Goal: Task Accomplishment & Management: Use online tool/utility

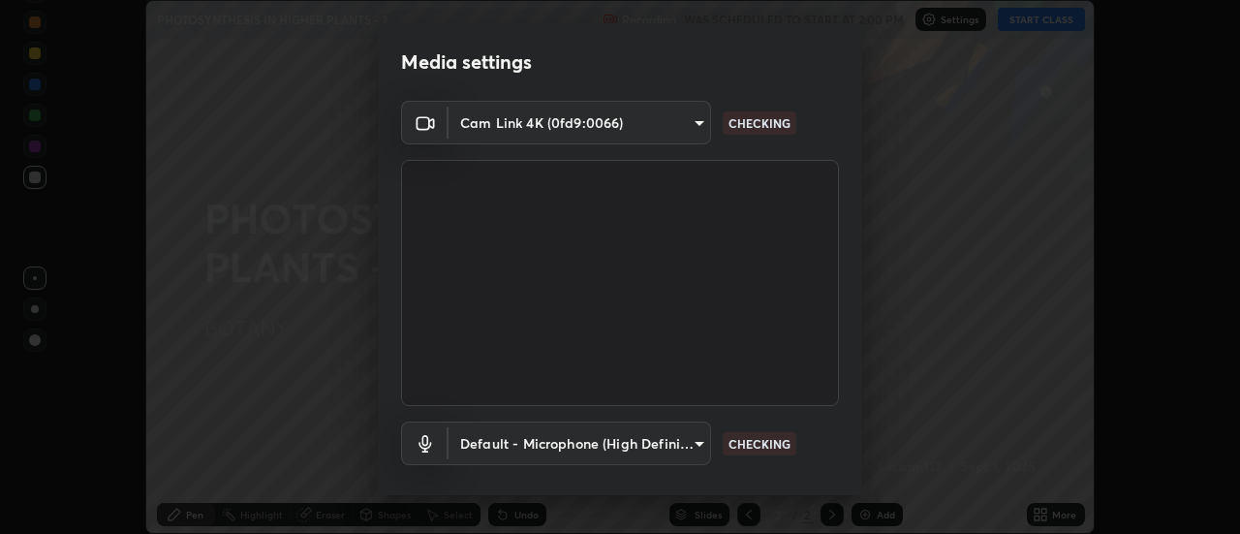
scroll to position [102, 0]
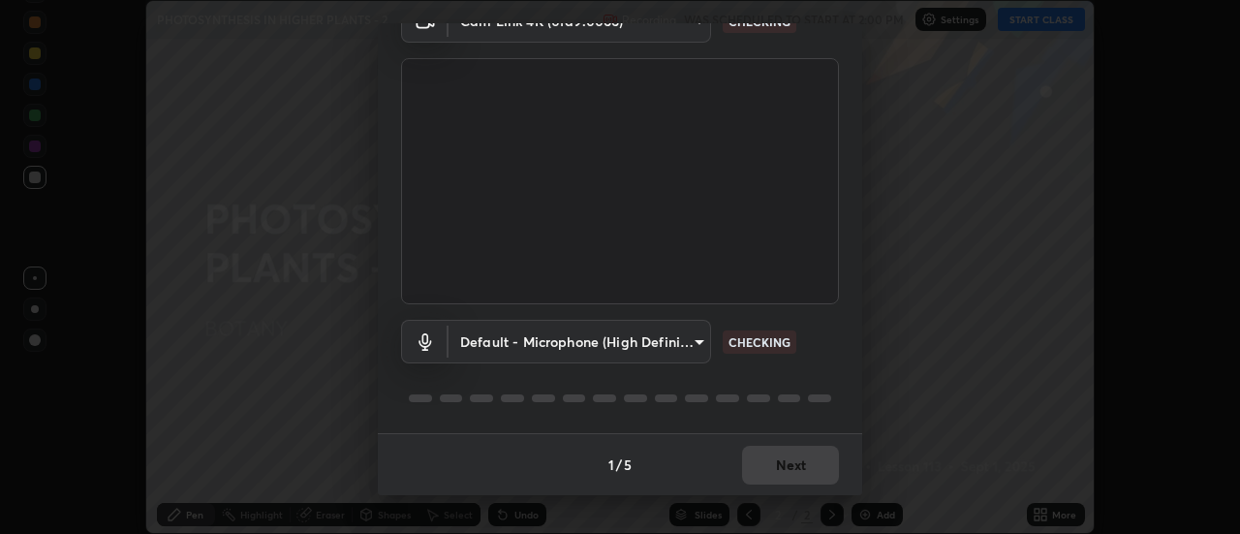
click at [938, 403] on div "Media settings Cam Link 4K (0fd9:0066) 6c9a6c1c7bc16fc88e25caf317e5b1b0af1553b4…" at bounding box center [620, 267] width 1240 height 534
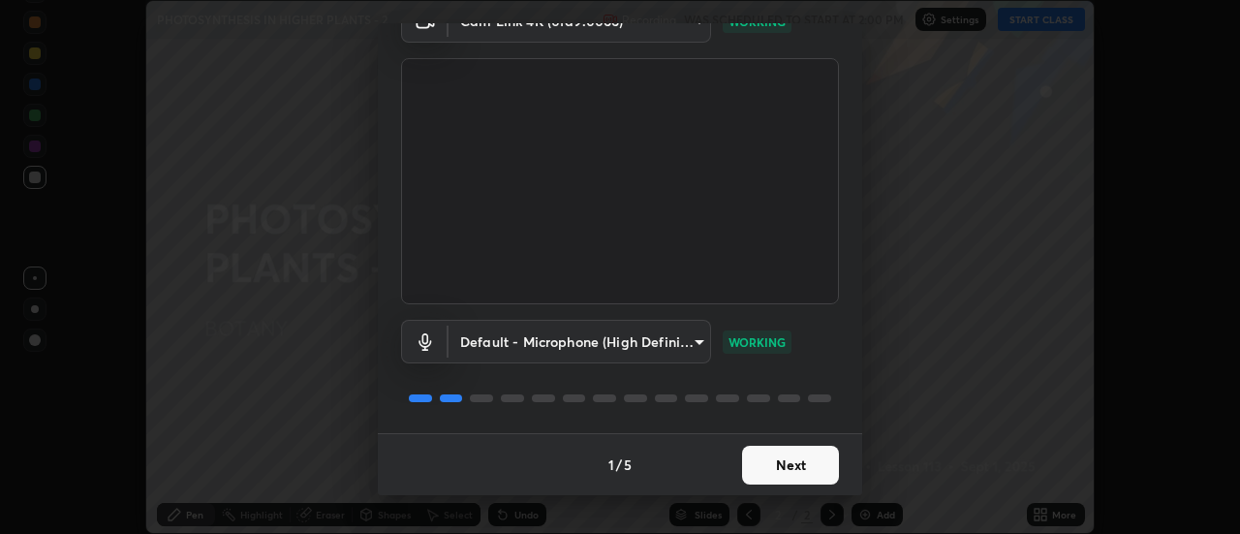
click at [786, 472] on button "Next" at bounding box center [790, 465] width 97 height 39
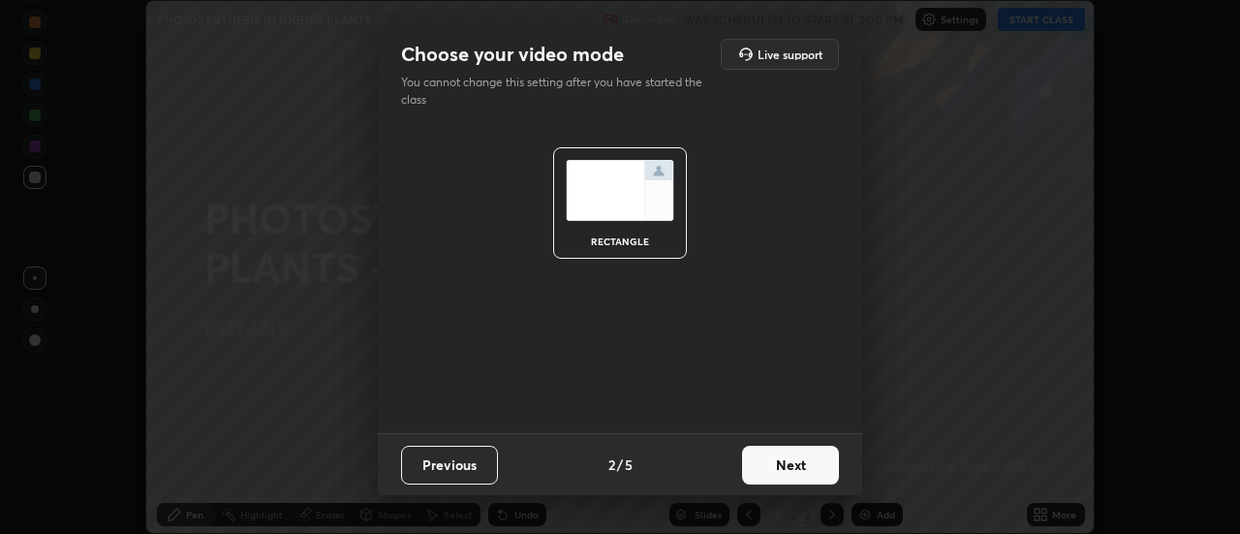
scroll to position [0, 0]
click at [794, 464] on button "Next" at bounding box center [790, 465] width 97 height 39
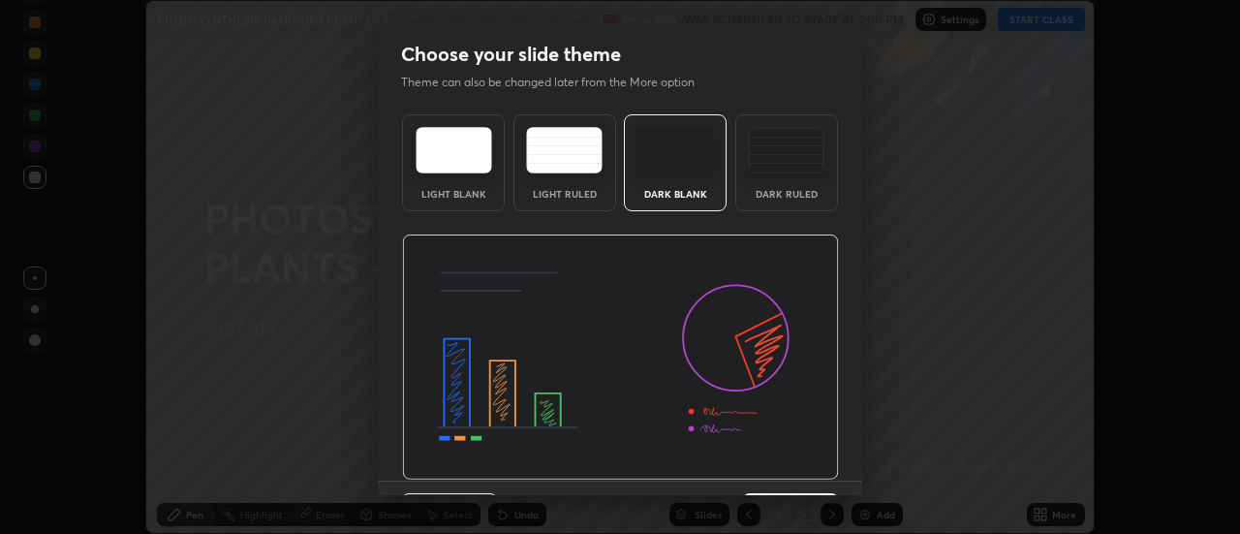
scroll to position [47, 0]
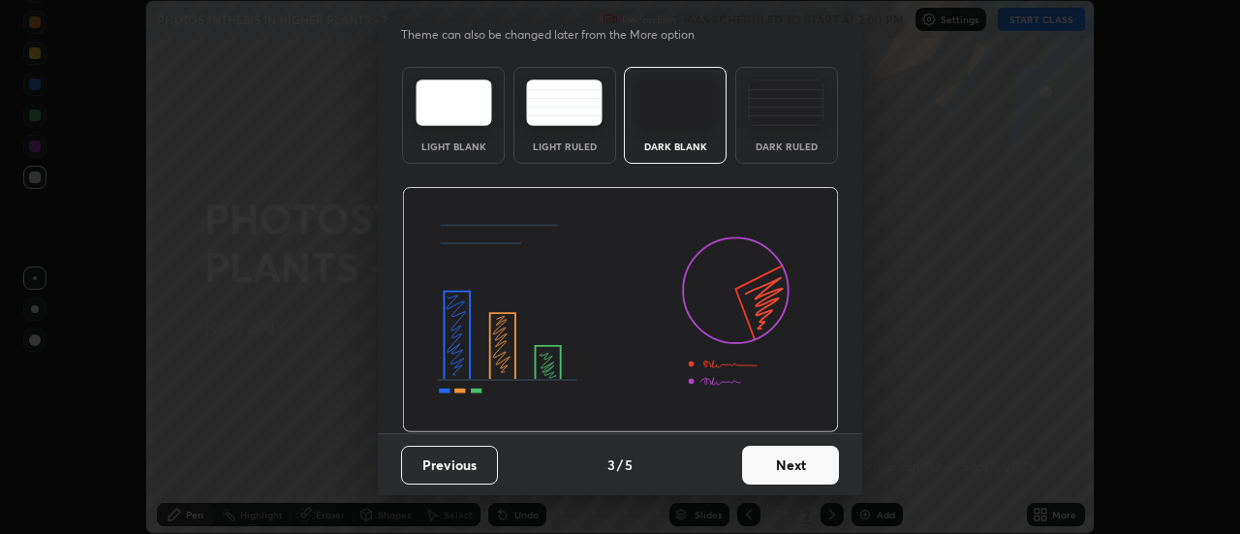
click at [787, 467] on button "Next" at bounding box center [790, 465] width 97 height 39
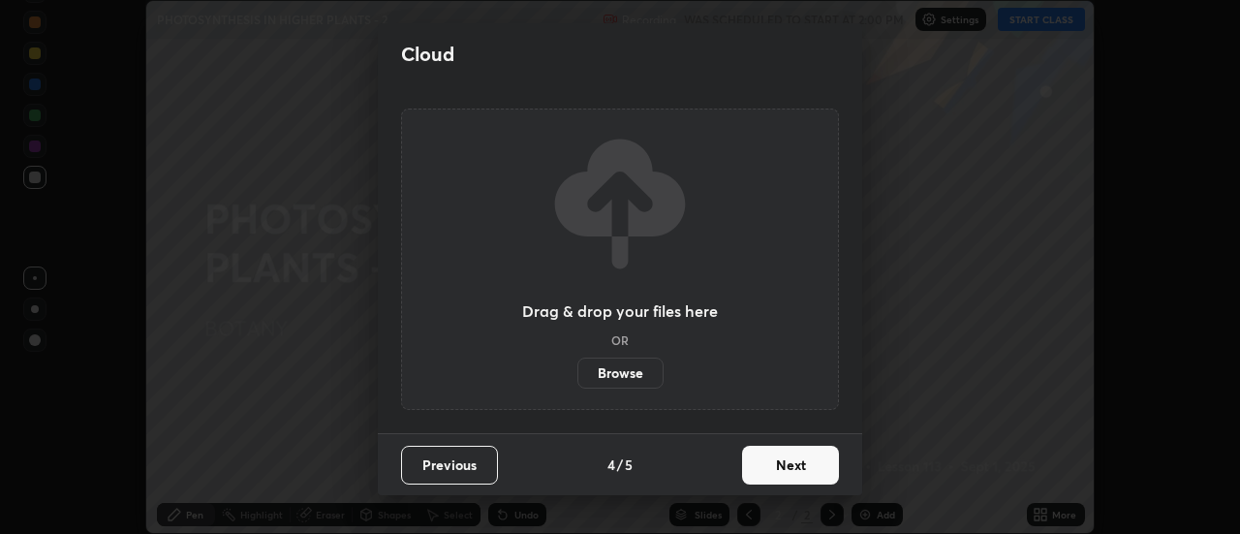
click at [788, 466] on button "Next" at bounding box center [790, 465] width 97 height 39
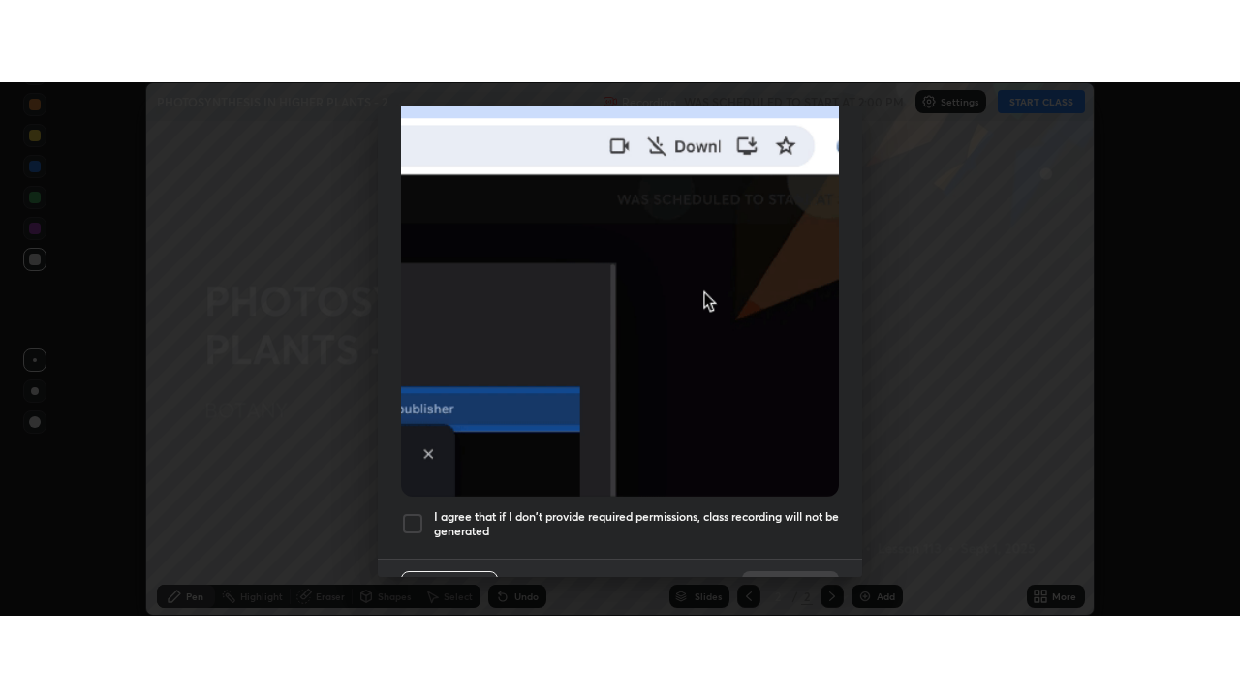
scroll to position [497, 0]
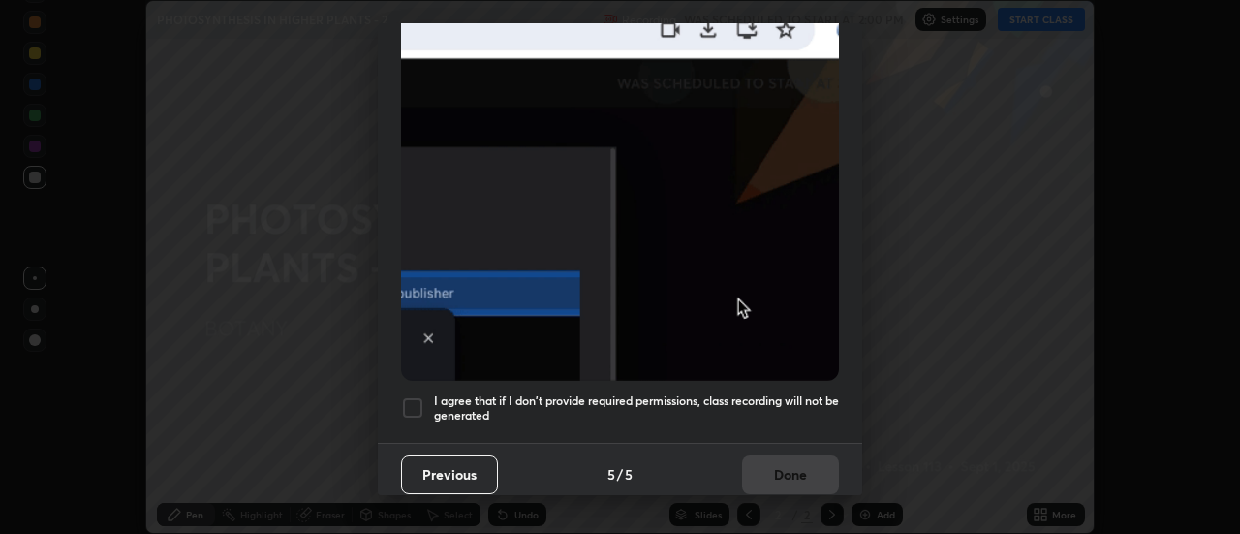
click at [412, 396] on div at bounding box center [412, 407] width 23 height 23
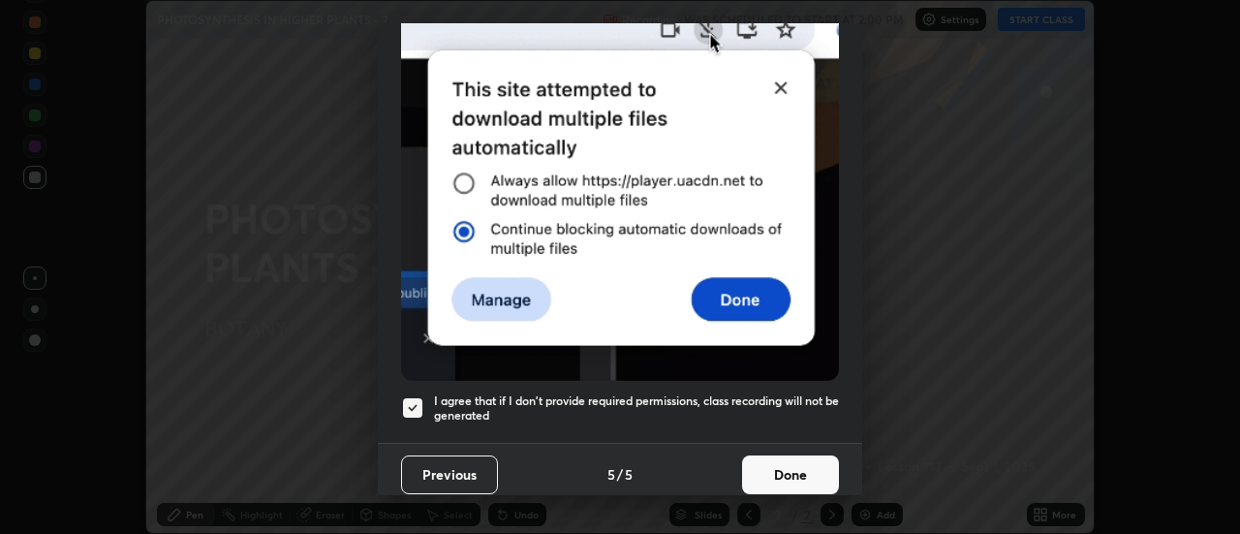
click at [789, 469] on button "Done" at bounding box center [790, 474] width 97 height 39
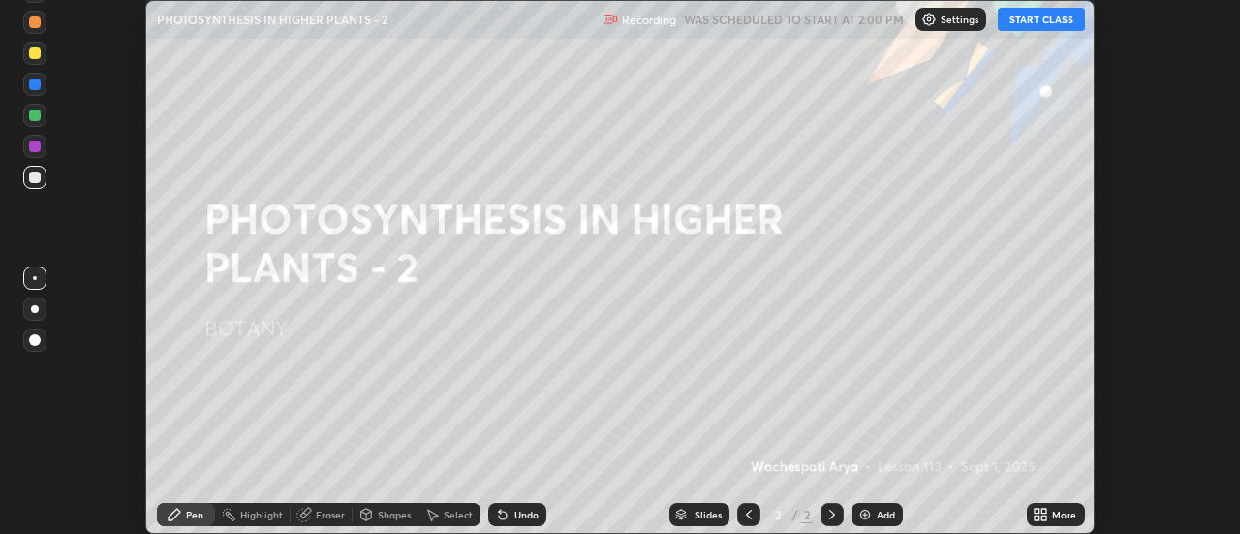
click at [1042, 510] on icon at bounding box center [1044, 511] width 5 height 5
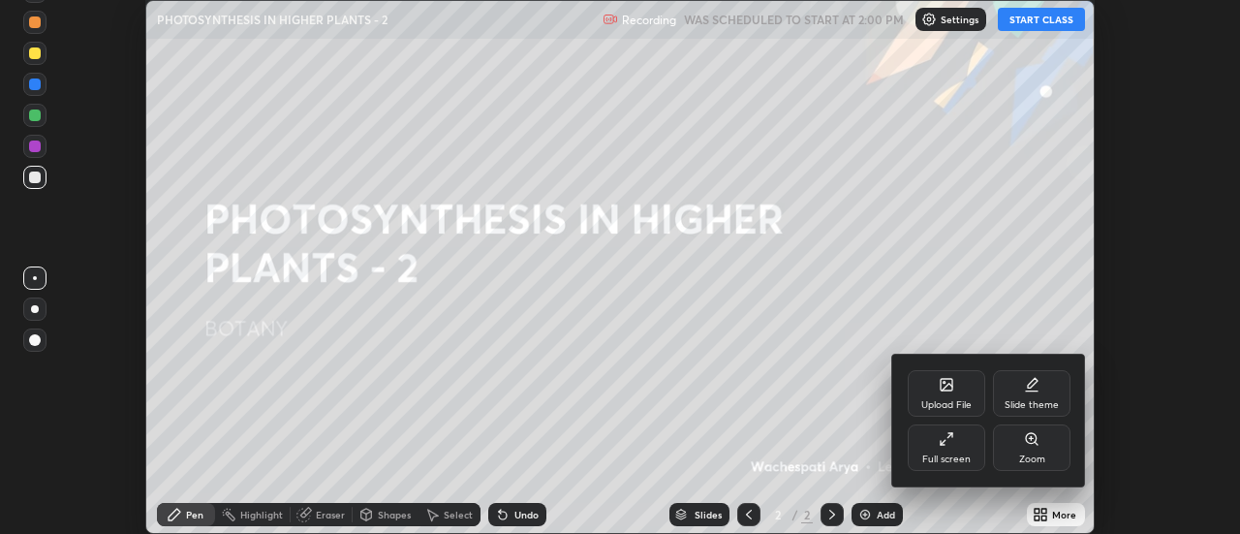
click at [960, 448] on div "Full screen" at bounding box center [946, 447] width 77 height 46
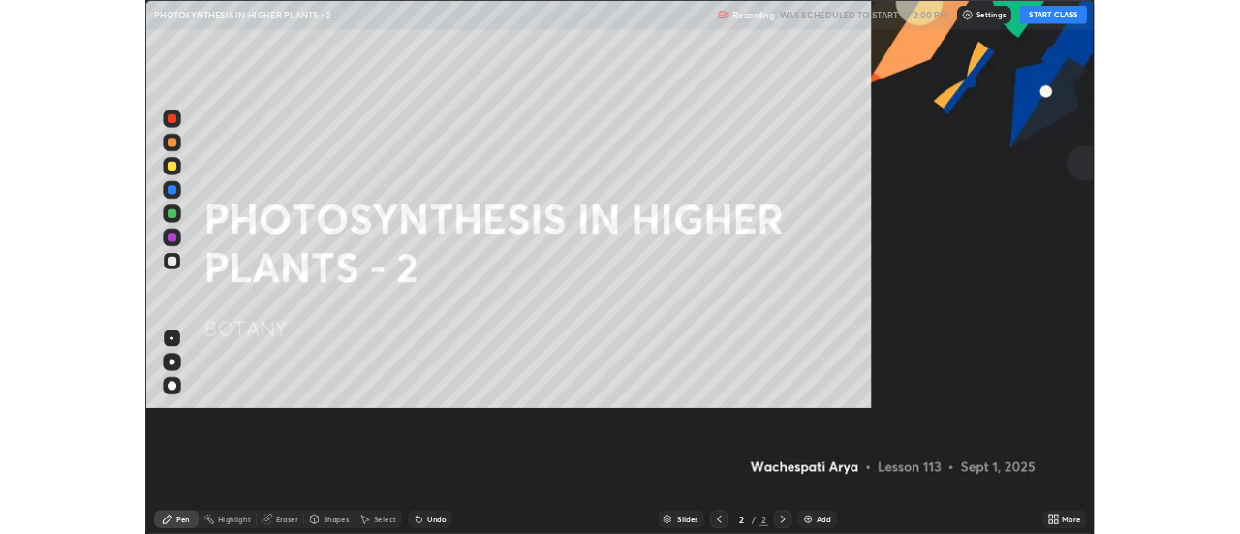
scroll to position [697, 1240]
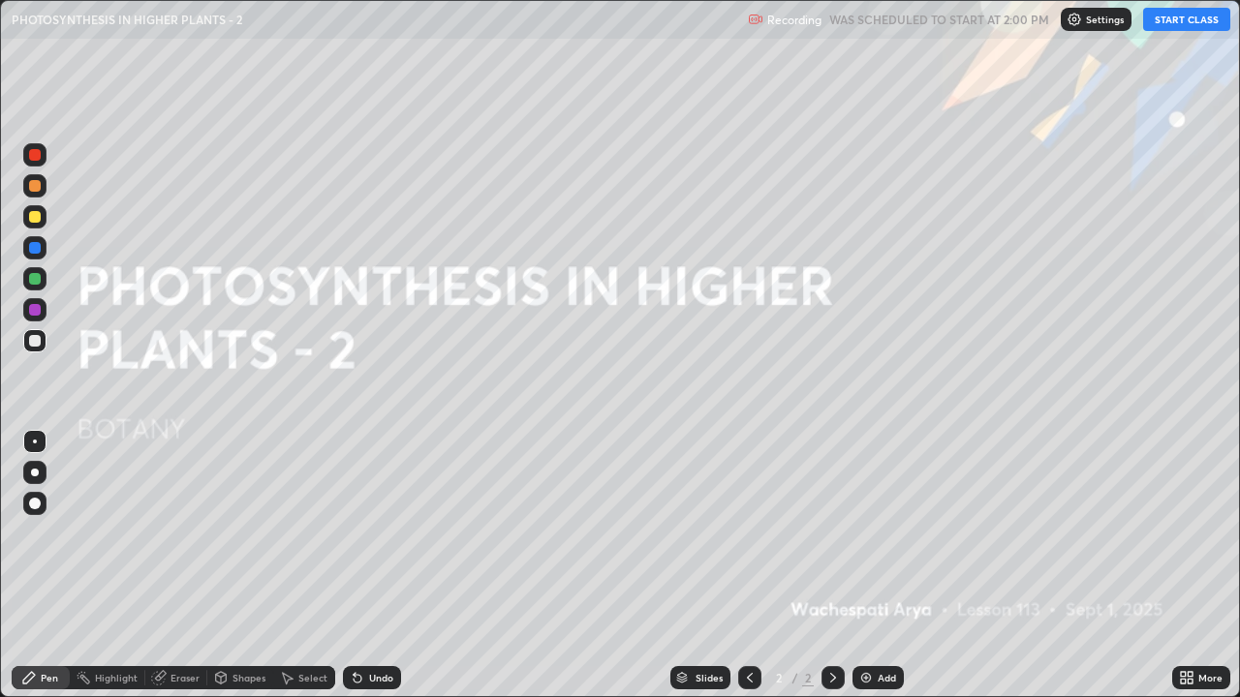
click at [1182, 24] on button "START CLASS" at bounding box center [1186, 19] width 87 height 23
click at [863, 533] on img at bounding box center [865, 677] width 15 height 15
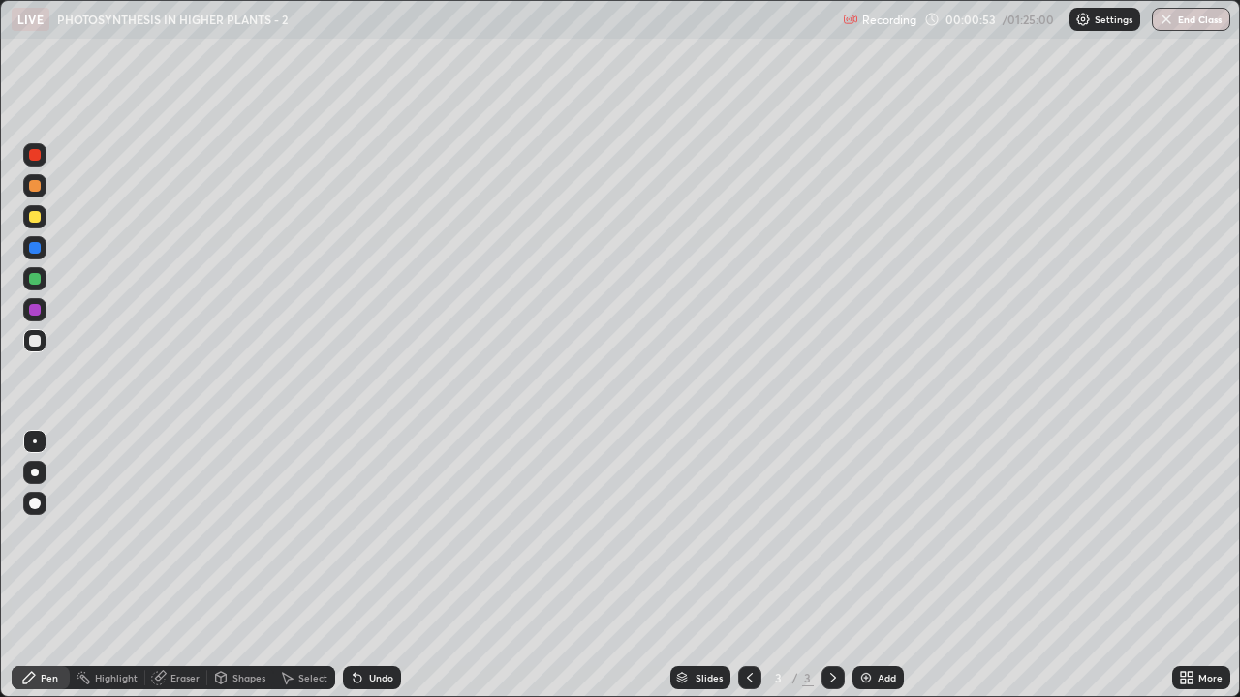
click at [36, 186] on div at bounding box center [35, 186] width 12 height 12
click at [34, 476] on div at bounding box center [35, 473] width 8 height 8
click at [34, 283] on div at bounding box center [35, 279] width 12 height 12
click at [36, 186] on div at bounding box center [35, 186] width 12 height 12
click at [32, 247] on div at bounding box center [35, 248] width 12 height 12
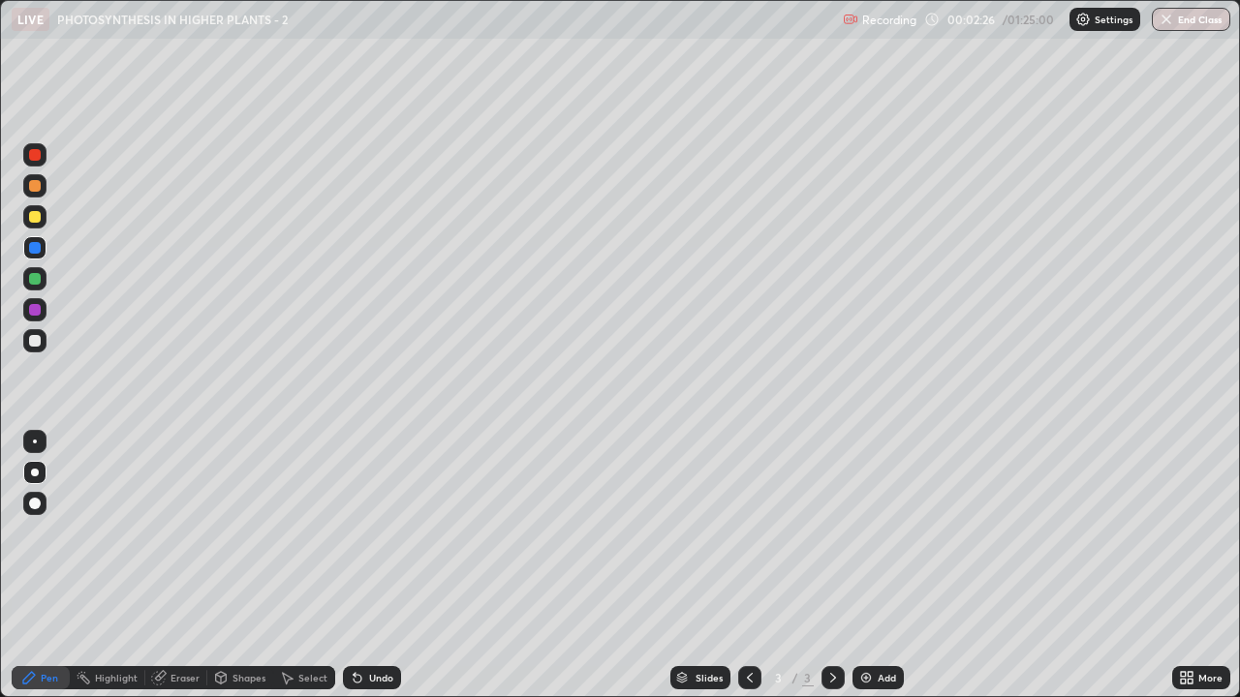
click at [31, 283] on div at bounding box center [35, 279] width 12 height 12
click at [34, 344] on div at bounding box center [35, 341] width 12 height 12
click at [36, 190] on div at bounding box center [35, 186] width 12 height 12
click at [34, 337] on div at bounding box center [35, 341] width 12 height 12
click at [32, 308] on div at bounding box center [35, 310] width 12 height 12
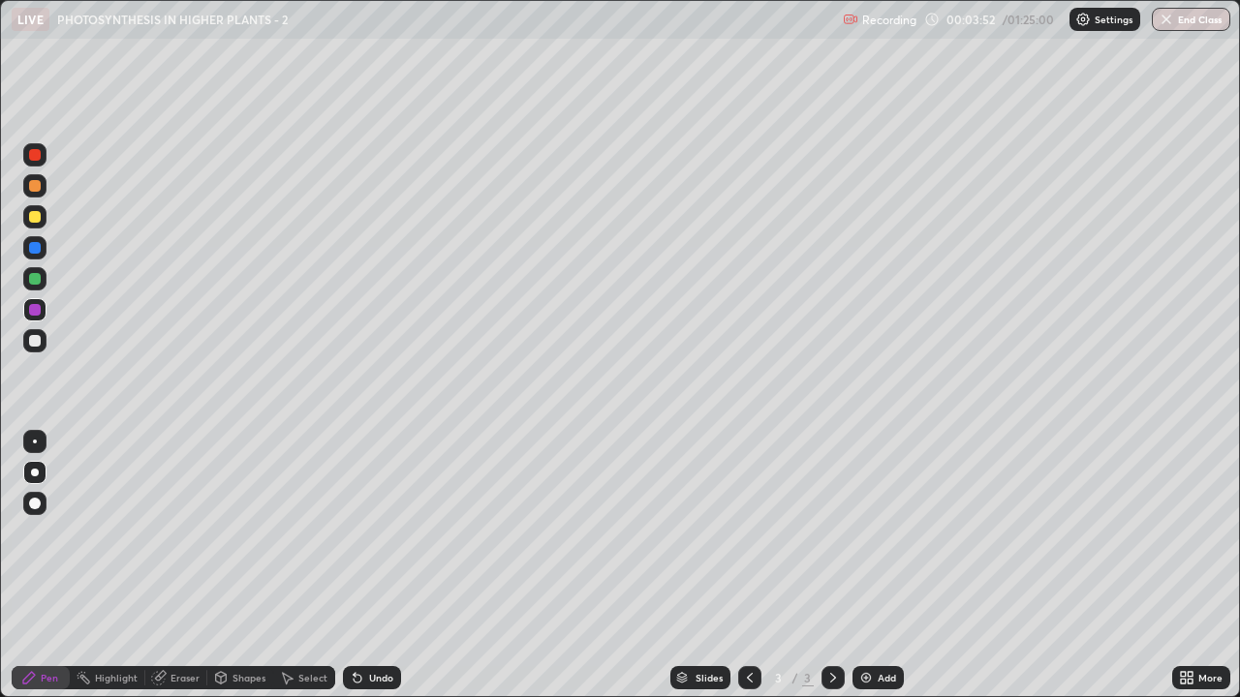
click at [40, 340] on div at bounding box center [35, 341] width 12 height 12
click at [29, 282] on div at bounding box center [35, 279] width 12 height 12
click at [111, 533] on div "Highlight" at bounding box center [116, 678] width 43 height 10
click at [42, 343] on div at bounding box center [34, 340] width 23 height 23
click at [45, 533] on div "Pen" at bounding box center [49, 678] width 17 height 10
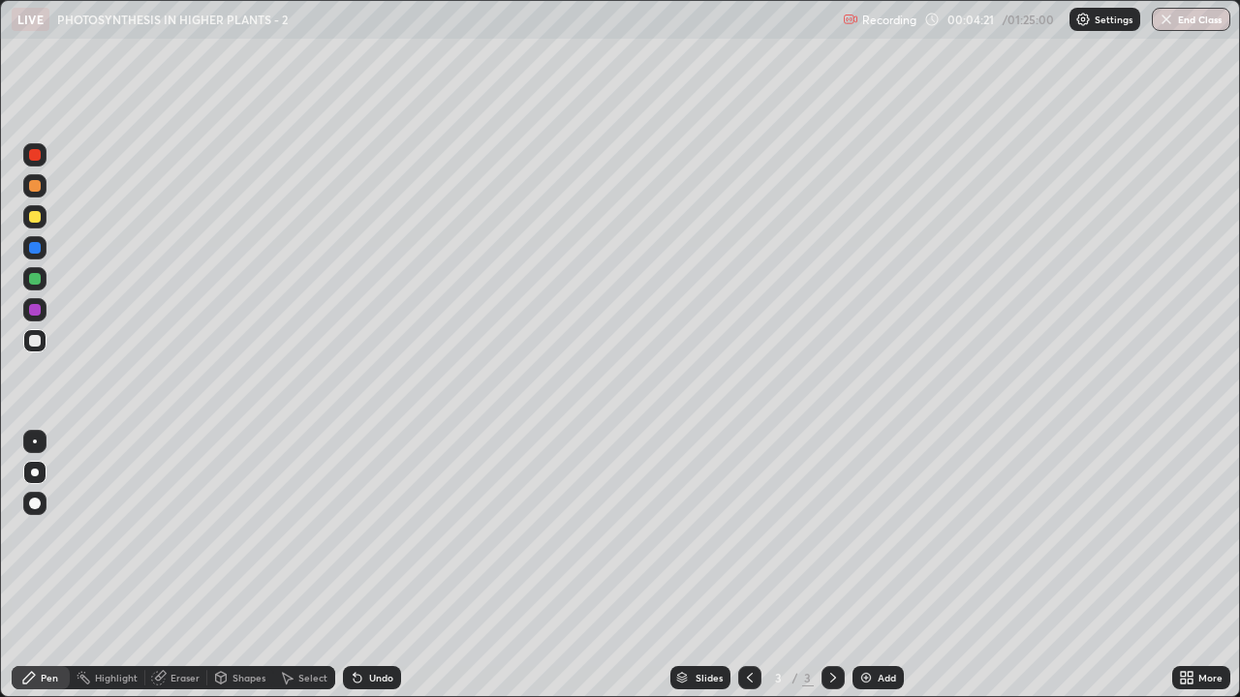
click at [196, 533] on div "Eraser" at bounding box center [184, 678] width 29 height 10
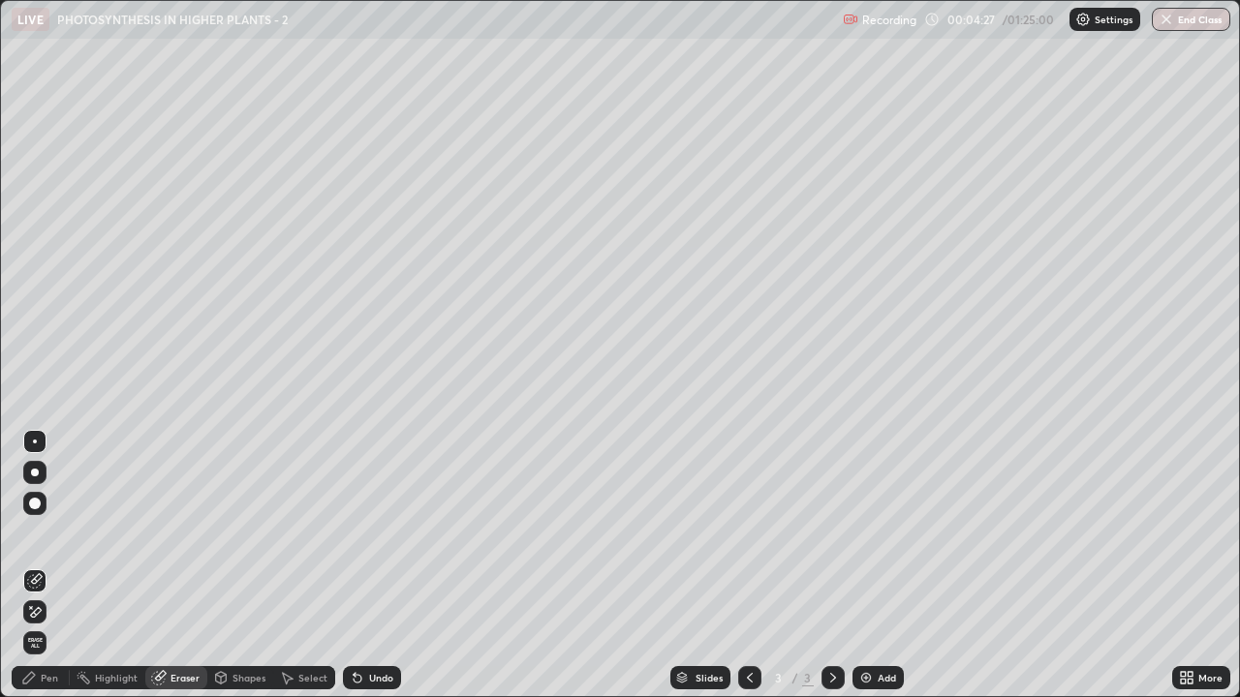
click at [296, 533] on div "Select" at bounding box center [304, 677] width 62 height 23
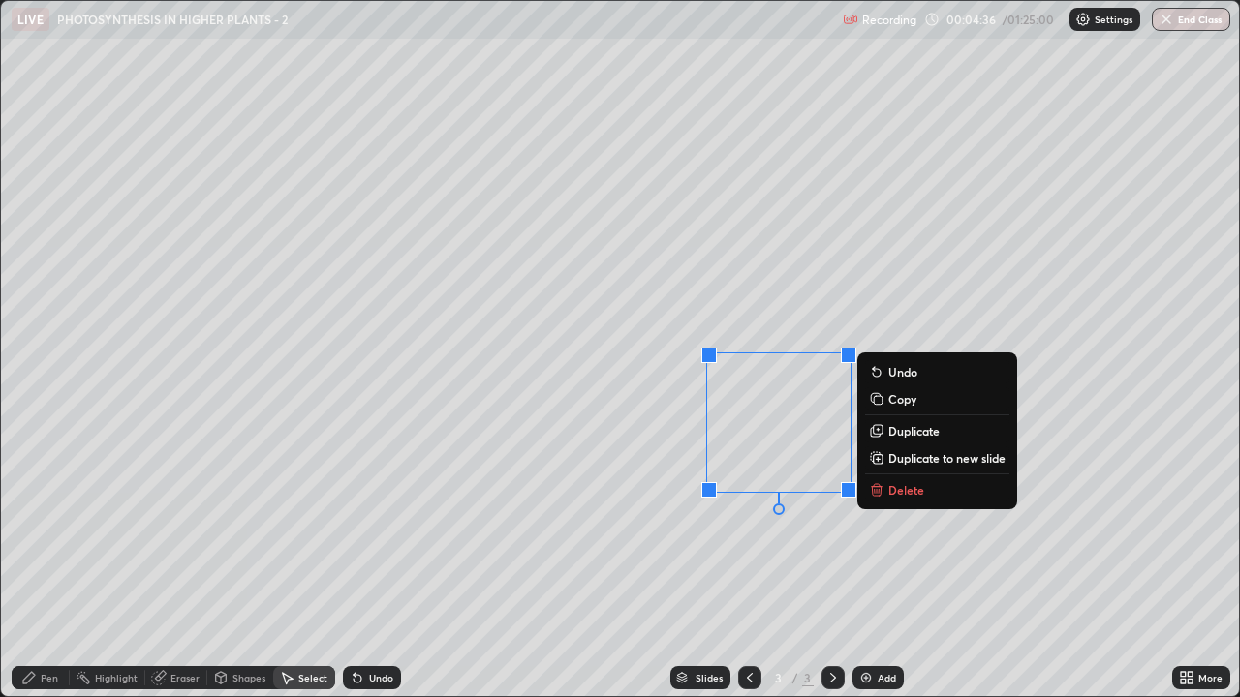
click at [932, 432] on p "Duplicate" at bounding box center [913, 430] width 51 height 15
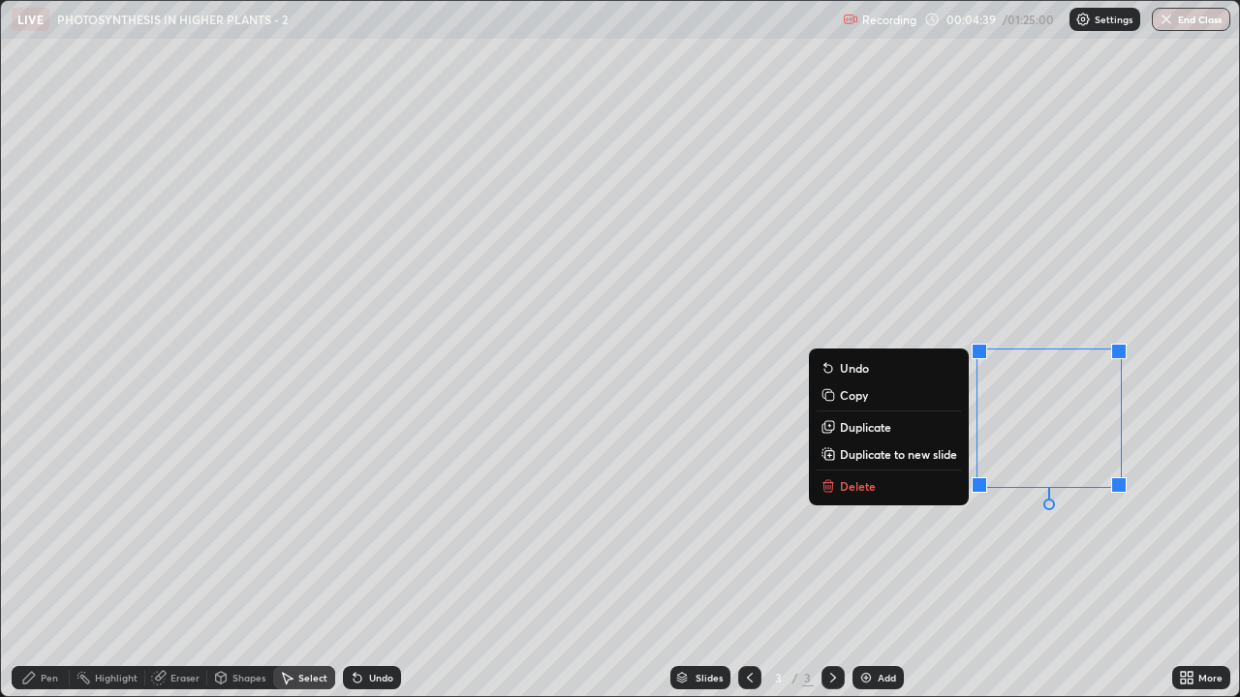
click at [996, 533] on div "0 ° Undo Copy Duplicate Duplicate to new slide Delete" at bounding box center [620, 349] width 1238 height 696
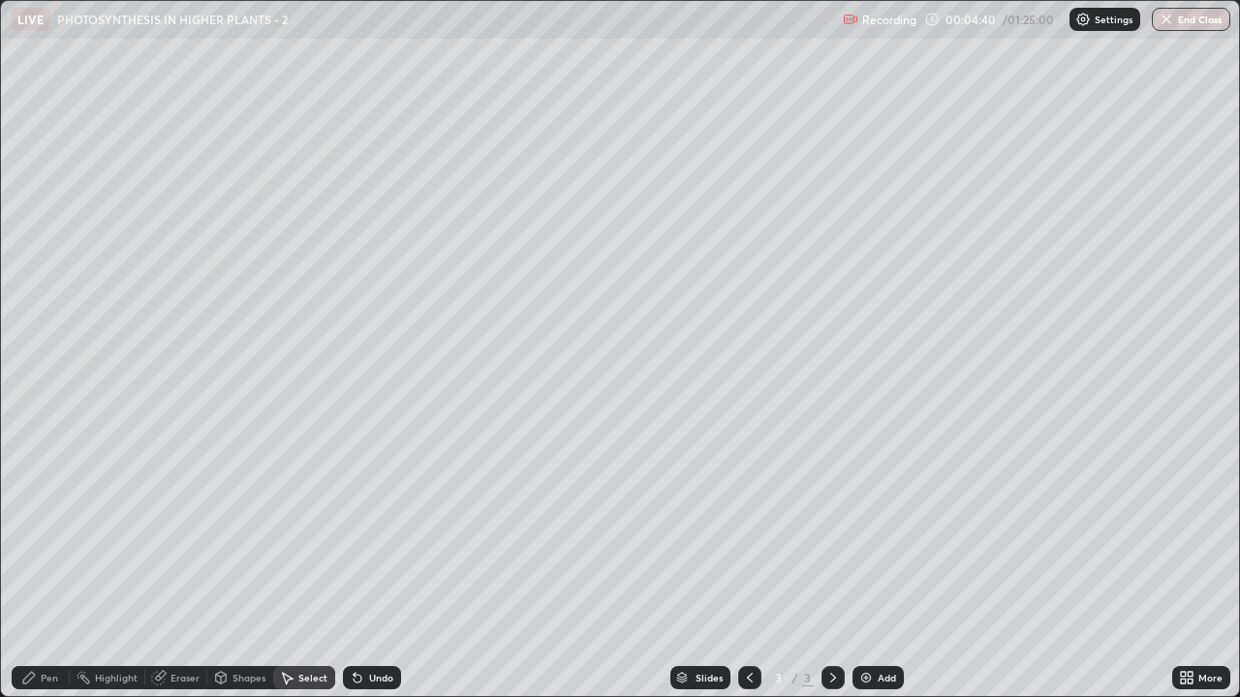
click at [63, 533] on div "Pen" at bounding box center [41, 677] width 58 height 23
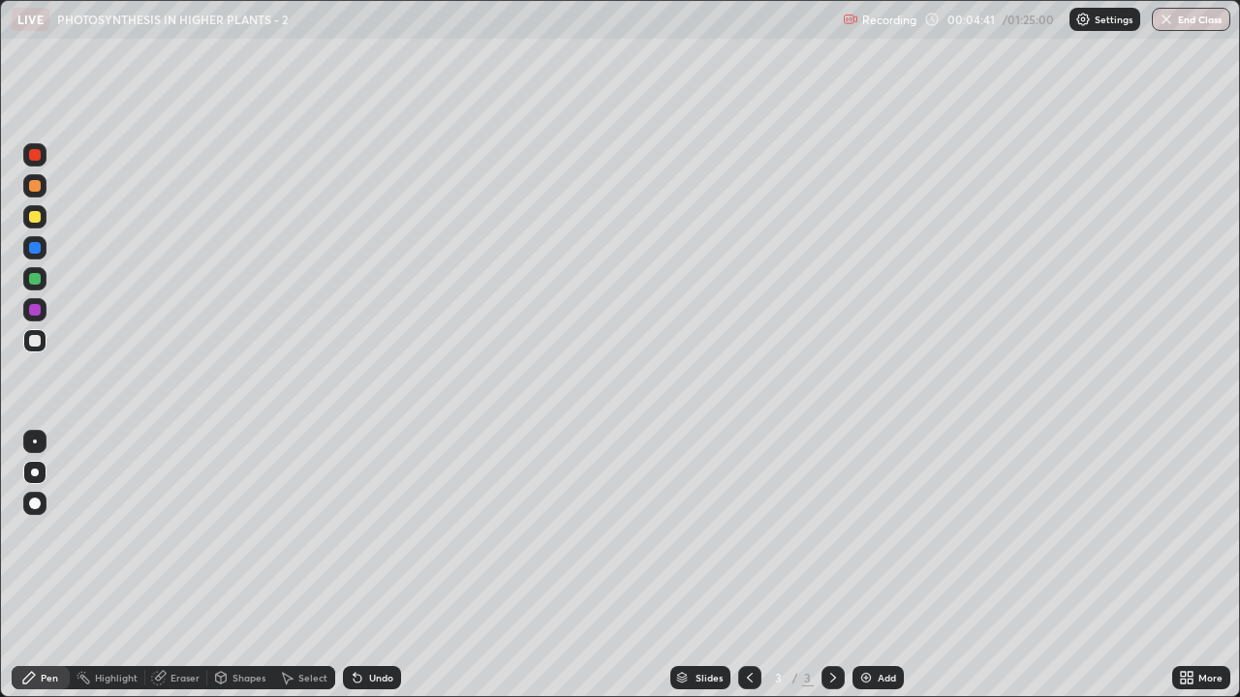
click at [38, 218] on div at bounding box center [35, 217] width 12 height 12
click at [38, 248] on div at bounding box center [35, 248] width 12 height 12
click at [34, 313] on div at bounding box center [35, 310] width 12 height 12
click at [887, 533] on div "Add" at bounding box center [887, 678] width 18 height 10
click at [36, 190] on div at bounding box center [35, 186] width 12 height 12
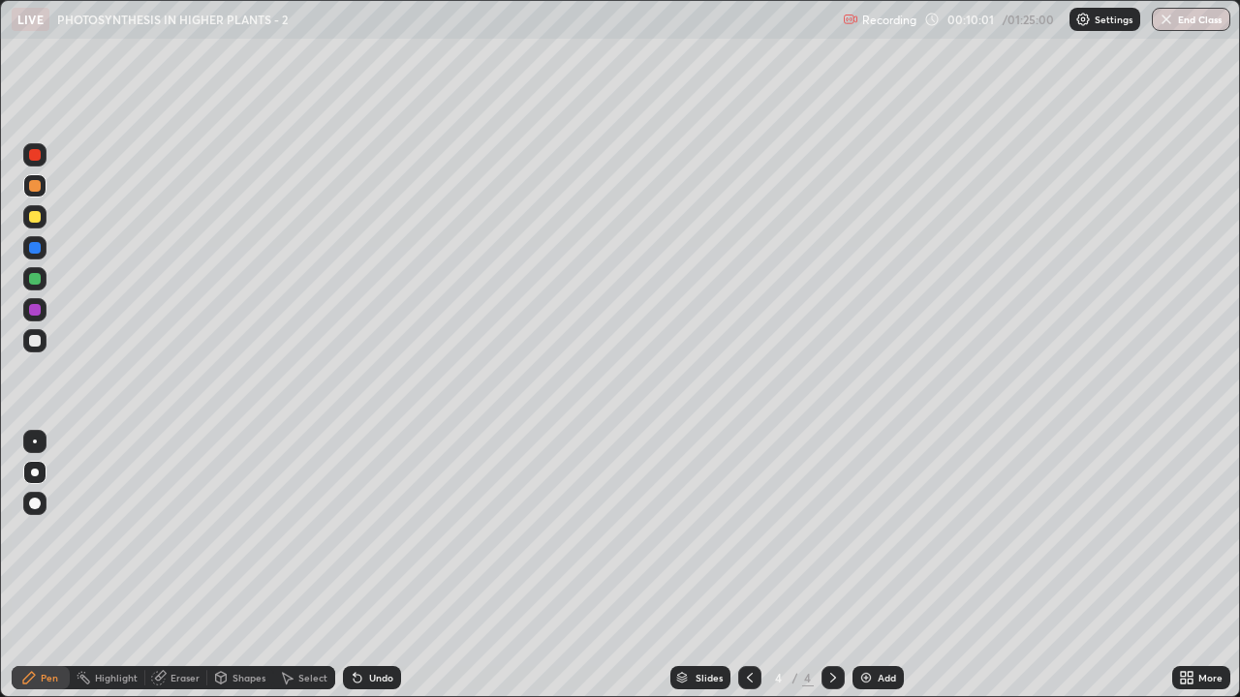
click at [38, 276] on div at bounding box center [35, 279] width 12 height 12
click at [36, 340] on div at bounding box center [35, 341] width 12 height 12
click at [38, 284] on div at bounding box center [35, 279] width 12 height 12
click at [34, 219] on div at bounding box center [35, 217] width 12 height 12
click at [369, 533] on div "Undo" at bounding box center [381, 678] width 24 height 10
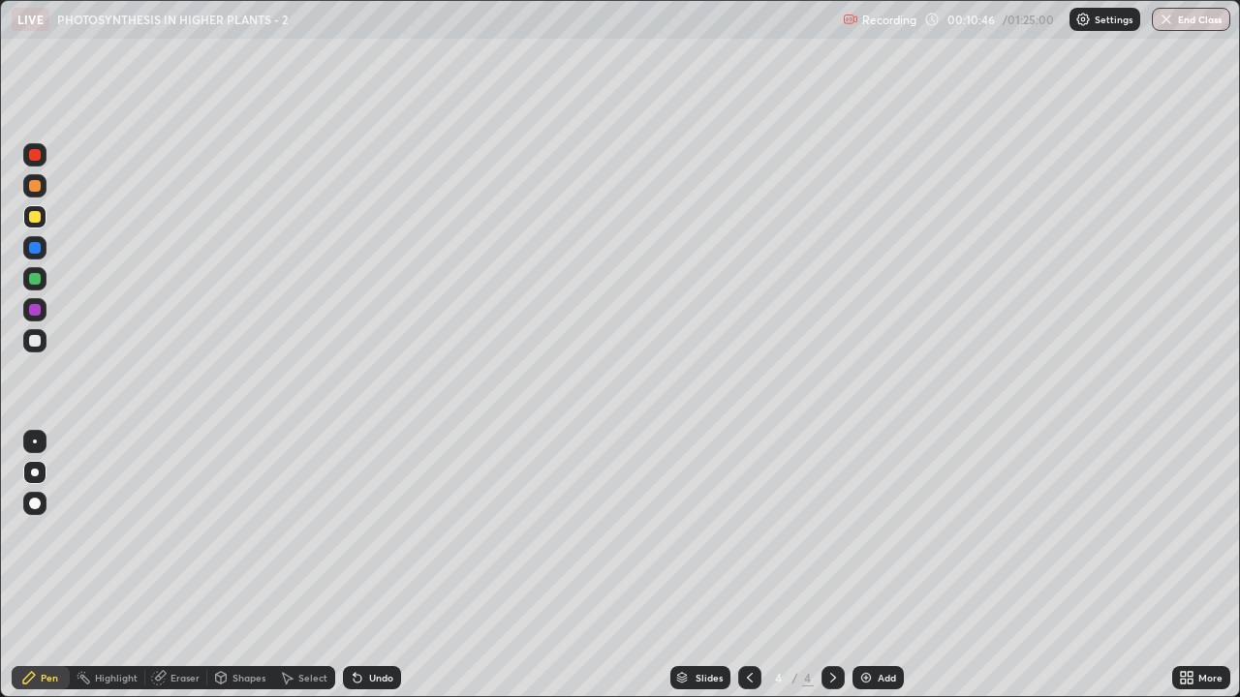
click at [365, 533] on div "Undo" at bounding box center [372, 677] width 58 height 23
click at [355, 533] on icon at bounding box center [358, 679] width 8 height 8
click at [356, 533] on icon at bounding box center [358, 679] width 8 height 8
click at [354, 533] on icon at bounding box center [358, 679] width 8 height 8
click at [353, 533] on icon at bounding box center [357, 677] width 15 height 15
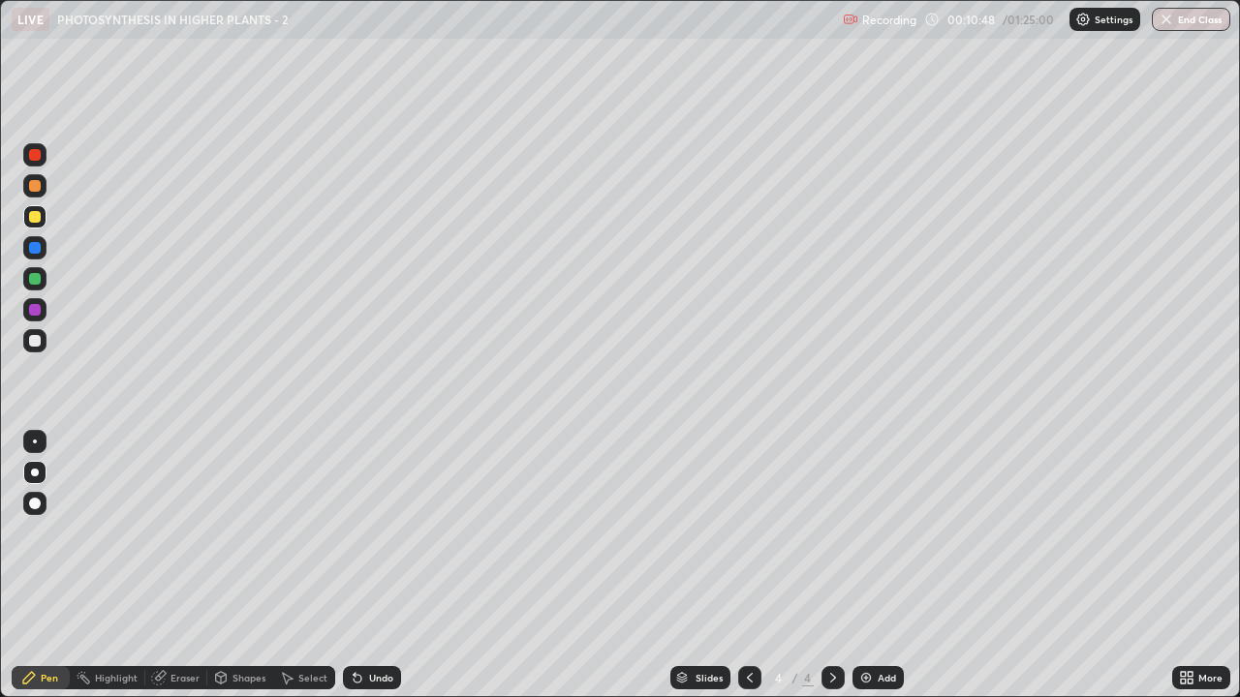
click at [353, 533] on icon at bounding box center [357, 677] width 15 height 15
click at [31, 310] on div at bounding box center [35, 310] width 12 height 12
click at [40, 339] on div at bounding box center [35, 341] width 12 height 12
click at [40, 156] on div at bounding box center [35, 155] width 12 height 12
click at [112, 533] on div "Highlight" at bounding box center [116, 678] width 43 height 10
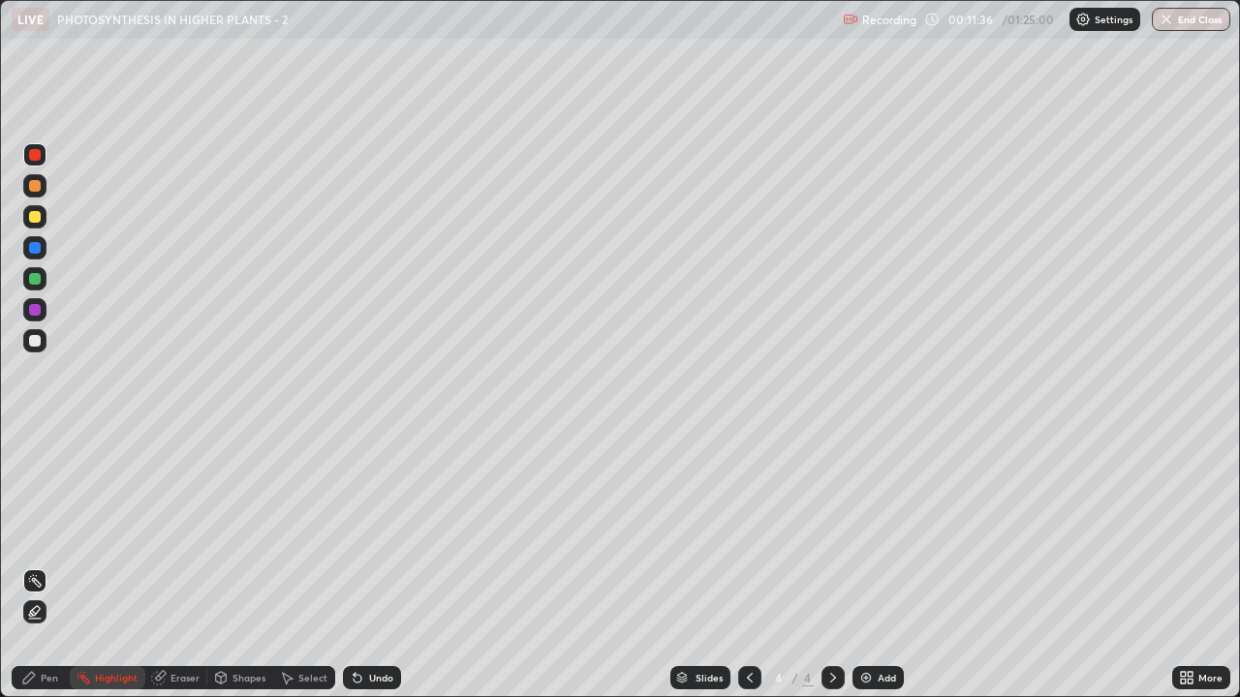
click at [178, 533] on div "Eraser" at bounding box center [176, 677] width 62 height 23
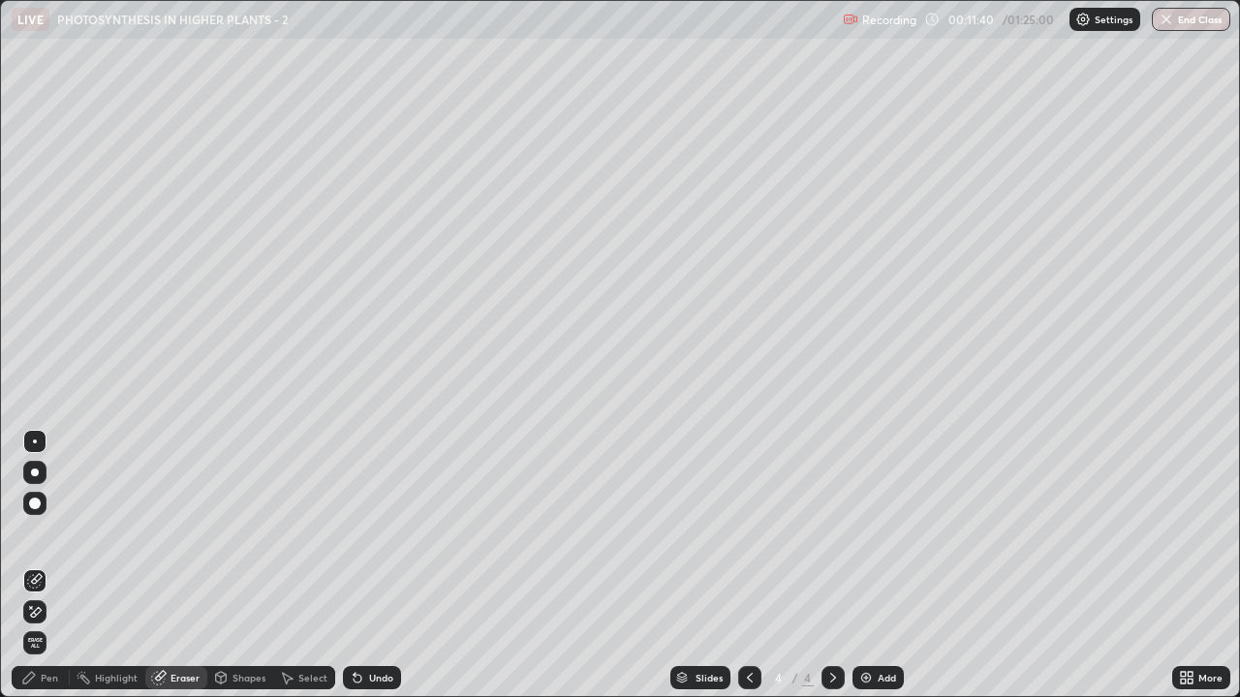
click at [110, 533] on div "Highlight" at bounding box center [116, 678] width 43 height 10
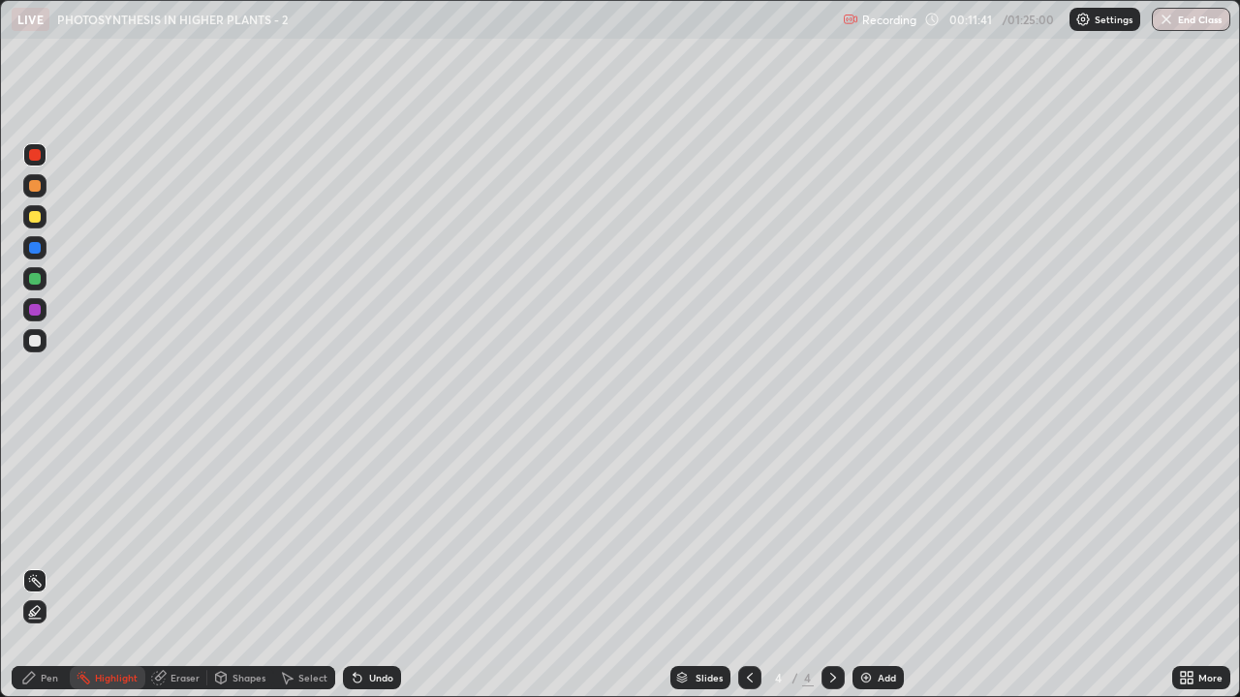
click at [35, 533] on icon at bounding box center [34, 611] width 15 height 15
click at [37, 282] on div at bounding box center [35, 279] width 12 height 12
click at [38, 533] on div "Pen" at bounding box center [41, 677] width 58 height 23
click at [30, 251] on div at bounding box center [35, 248] width 12 height 12
click at [40, 342] on div at bounding box center [35, 341] width 12 height 12
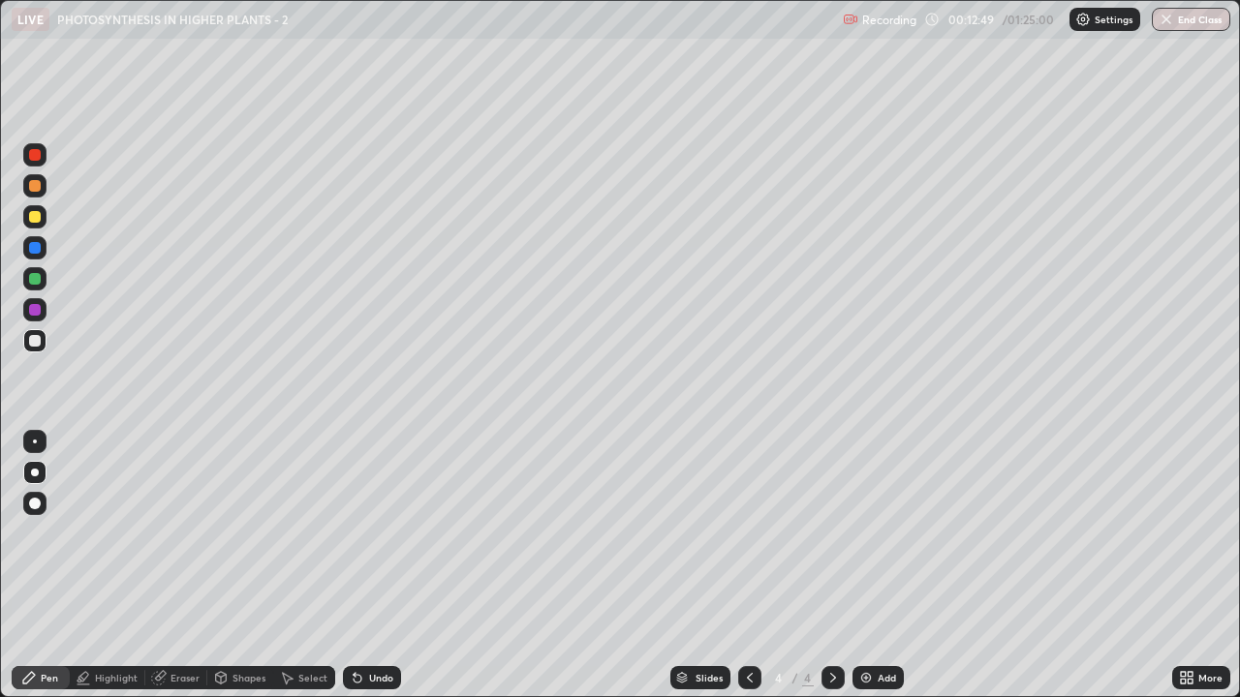
click at [49, 533] on div "Pen" at bounding box center [49, 678] width 17 height 10
click at [38, 249] on div at bounding box center [35, 248] width 12 height 12
click at [31, 343] on div at bounding box center [35, 341] width 12 height 12
click at [369, 533] on div "Undo" at bounding box center [381, 678] width 24 height 10
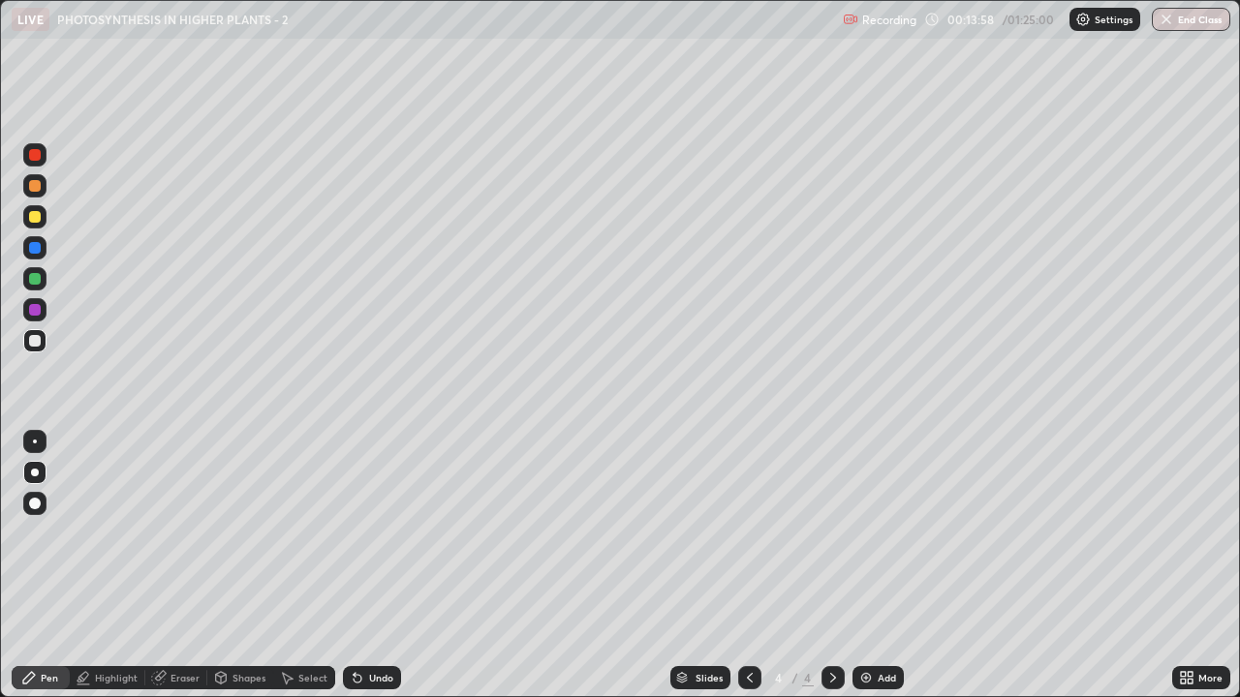
click at [370, 533] on div "Undo" at bounding box center [381, 678] width 24 height 10
click at [35, 278] on div at bounding box center [35, 279] width 12 height 12
click at [371, 533] on div "Undo" at bounding box center [381, 678] width 24 height 10
click at [36, 313] on div at bounding box center [35, 310] width 12 height 12
click at [33, 226] on div at bounding box center [34, 216] width 23 height 23
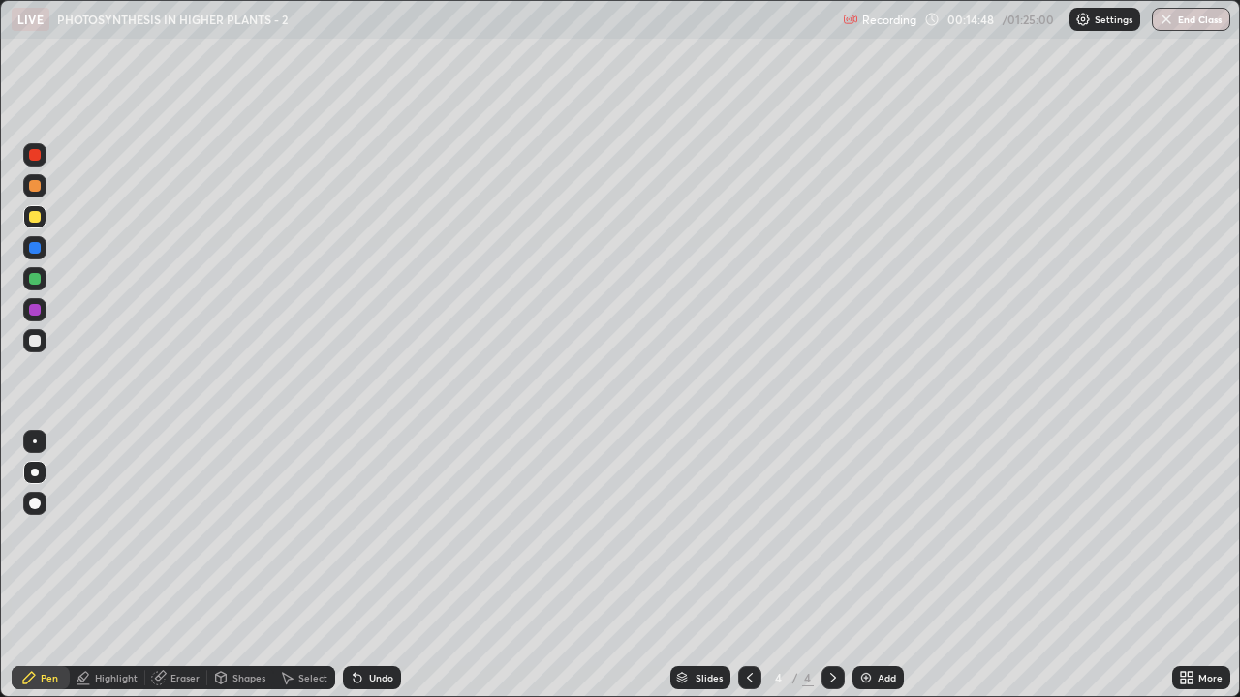
click at [34, 187] on div at bounding box center [35, 186] width 12 height 12
click at [365, 533] on div "Undo" at bounding box center [372, 677] width 58 height 23
click at [364, 533] on div "Undo" at bounding box center [372, 677] width 58 height 23
click at [362, 533] on icon at bounding box center [357, 677] width 15 height 15
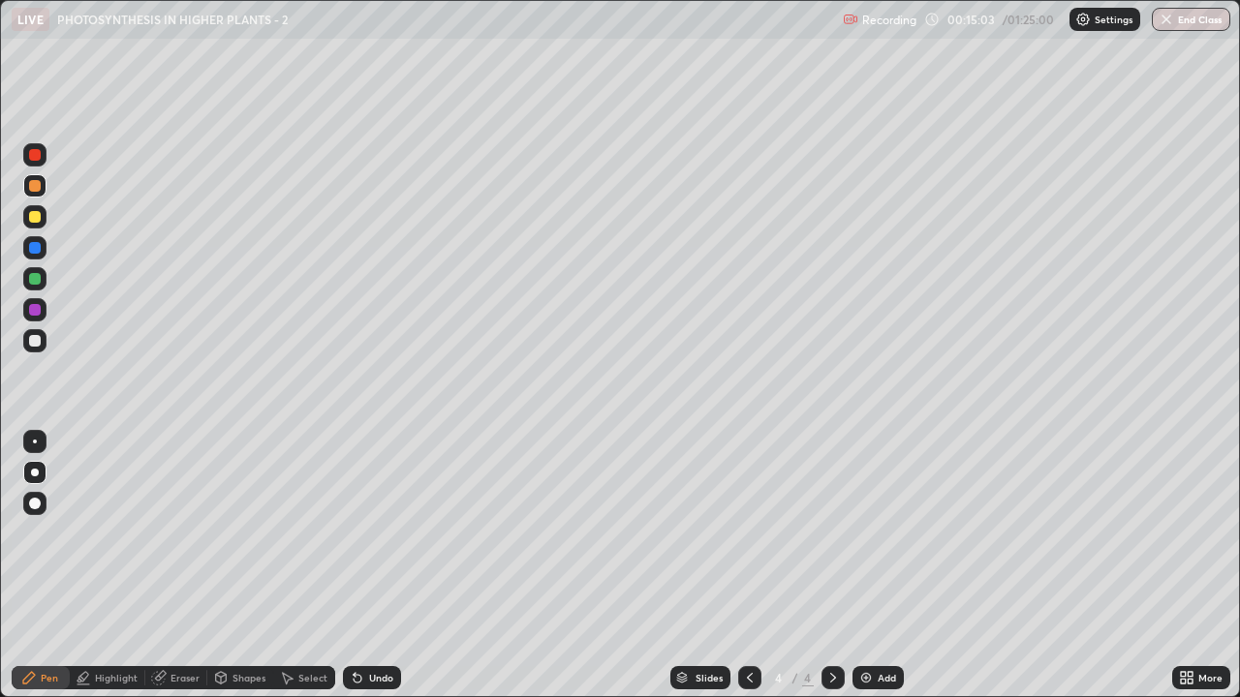
click at [33, 160] on div at bounding box center [35, 155] width 12 height 12
click at [376, 533] on div "Undo" at bounding box center [372, 677] width 58 height 23
click at [46, 255] on div at bounding box center [34, 247] width 23 height 23
click at [42, 155] on div at bounding box center [34, 154] width 23 height 23
click at [34, 250] on div at bounding box center [35, 248] width 12 height 12
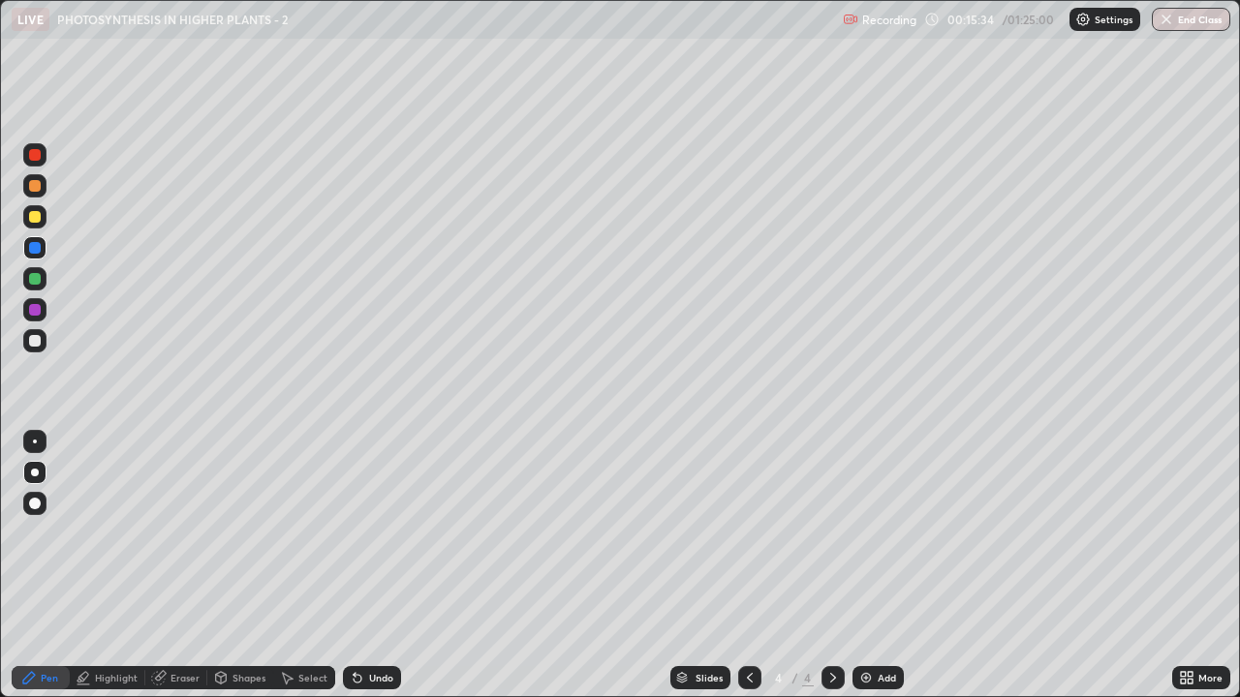
click at [39, 156] on div at bounding box center [35, 155] width 12 height 12
click at [869, 533] on img at bounding box center [865, 677] width 15 height 15
click at [38, 191] on div at bounding box center [35, 186] width 12 height 12
click at [35, 473] on div at bounding box center [35, 473] width 8 height 8
click at [362, 533] on div "Undo" at bounding box center [372, 677] width 58 height 23
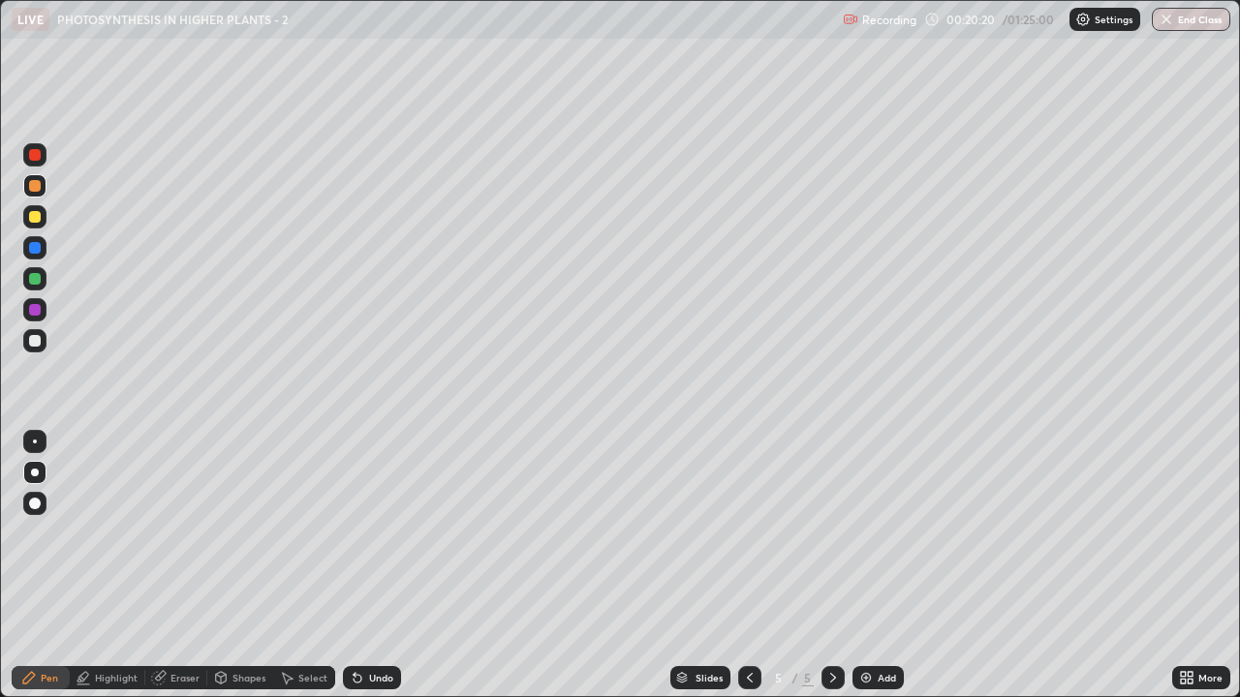
click at [355, 533] on icon at bounding box center [358, 679] width 8 height 8
click at [33, 342] on div at bounding box center [35, 341] width 12 height 12
click at [43, 282] on div at bounding box center [34, 278] width 23 height 23
click at [39, 310] on div at bounding box center [35, 310] width 12 height 12
click at [33, 481] on div at bounding box center [34, 472] width 23 height 23
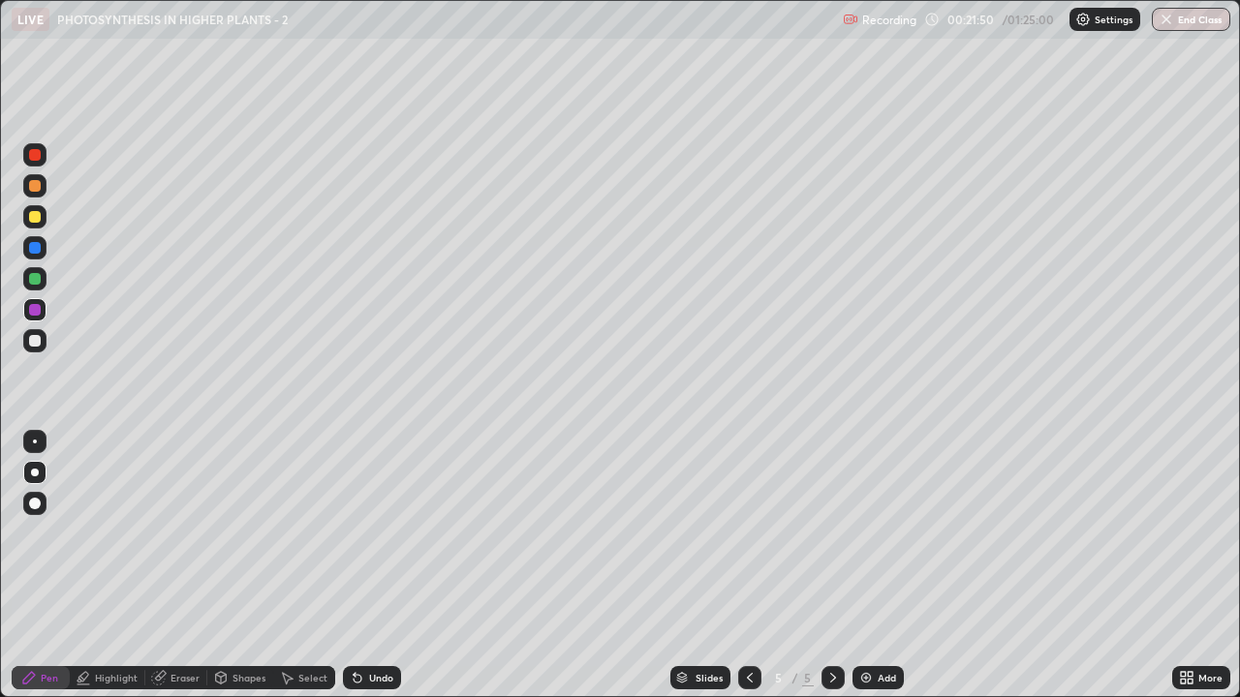
click at [34, 346] on div at bounding box center [35, 341] width 12 height 12
click at [36, 279] on div at bounding box center [35, 279] width 12 height 12
click at [38, 159] on div at bounding box center [35, 155] width 12 height 12
click at [40, 277] on div at bounding box center [35, 279] width 12 height 12
click at [375, 533] on div "Undo" at bounding box center [381, 678] width 24 height 10
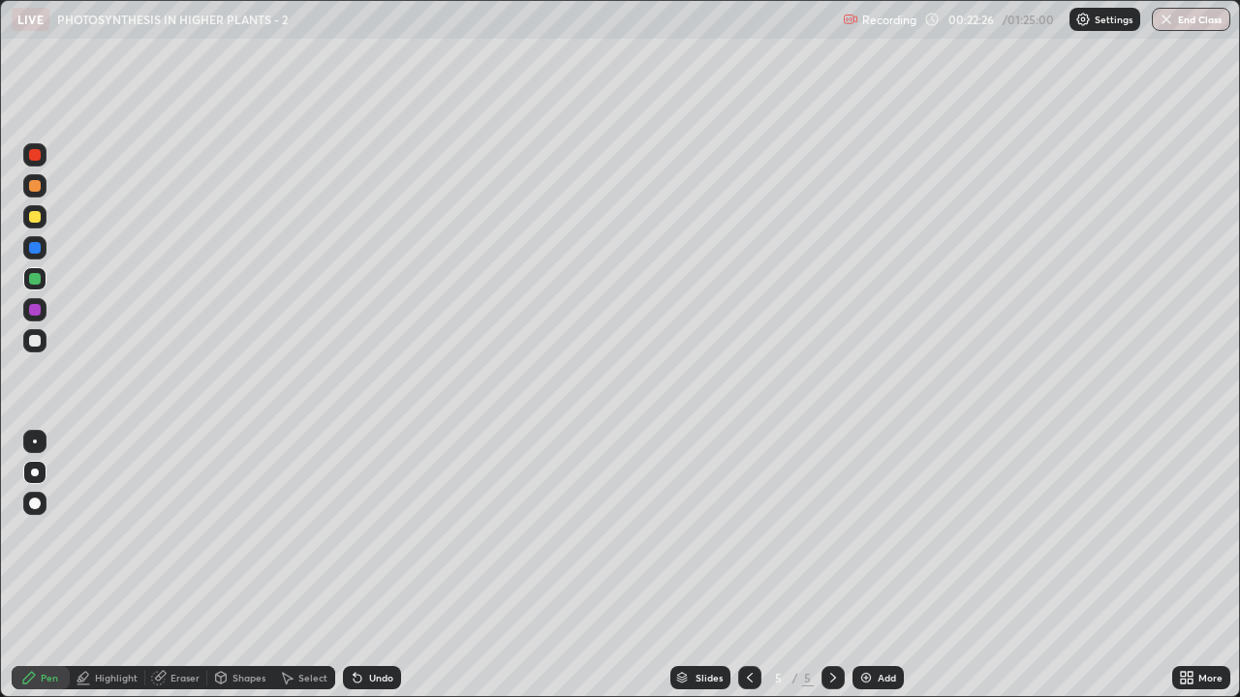
click at [376, 533] on div "Undo" at bounding box center [381, 678] width 24 height 10
click at [377, 533] on div "Undo" at bounding box center [372, 677] width 58 height 23
click at [370, 533] on div "Undo" at bounding box center [372, 677] width 58 height 23
click at [40, 159] on div at bounding box center [34, 154] width 23 height 23
click at [297, 533] on div "Select" at bounding box center [304, 677] width 62 height 23
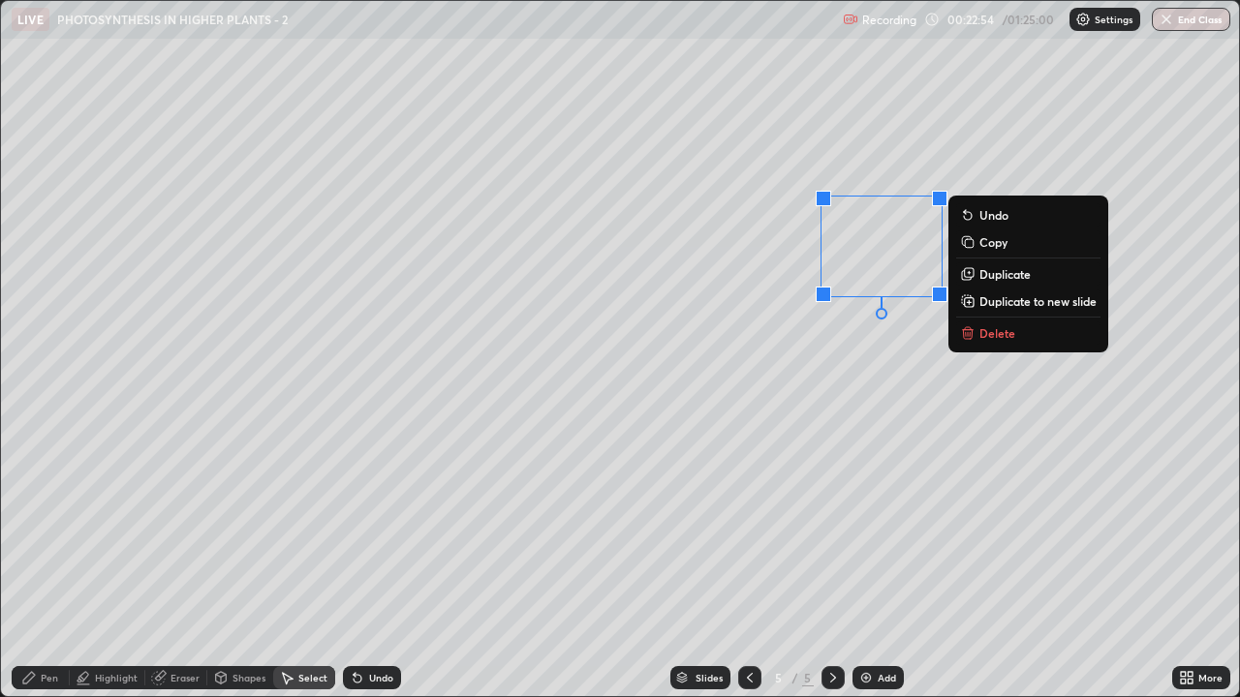
click at [1004, 332] on p "Delete" at bounding box center [997, 332] width 36 height 15
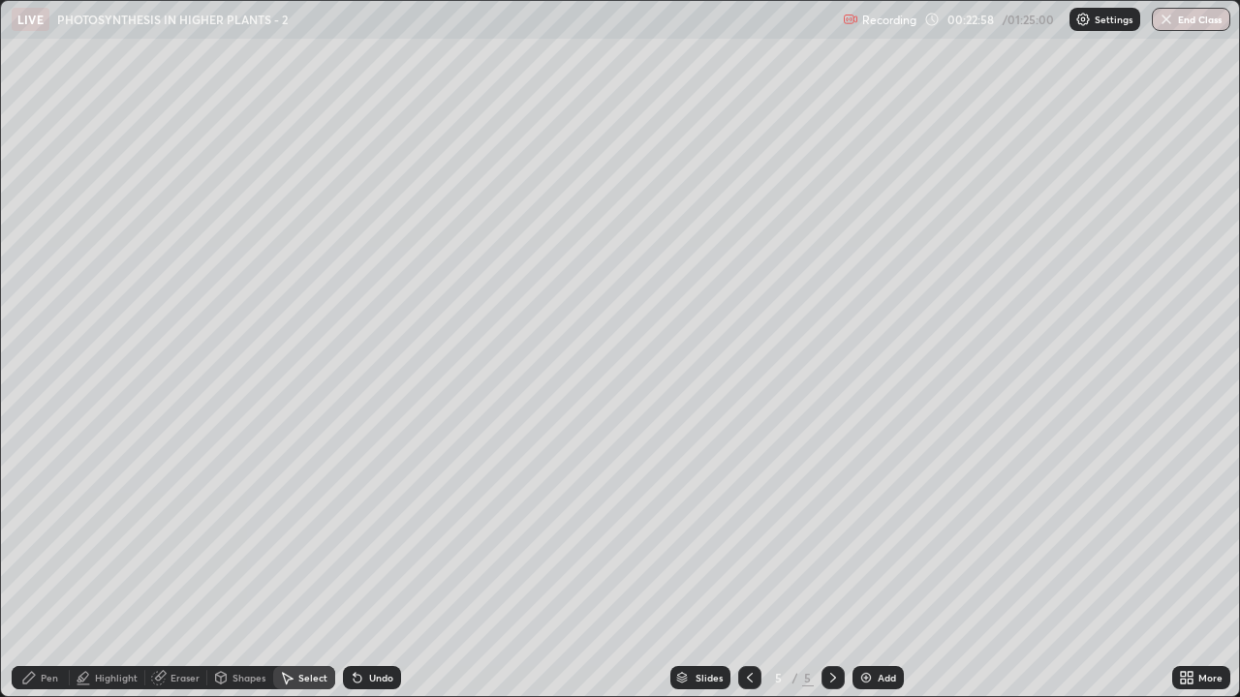
click at [34, 533] on icon at bounding box center [28, 677] width 15 height 15
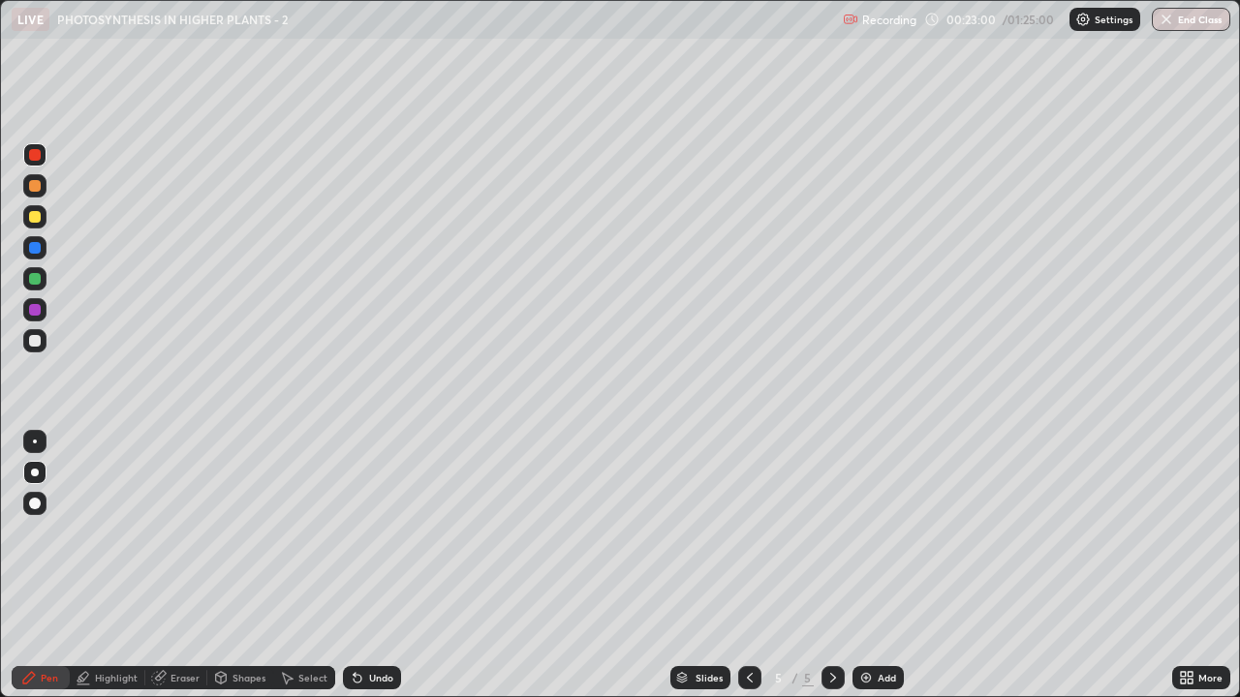
click at [29, 253] on div at bounding box center [34, 247] width 23 height 23
click at [365, 533] on div "Undo" at bounding box center [372, 677] width 58 height 23
click at [362, 533] on icon at bounding box center [357, 677] width 15 height 15
click at [369, 533] on div "Undo" at bounding box center [381, 678] width 24 height 10
click at [364, 533] on div "Undo" at bounding box center [372, 677] width 58 height 23
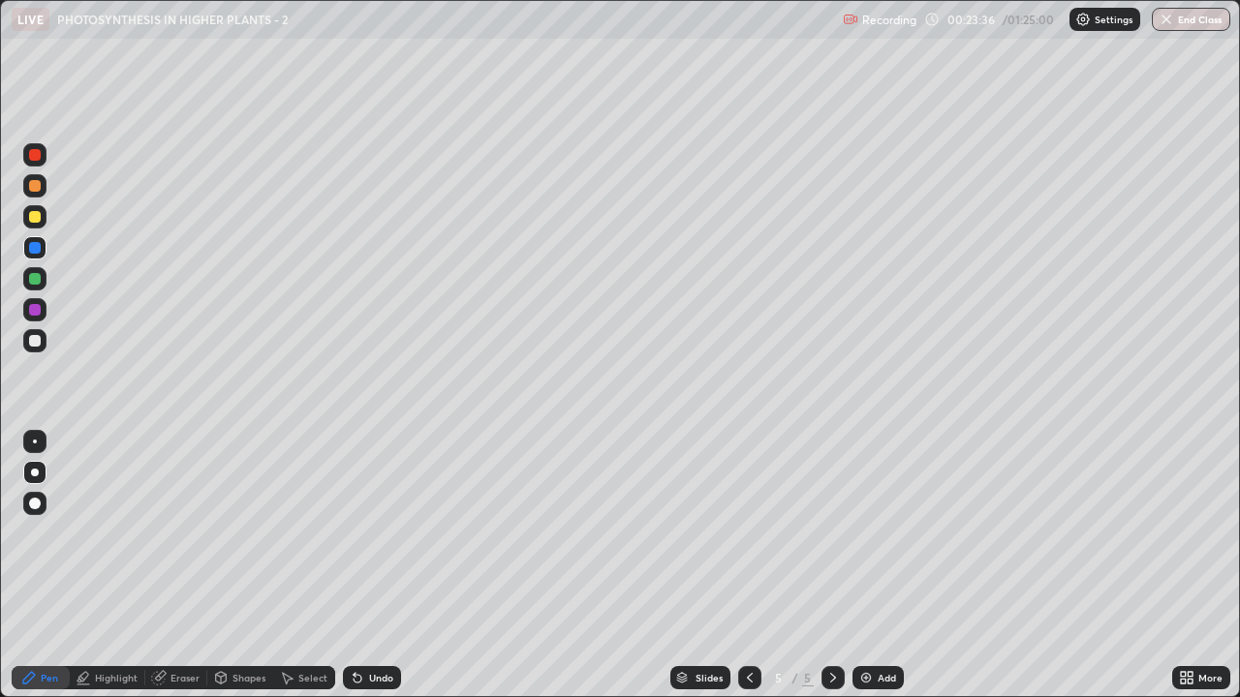
click at [369, 533] on div "Undo" at bounding box center [381, 678] width 24 height 10
click at [365, 533] on div "Undo" at bounding box center [372, 677] width 58 height 23
click at [371, 533] on div "Undo" at bounding box center [381, 678] width 24 height 10
click at [867, 533] on img at bounding box center [865, 677] width 15 height 15
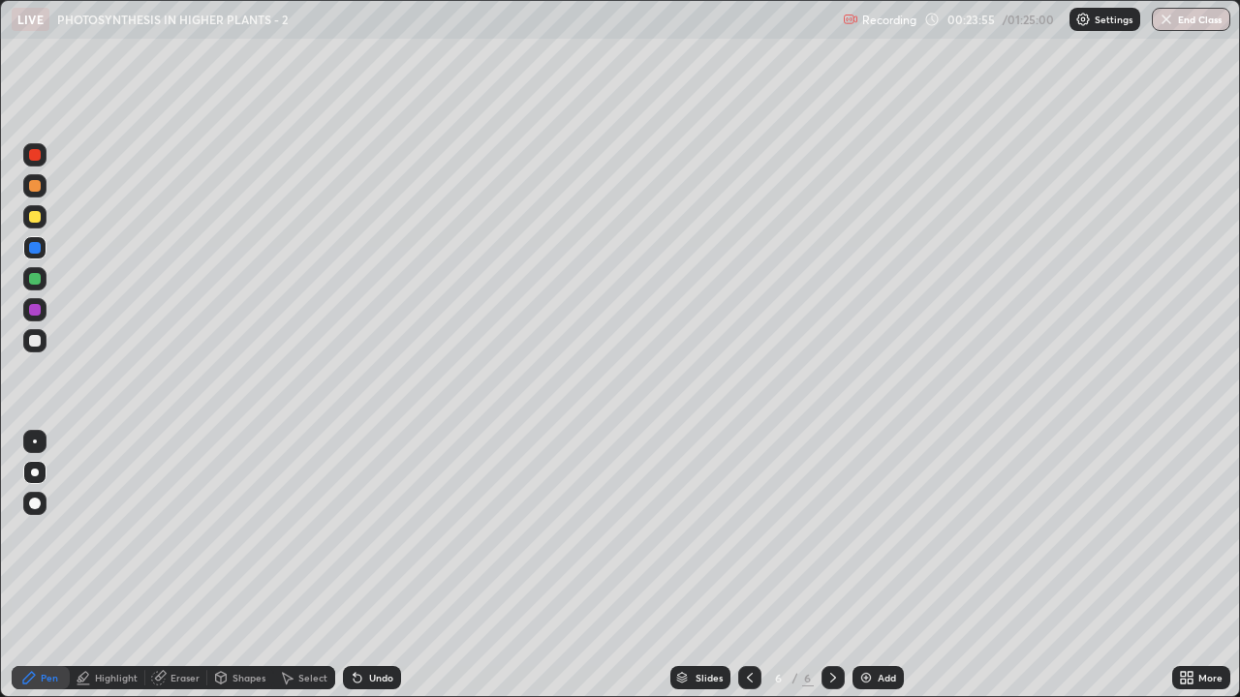
click at [36, 189] on div at bounding box center [35, 186] width 12 height 12
click at [35, 342] on div at bounding box center [35, 341] width 12 height 12
click at [40, 341] on div at bounding box center [35, 341] width 12 height 12
click at [35, 278] on div at bounding box center [35, 279] width 12 height 12
click at [29, 307] on div at bounding box center [35, 310] width 12 height 12
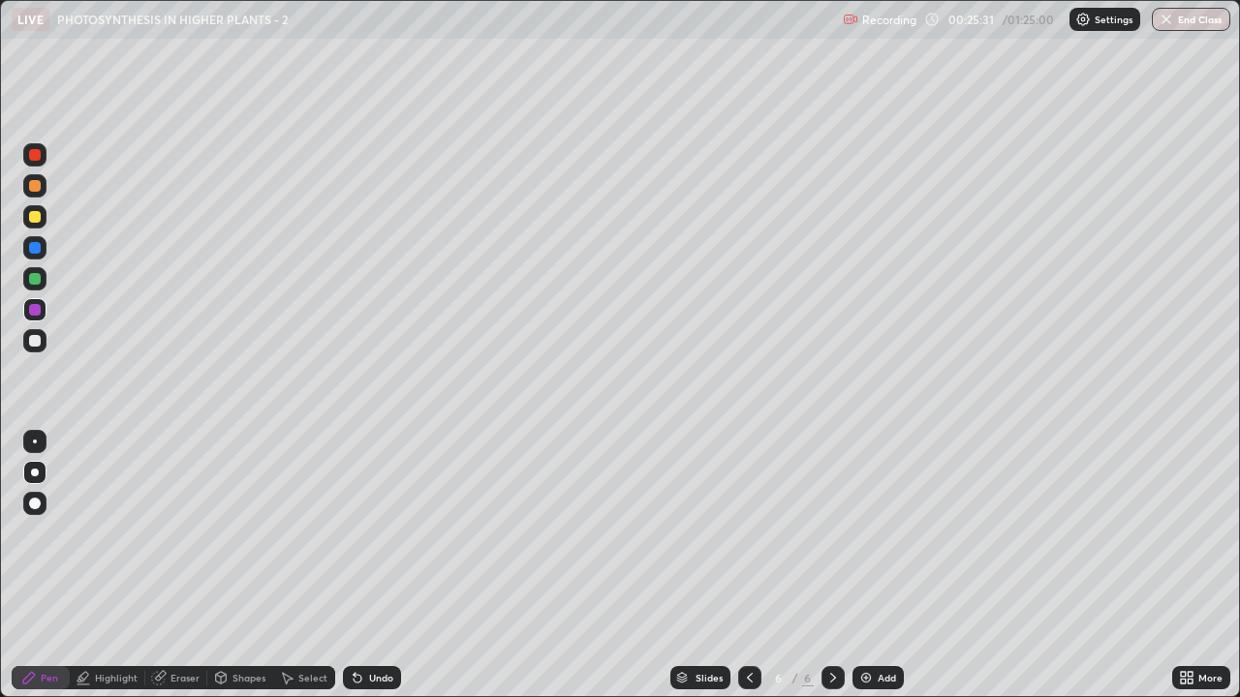
click at [36, 184] on div at bounding box center [35, 186] width 12 height 12
click at [32, 156] on div at bounding box center [35, 155] width 12 height 12
click at [36, 340] on div at bounding box center [35, 341] width 12 height 12
click at [33, 184] on div at bounding box center [35, 186] width 12 height 12
click at [33, 336] on div at bounding box center [35, 341] width 12 height 12
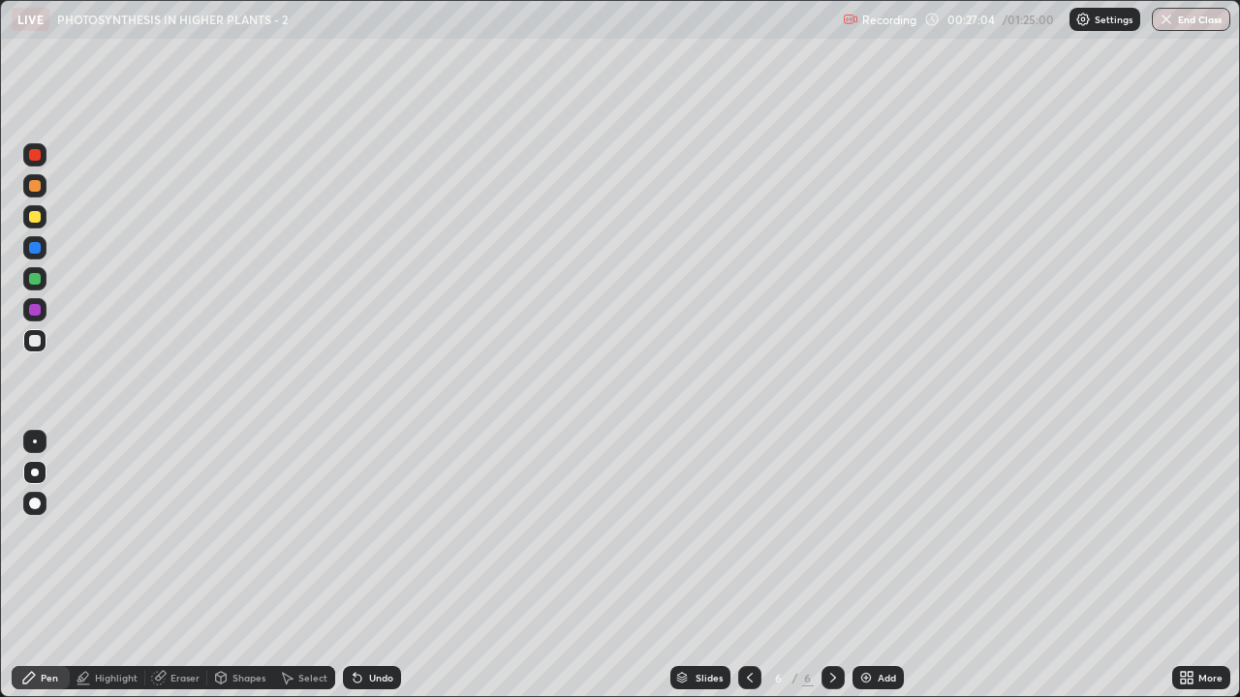
click at [38, 301] on div at bounding box center [34, 309] width 23 height 23
click at [36, 217] on div at bounding box center [35, 217] width 12 height 12
click at [166, 533] on div "Eraser" at bounding box center [176, 677] width 62 height 23
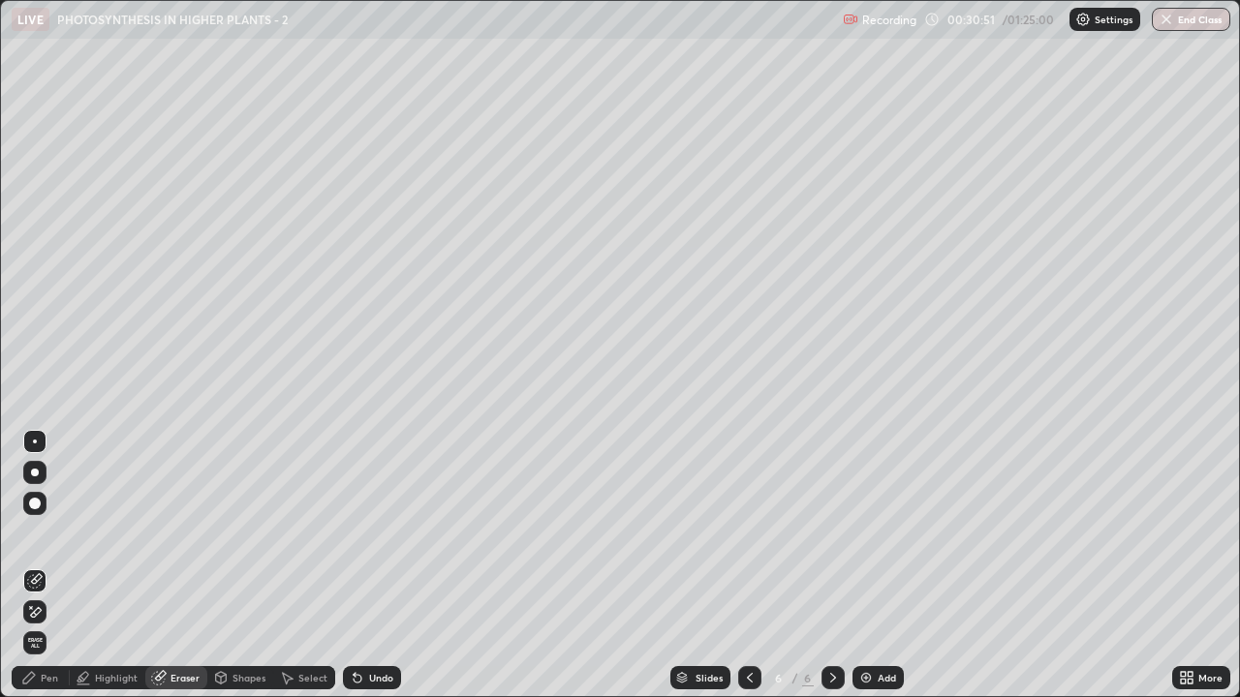
click at [47, 533] on div "Pen" at bounding box center [49, 678] width 17 height 10
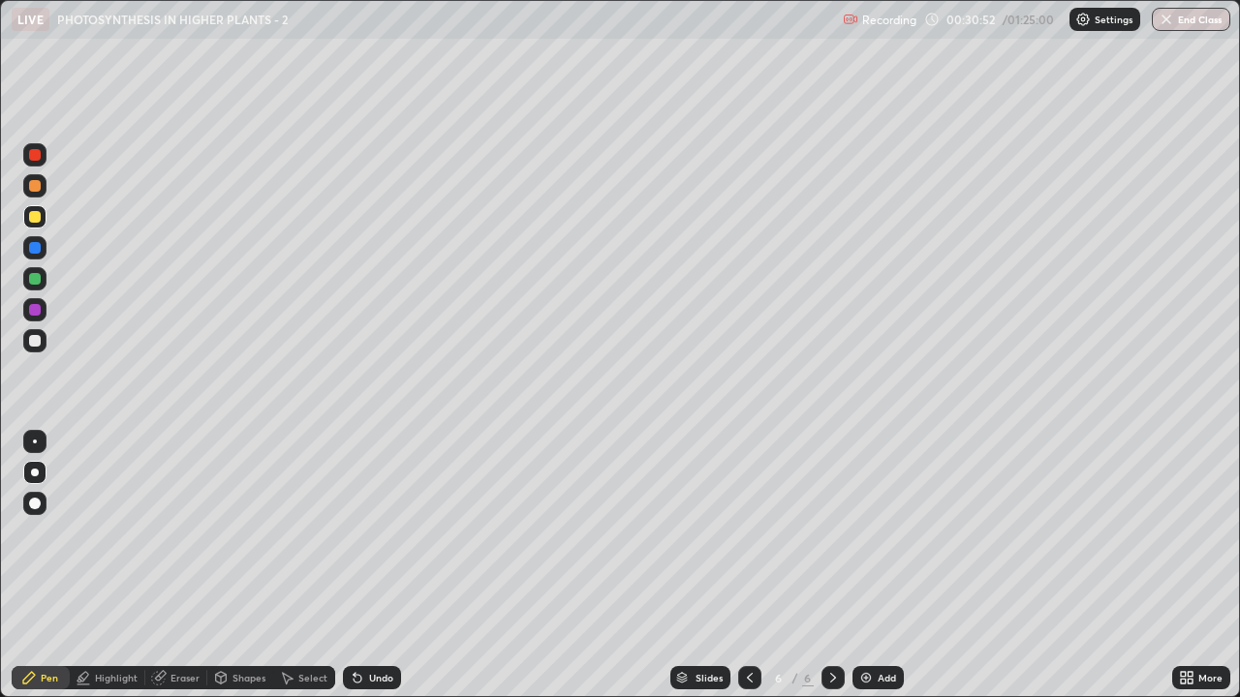
click at [33, 191] on div at bounding box center [35, 186] width 12 height 12
click at [876, 533] on div "Add" at bounding box center [877, 677] width 51 height 23
click at [37, 344] on div at bounding box center [35, 341] width 12 height 12
click at [381, 533] on div "Undo" at bounding box center [381, 678] width 24 height 10
click at [374, 533] on div "Undo" at bounding box center [381, 678] width 24 height 10
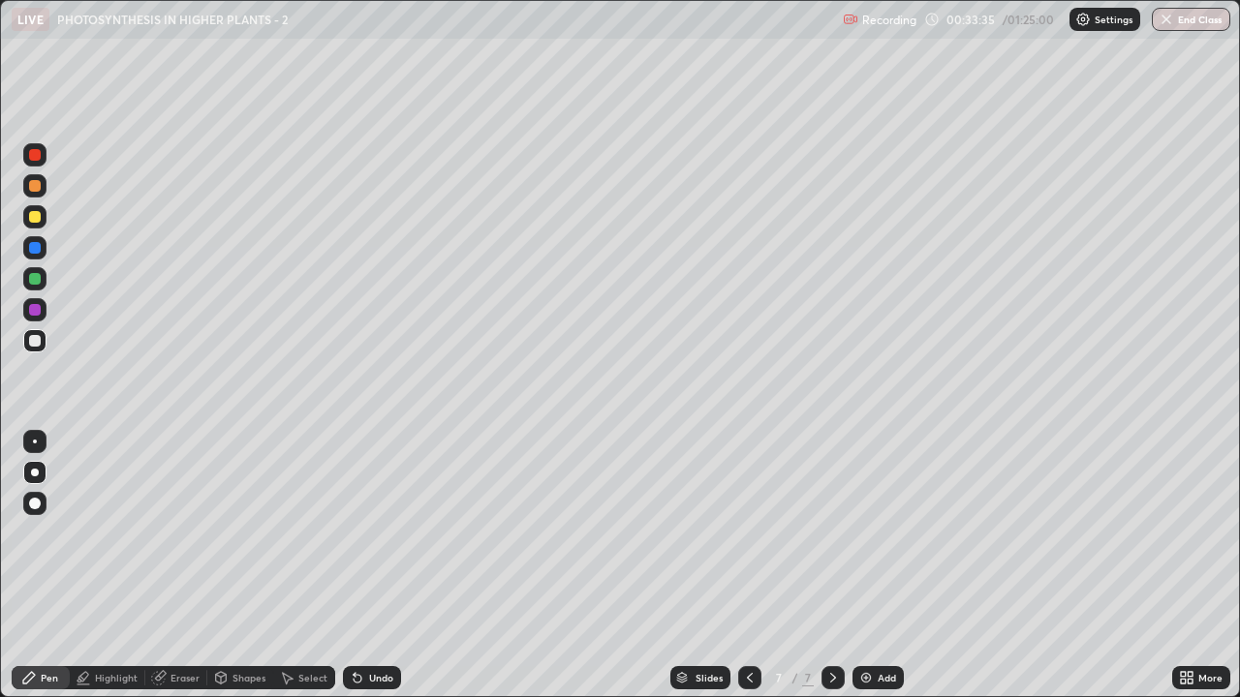
click at [35, 280] on div at bounding box center [35, 279] width 12 height 12
click at [365, 533] on div "Undo" at bounding box center [372, 677] width 58 height 23
click at [379, 533] on div "Undo" at bounding box center [372, 677] width 58 height 23
click at [34, 343] on div at bounding box center [35, 341] width 12 height 12
click at [33, 312] on div at bounding box center [35, 310] width 12 height 12
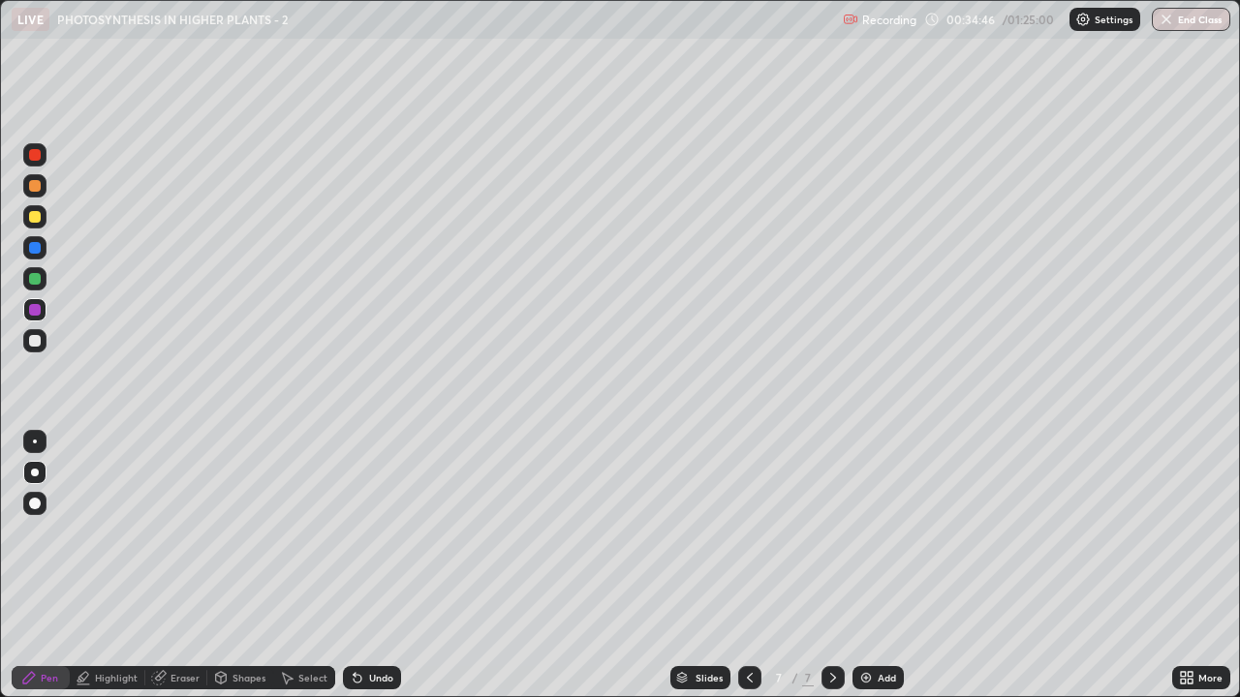
click at [303, 533] on div "Select" at bounding box center [312, 678] width 29 height 10
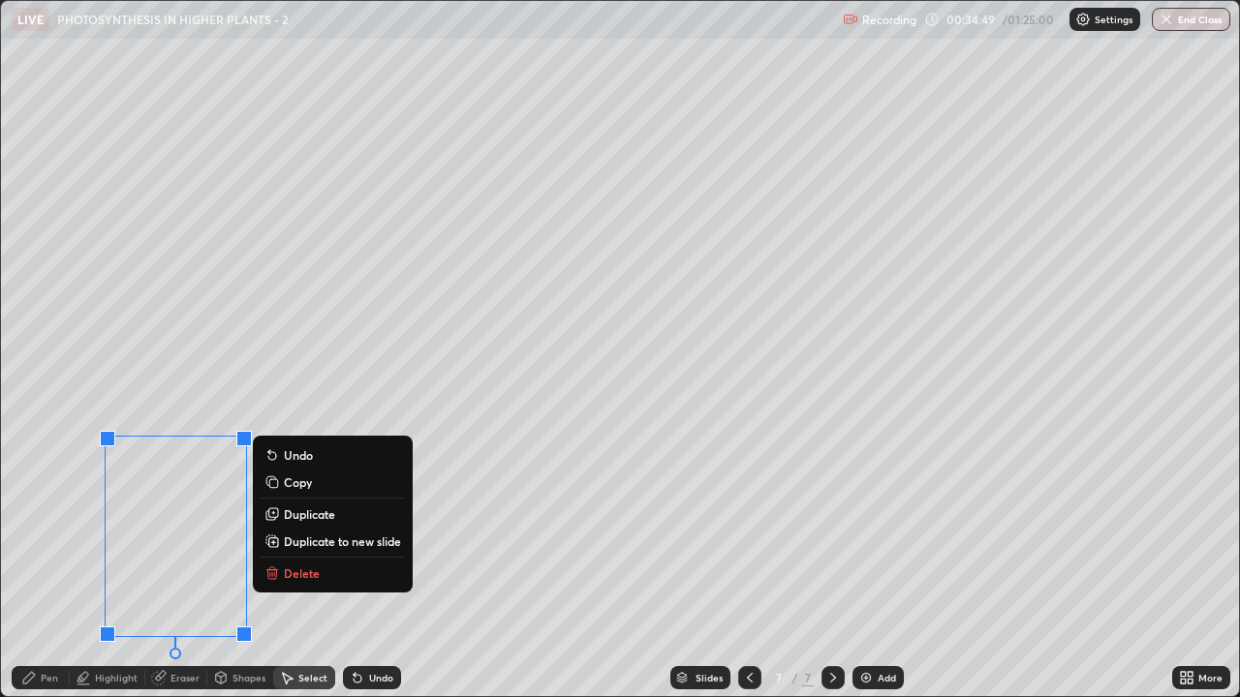
click at [53, 533] on div "Pen" at bounding box center [49, 678] width 17 height 10
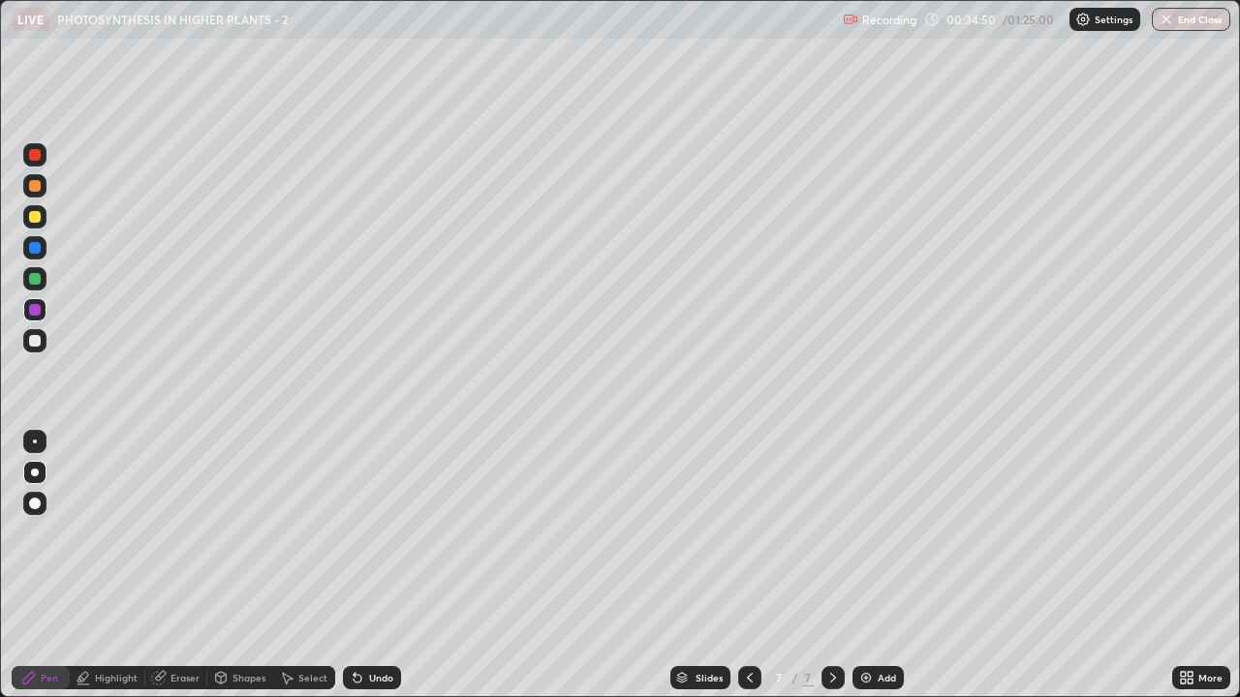
click at [35, 249] on div at bounding box center [35, 248] width 12 height 12
click at [36, 189] on div at bounding box center [35, 186] width 12 height 12
click at [35, 284] on div at bounding box center [35, 279] width 12 height 12
click at [185, 533] on div "Eraser" at bounding box center [184, 678] width 29 height 10
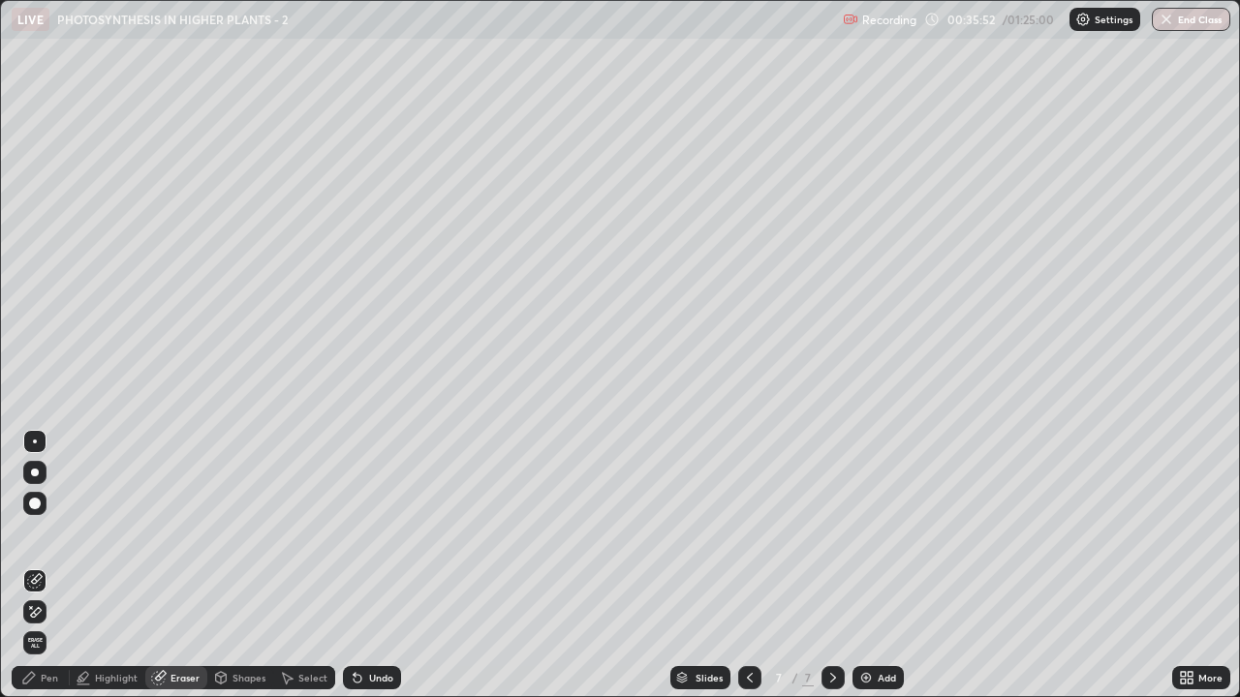
click at [298, 533] on div "Select" at bounding box center [312, 678] width 29 height 10
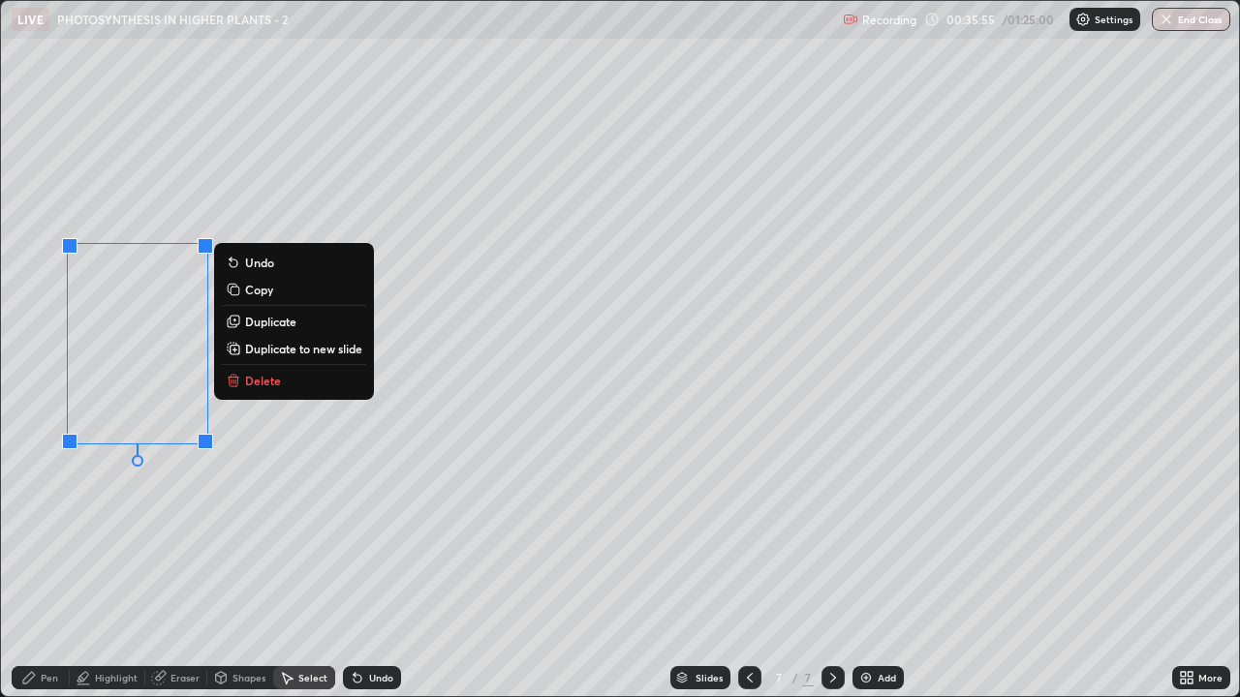
click at [227, 533] on div "0 ° Undo Copy Duplicate Duplicate to new slide Delete" at bounding box center [620, 349] width 1238 height 696
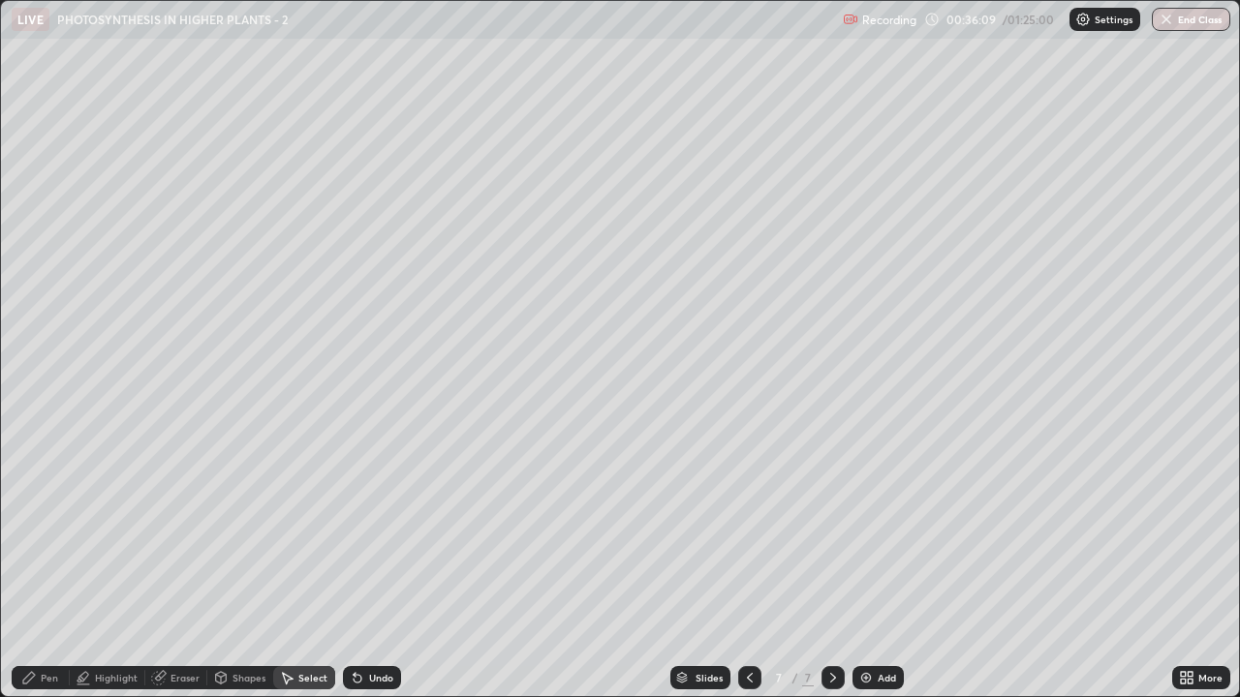
click at [55, 533] on div "Pen" at bounding box center [49, 678] width 17 height 10
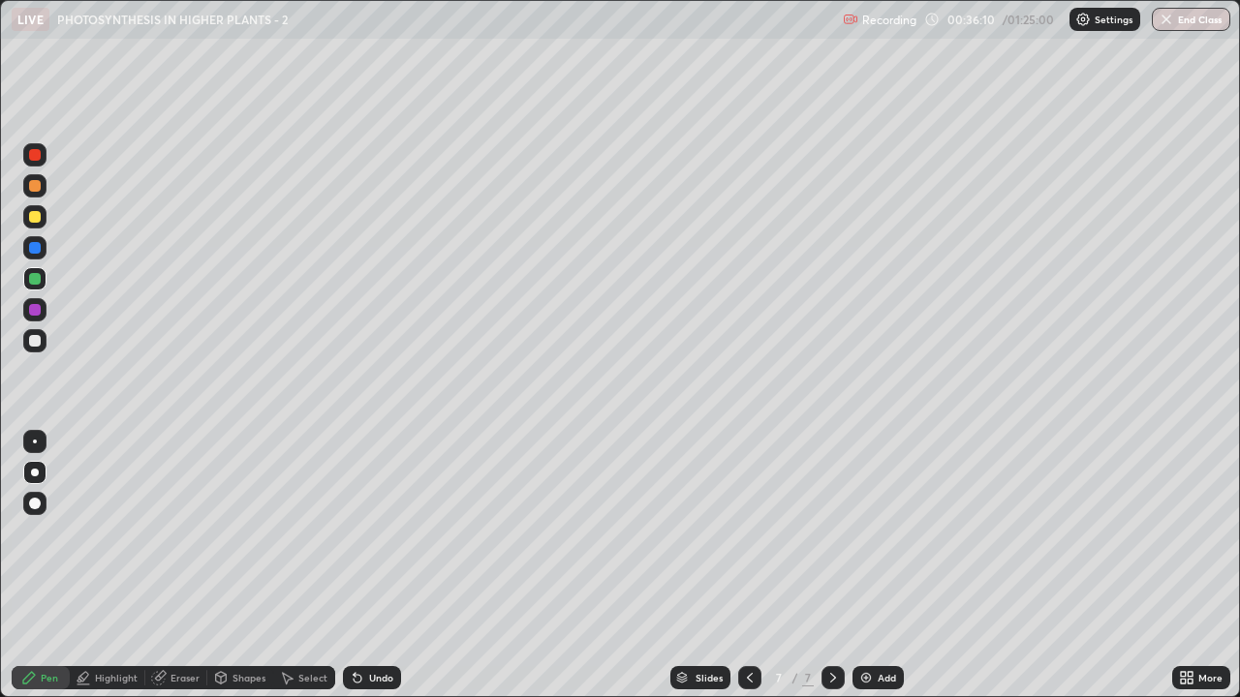
click at [33, 278] on div at bounding box center [35, 279] width 12 height 12
click at [865, 533] on img at bounding box center [865, 677] width 15 height 15
click at [35, 187] on div at bounding box center [35, 186] width 12 height 12
click at [28, 342] on div at bounding box center [34, 340] width 23 height 23
click at [28, 277] on div at bounding box center [34, 278] width 23 height 23
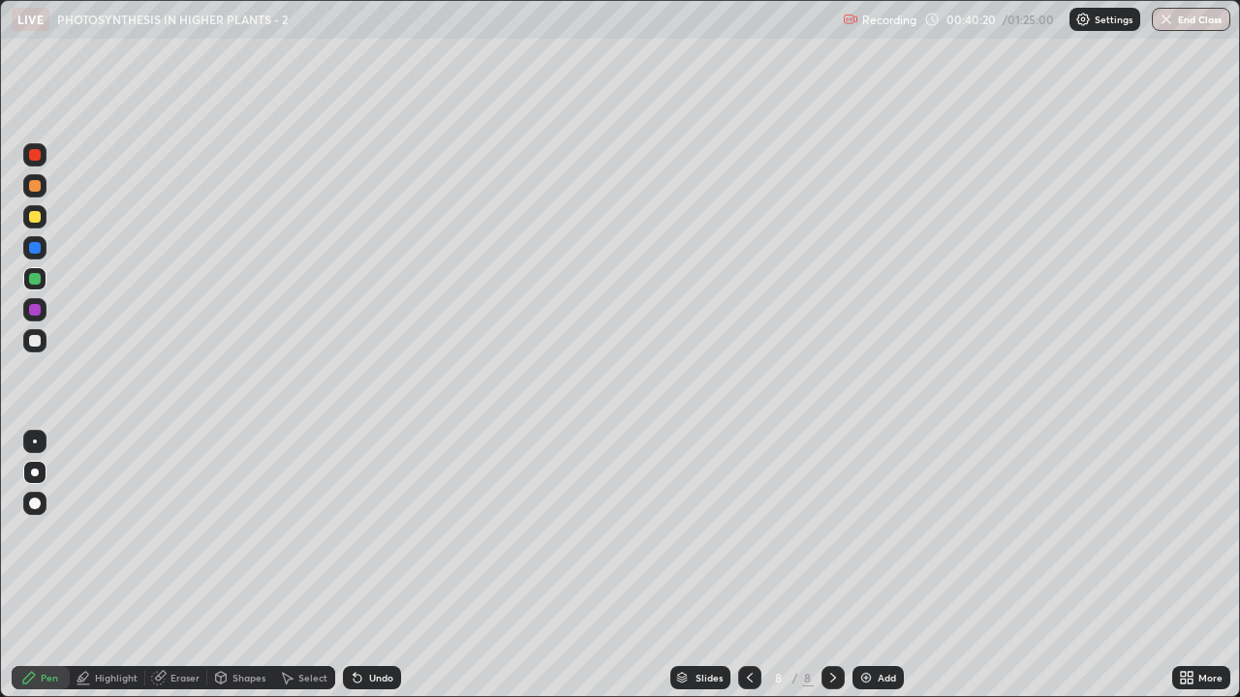
click at [40, 278] on div at bounding box center [35, 279] width 12 height 12
click at [30, 211] on div at bounding box center [34, 216] width 23 height 23
click at [33, 307] on div at bounding box center [35, 310] width 12 height 12
click at [35, 342] on div at bounding box center [35, 341] width 12 height 12
click at [33, 281] on div at bounding box center [35, 279] width 12 height 12
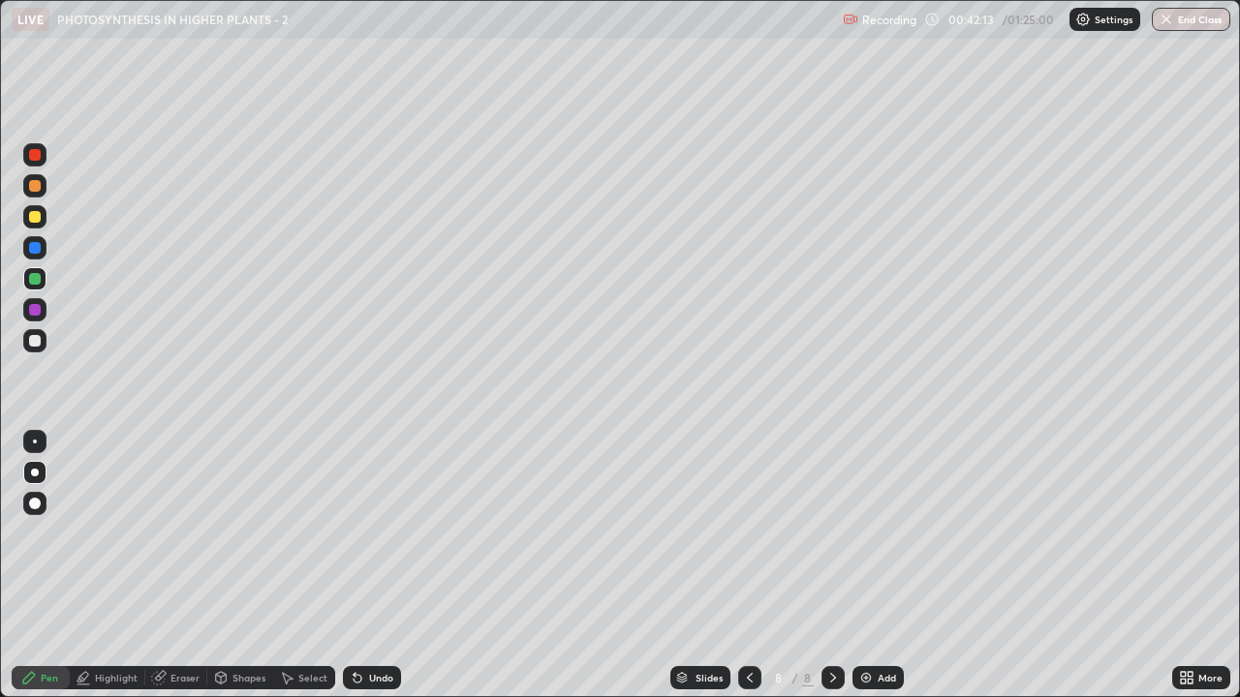
click at [32, 345] on div at bounding box center [35, 341] width 12 height 12
click at [105, 533] on div "Highlight" at bounding box center [116, 678] width 43 height 10
click at [34, 533] on icon at bounding box center [34, 613] width 4 height 4
click at [32, 248] on div at bounding box center [35, 248] width 12 height 12
click at [46, 533] on div "Pen" at bounding box center [49, 678] width 17 height 10
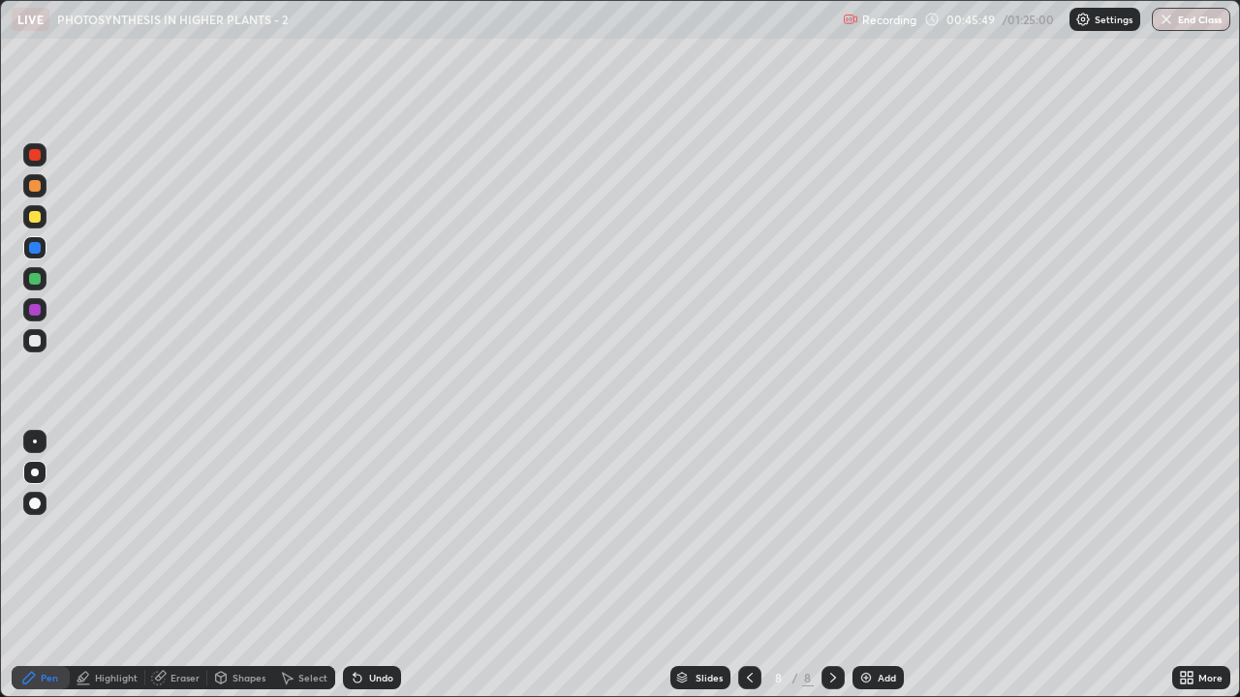
click at [35, 473] on div at bounding box center [35, 473] width 8 height 8
click at [36, 220] on div at bounding box center [35, 217] width 12 height 12
click at [98, 533] on div "Highlight" at bounding box center [116, 678] width 43 height 10
click at [30, 533] on icon at bounding box center [34, 611] width 15 height 15
click at [34, 346] on div at bounding box center [35, 341] width 12 height 12
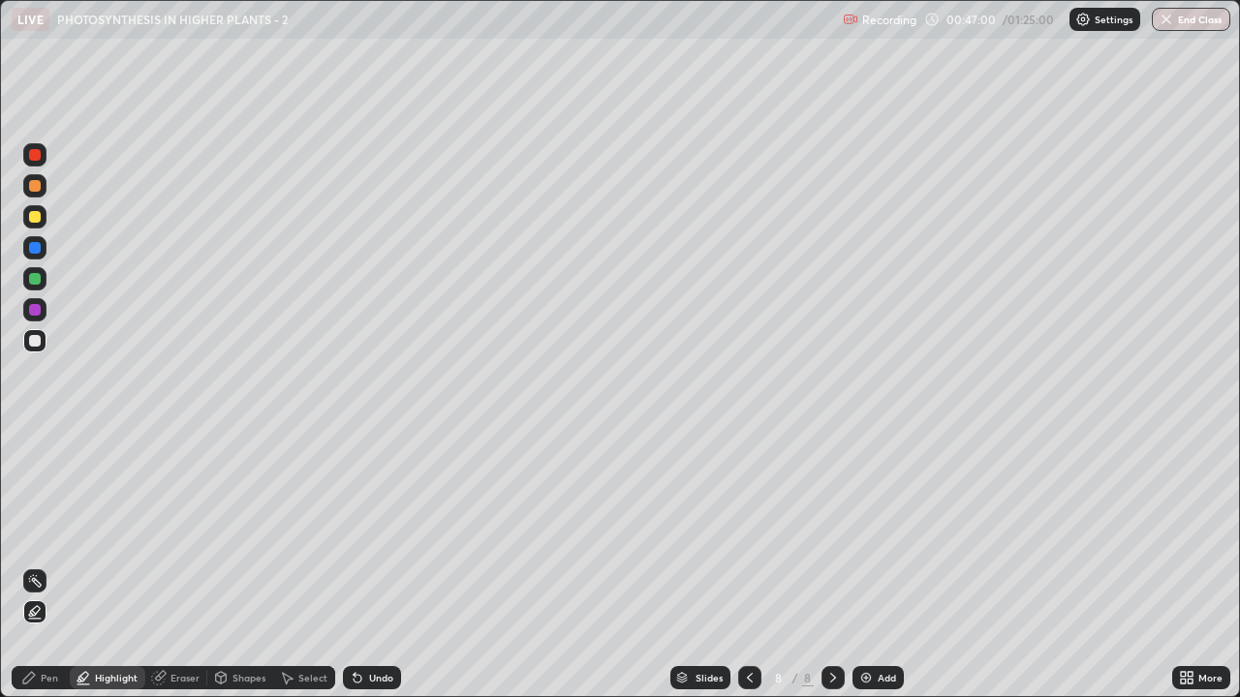
click at [26, 533] on icon at bounding box center [29, 678] width 12 height 12
click at [35, 473] on div at bounding box center [35, 473] width 8 height 8
click at [30, 502] on div at bounding box center [35, 504] width 12 height 12
click at [34, 473] on div at bounding box center [35, 473] width 8 height 8
click at [27, 286] on div at bounding box center [34, 278] width 23 height 23
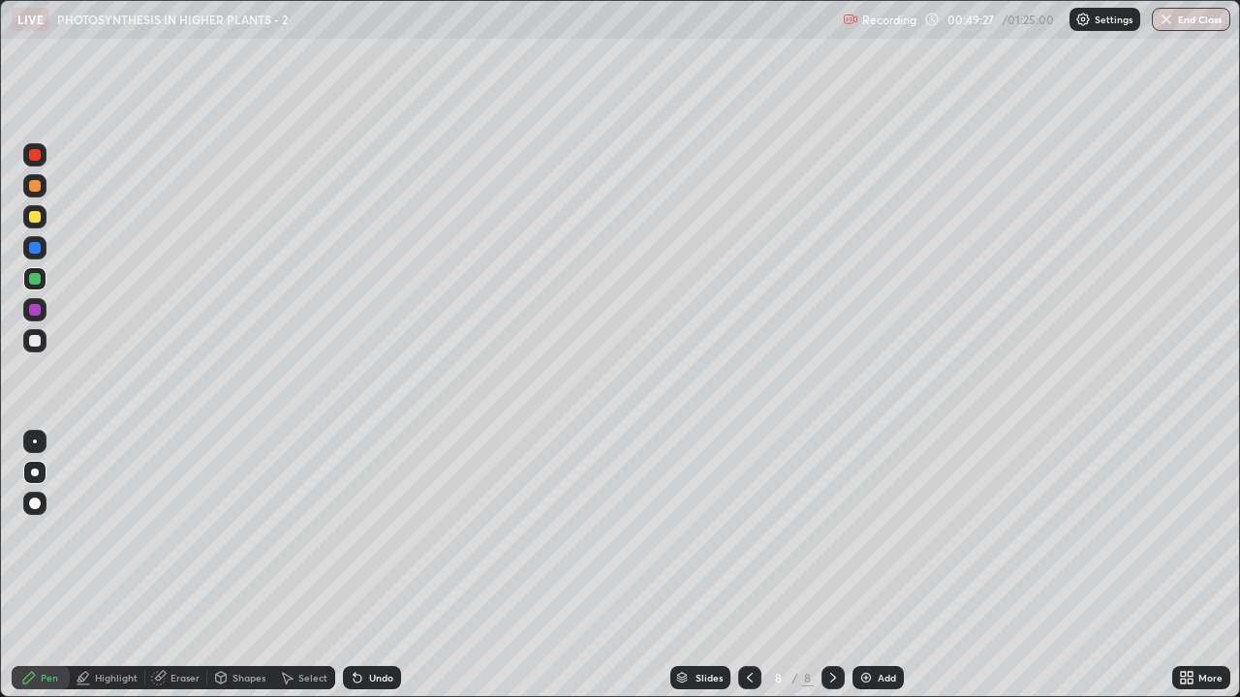
click at [53, 533] on div "Pen" at bounding box center [49, 678] width 17 height 10
click at [38, 244] on div at bounding box center [35, 248] width 12 height 12
click at [1196, 533] on div "More" at bounding box center [1201, 677] width 58 height 23
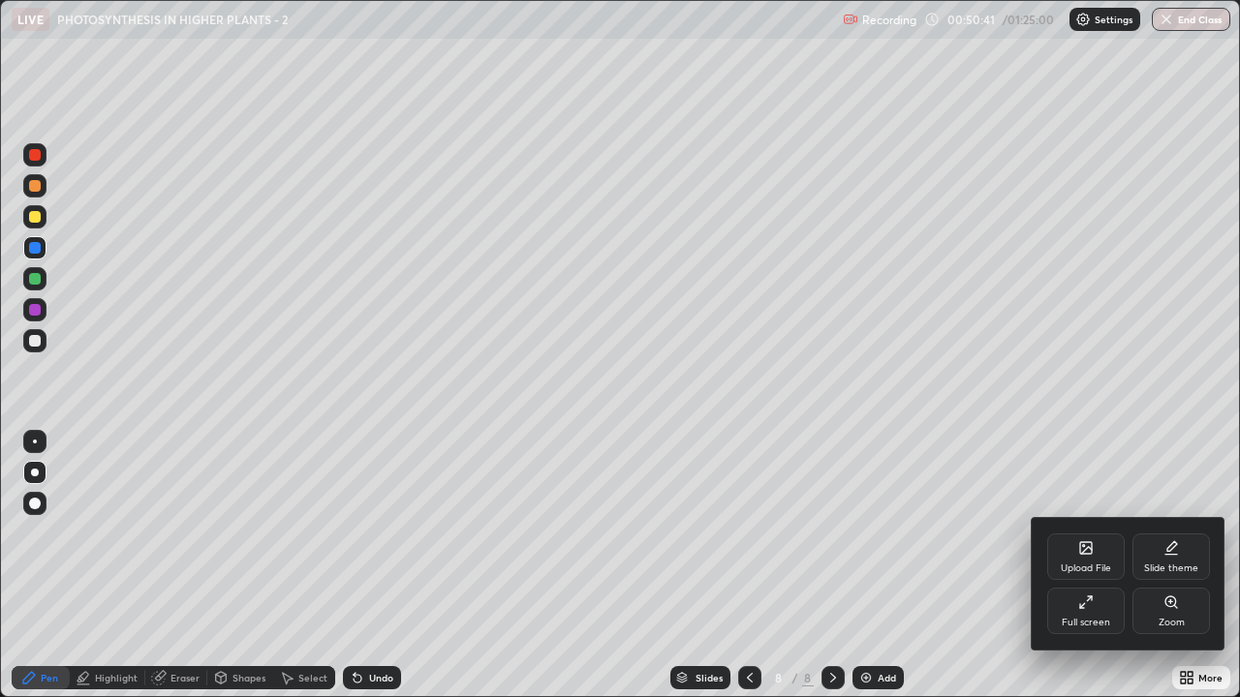
click at [1096, 533] on div "Full screen" at bounding box center [1086, 623] width 48 height 10
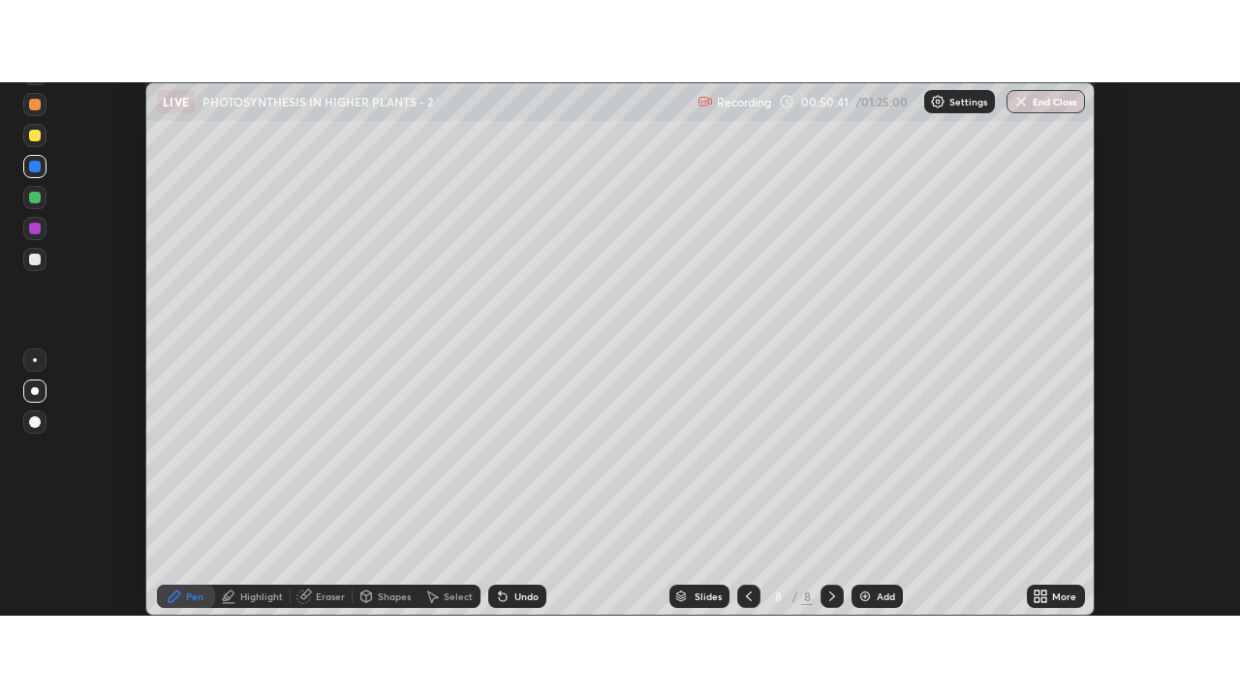
scroll to position [96333, 95627]
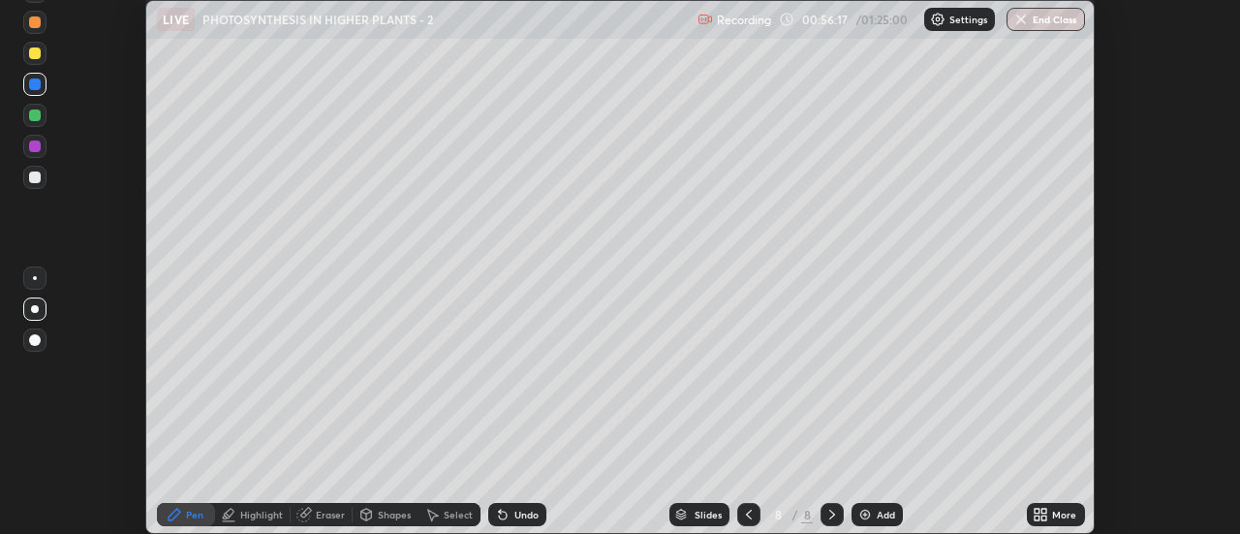
click at [1044, 516] on icon at bounding box center [1044, 517] width 5 height 5
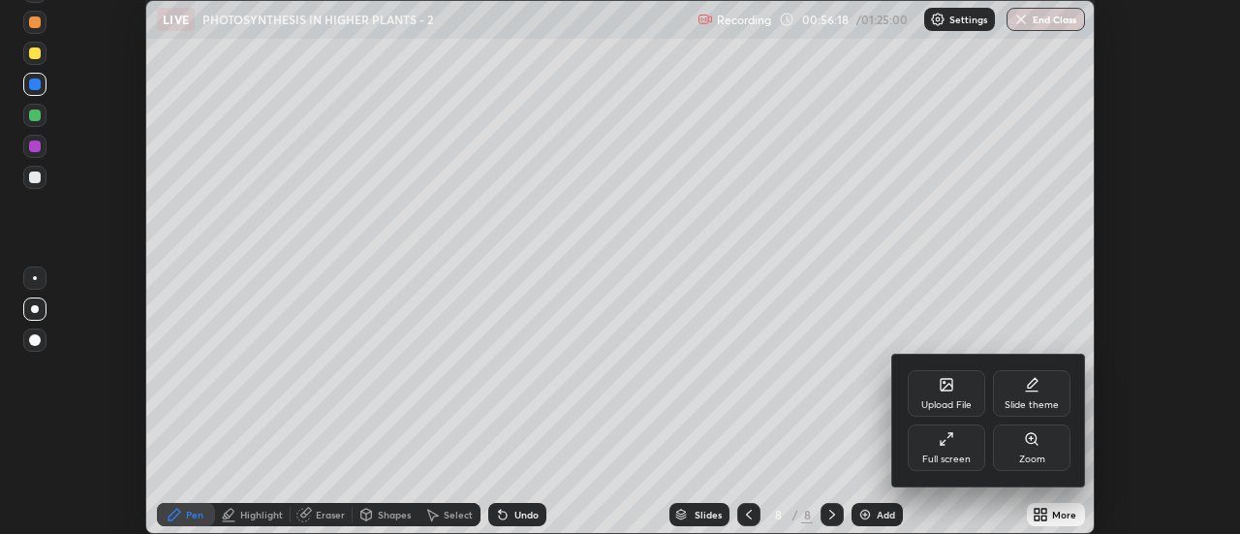
click at [959, 455] on div "Full screen" at bounding box center [946, 459] width 48 height 10
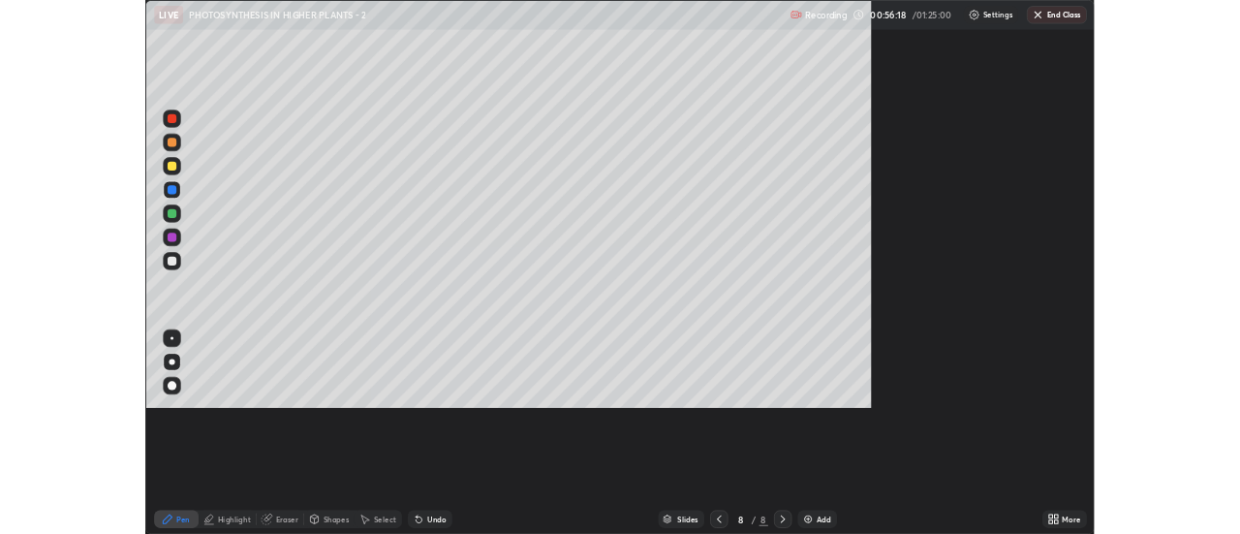
scroll to position [697, 1240]
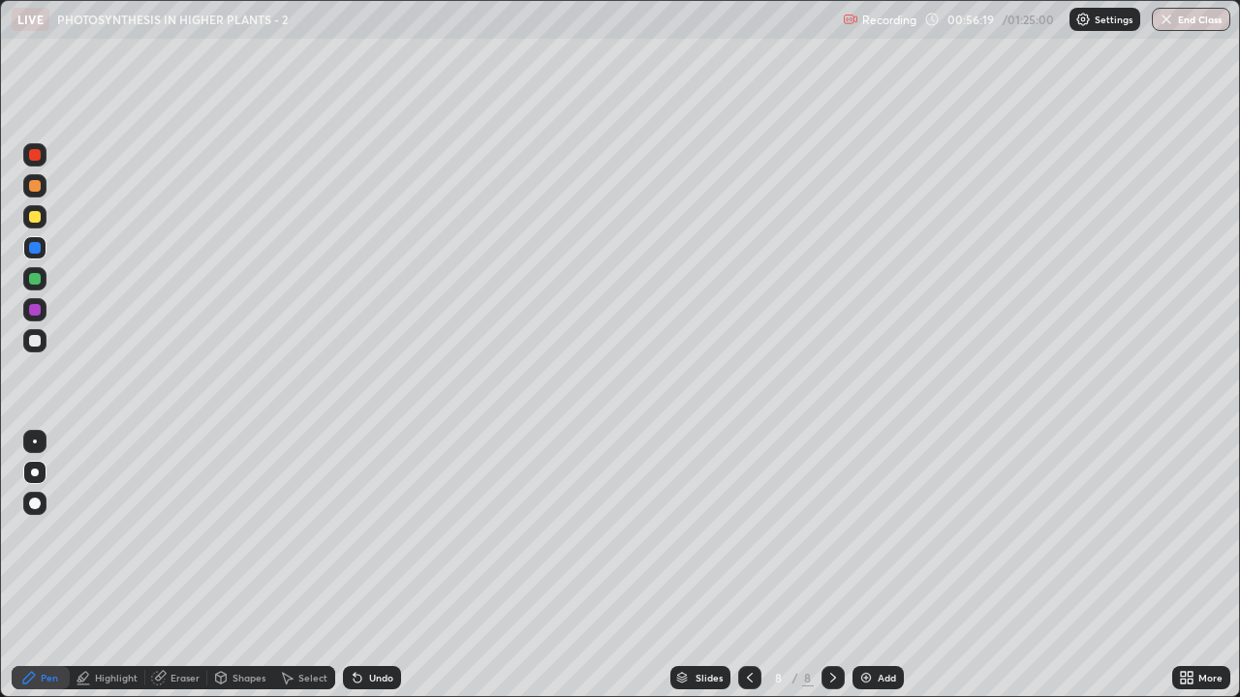
click at [886, 533] on div "Add" at bounding box center [887, 678] width 18 height 10
click at [35, 281] on div at bounding box center [35, 279] width 12 height 12
click at [35, 283] on div at bounding box center [35, 279] width 12 height 12
click at [35, 344] on div at bounding box center [35, 341] width 12 height 12
click at [310, 533] on div "Select" at bounding box center [312, 678] width 29 height 10
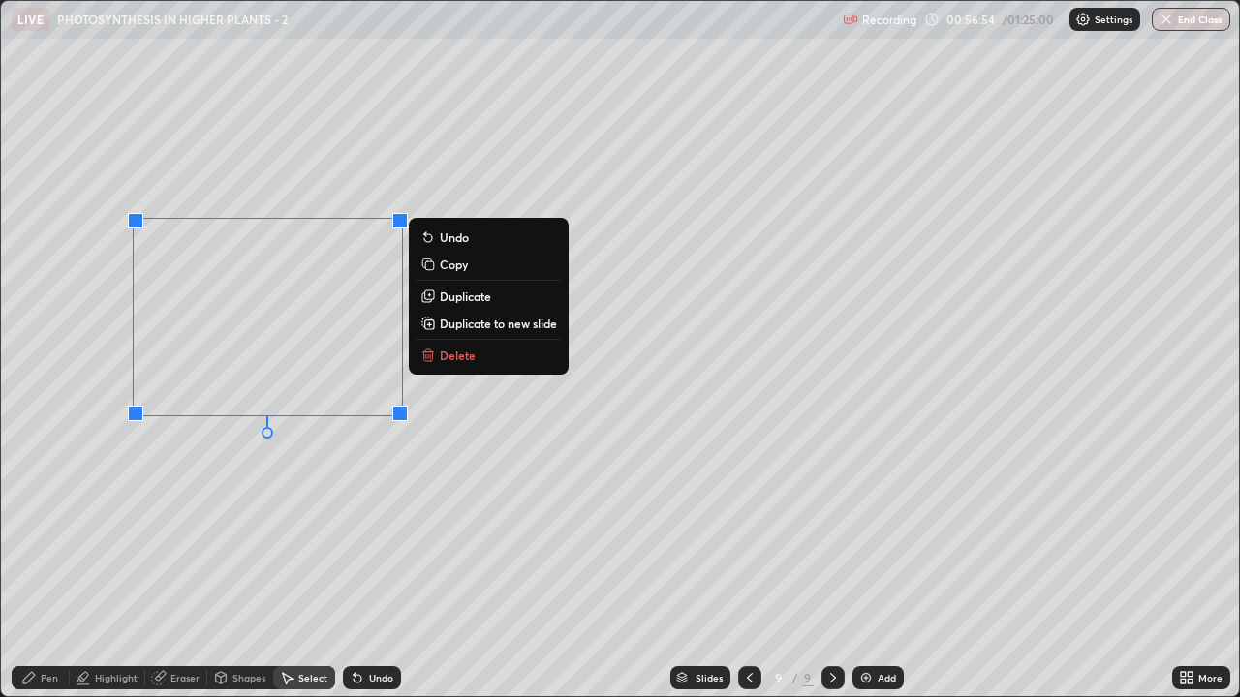
click at [482, 296] on p "Duplicate" at bounding box center [465, 296] width 51 height 15
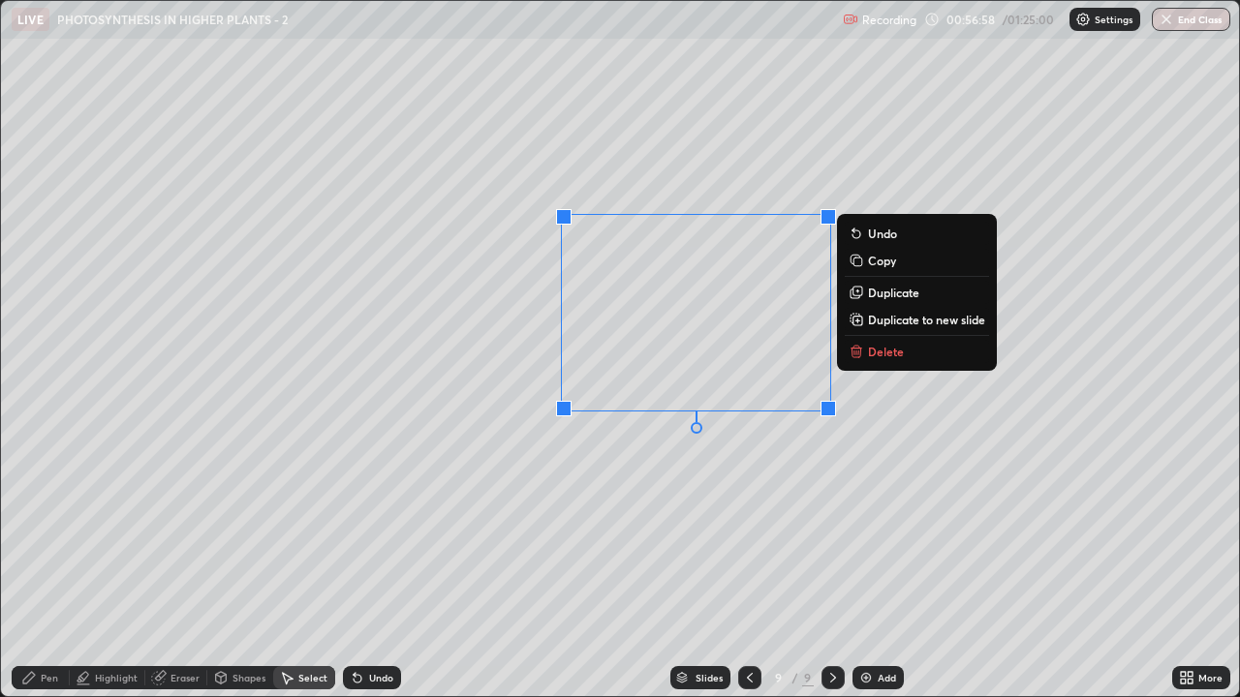
click at [902, 293] on p "Duplicate" at bounding box center [893, 292] width 51 height 15
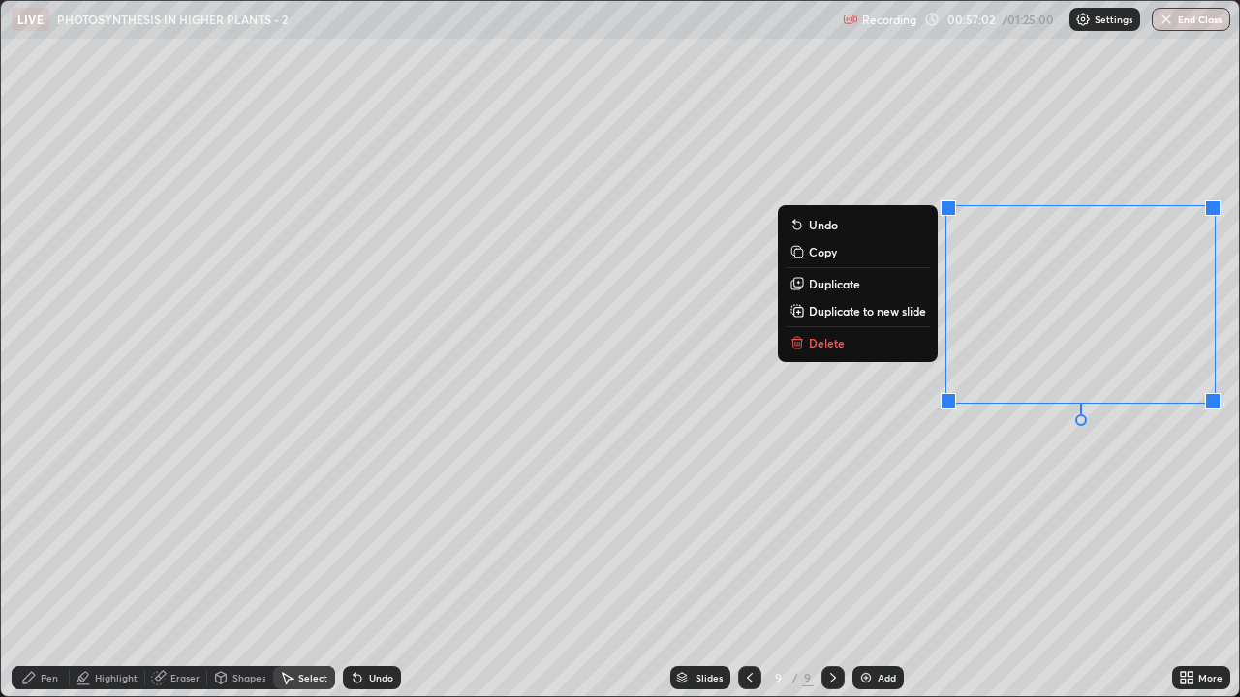
click at [909, 533] on div "0 ° Undo Copy Duplicate Duplicate to new slide Delete" at bounding box center [620, 349] width 1238 height 696
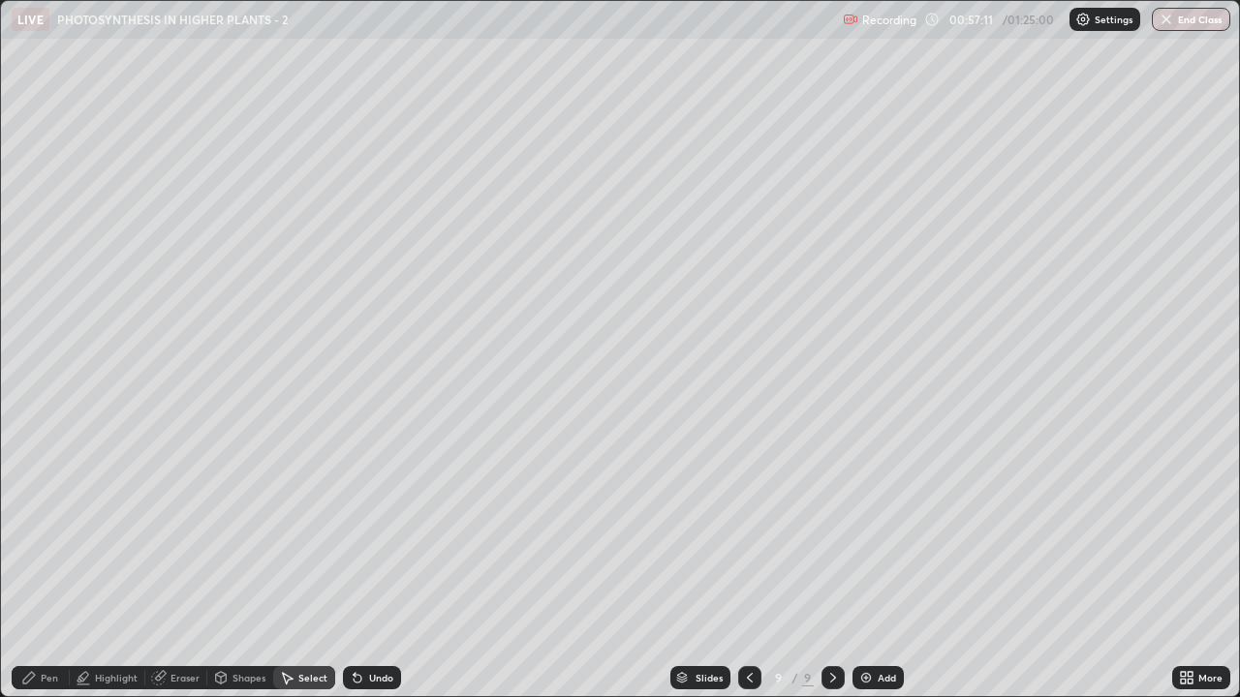
click at [748, 533] on icon at bounding box center [749, 677] width 15 height 15
click at [858, 533] on img at bounding box center [865, 677] width 15 height 15
click at [46, 533] on div "Pen" at bounding box center [41, 677] width 58 height 23
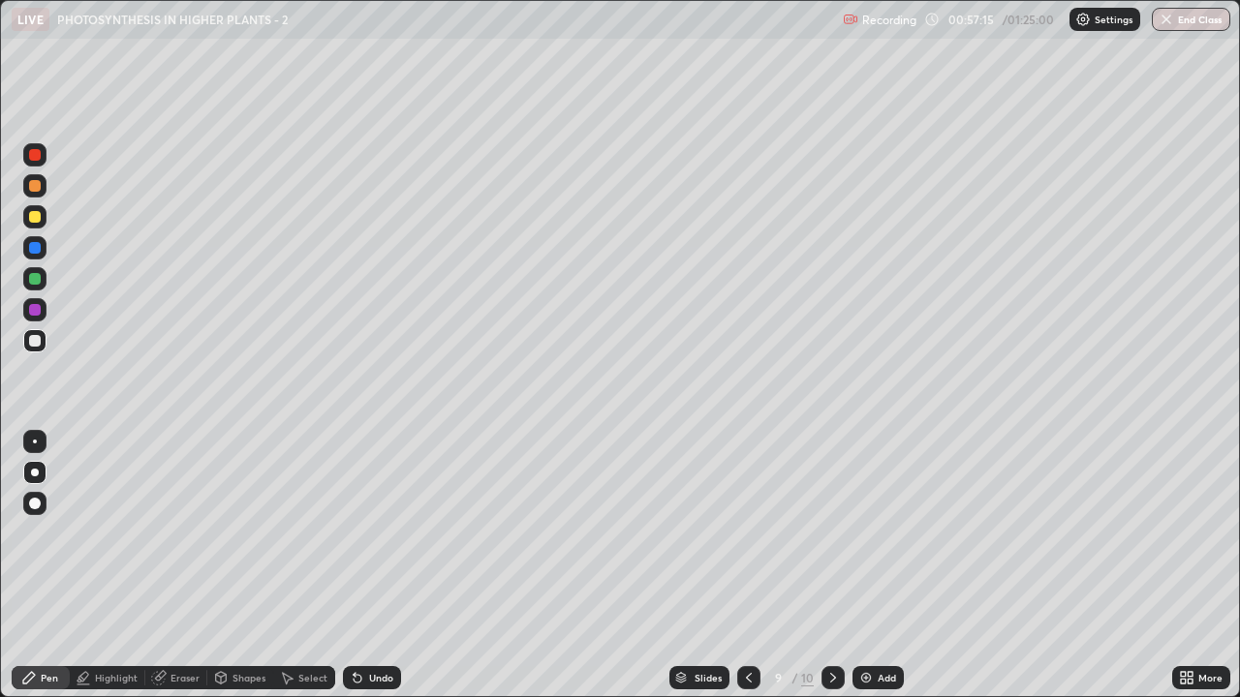
click at [34, 187] on div at bounding box center [35, 186] width 12 height 12
click at [32, 249] on div at bounding box center [35, 248] width 12 height 12
click at [33, 339] on div at bounding box center [35, 341] width 12 height 12
click at [29, 188] on div at bounding box center [35, 186] width 12 height 12
click at [35, 220] on div at bounding box center [35, 217] width 12 height 12
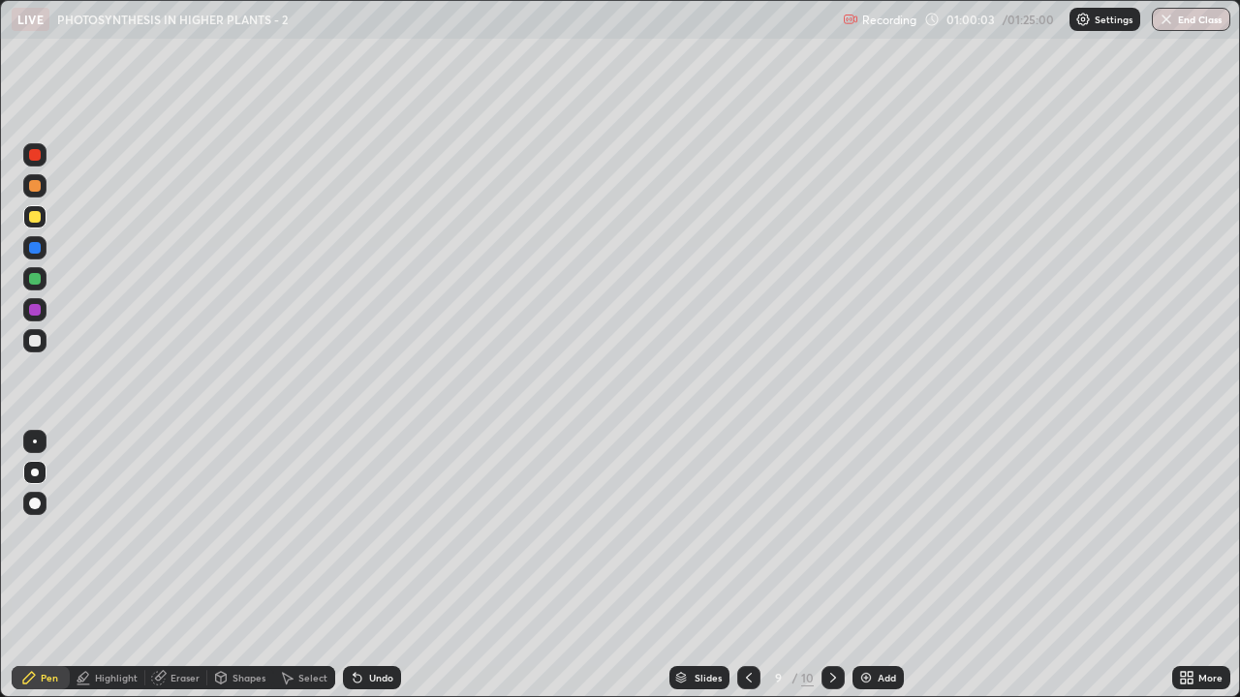
click at [37, 279] on div at bounding box center [35, 279] width 12 height 12
click at [825, 533] on icon at bounding box center [832, 677] width 15 height 15
click at [38, 533] on div "Pen" at bounding box center [41, 677] width 58 height 23
click at [35, 442] on div at bounding box center [35, 442] width 4 height 4
click at [37, 277] on div at bounding box center [35, 279] width 12 height 12
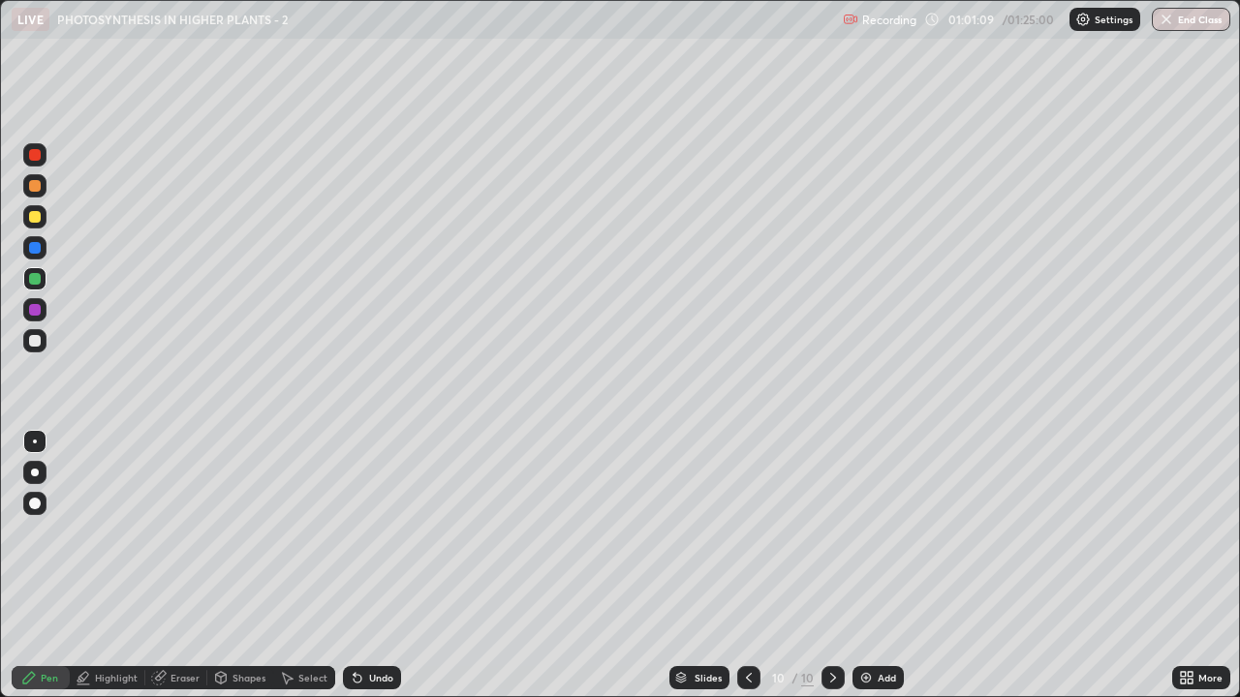
click at [33, 211] on div at bounding box center [35, 217] width 12 height 12
click at [33, 280] on div at bounding box center [35, 279] width 12 height 12
click at [36, 474] on div at bounding box center [35, 473] width 8 height 8
click at [35, 342] on div at bounding box center [35, 341] width 12 height 12
click at [33, 214] on div at bounding box center [35, 217] width 12 height 12
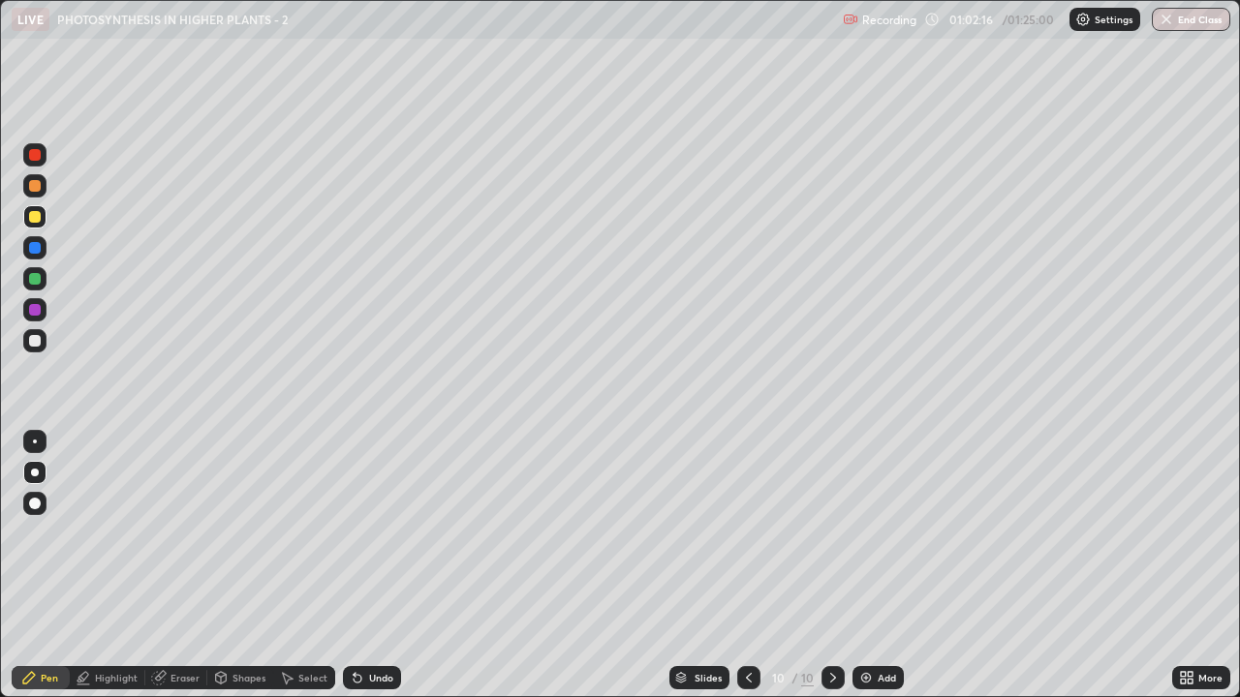
click at [369, 533] on div "Undo" at bounding box center [381, 678] width 24 height 10
click at [370, 533] on div "Undo" at bounding box center [381, 678] width 24 height 10
click at [373, 533] on div "Undo" at bounding box center [381, 678] width 24 height 10
click at [374, 533] on div "Undo" at bounding box center [372, 677] width 58 height 23
click at [40, 341] on div at bounding box center [35, 341] width 12 height 12
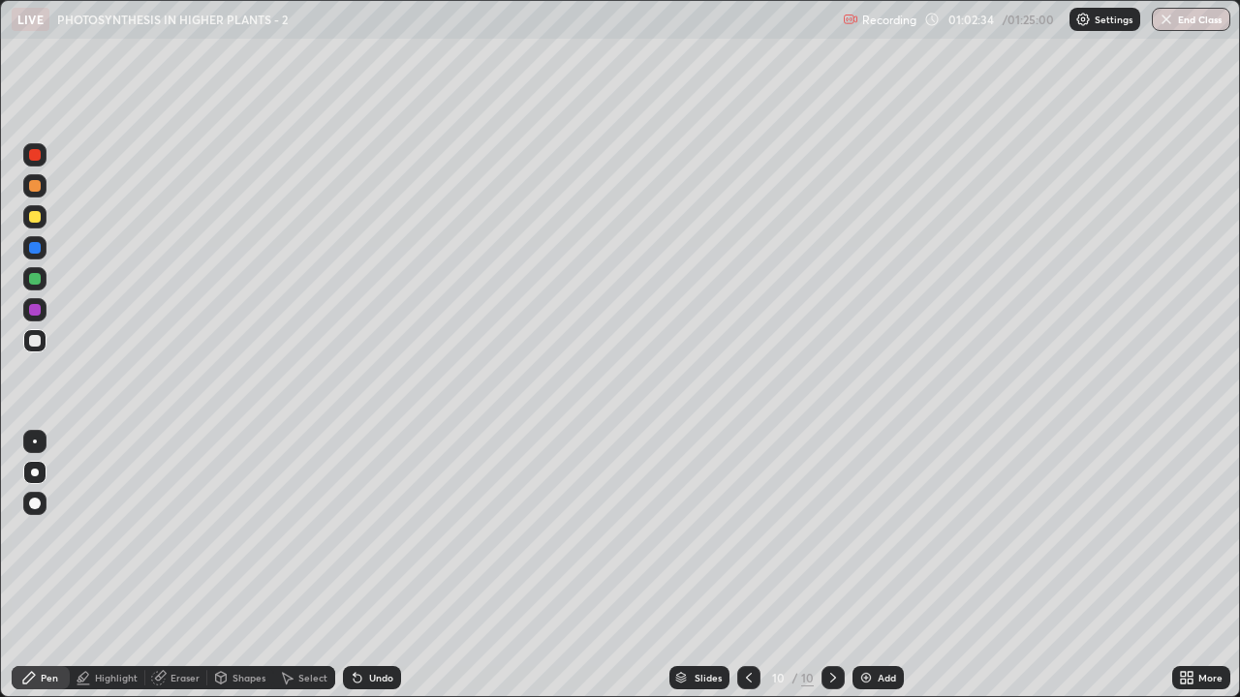
click at [45, 533] on div "Pen" at bounding box center [41, 677] width 58 height 23
click at [29, 228] on div at bounding box center [34, 216] width 23 height 23
click at [35, 442] on div at bounding box center [35, 442] width 4 height 4
click at [30, 533] on icon at bounding box center [29, 678] width 12 height 12
click at [32, 277] on div at bounding box center [35, 279] width 12 height 12
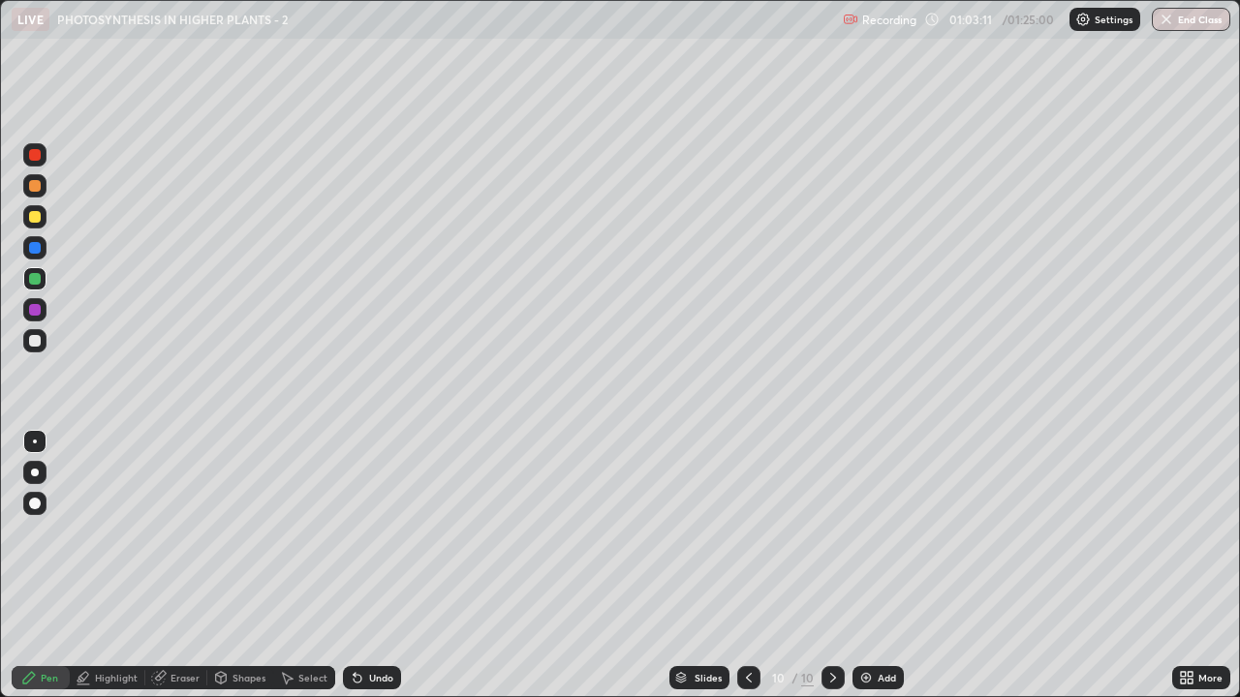
click at [36, 533] on icon at bounding box center [28, 677] width 15 height 15
click at [35, 473] on div at bounding box center [35, 473] width 8 height 8
click at [31, 343] on div at bounding box center [35, 341] width 12 height 12
click at [33, 224] on div at bounding box center [34, 216] width 23 height 23
click at [35, 442] on div at bounding box center [35, 442] width 4 height 4
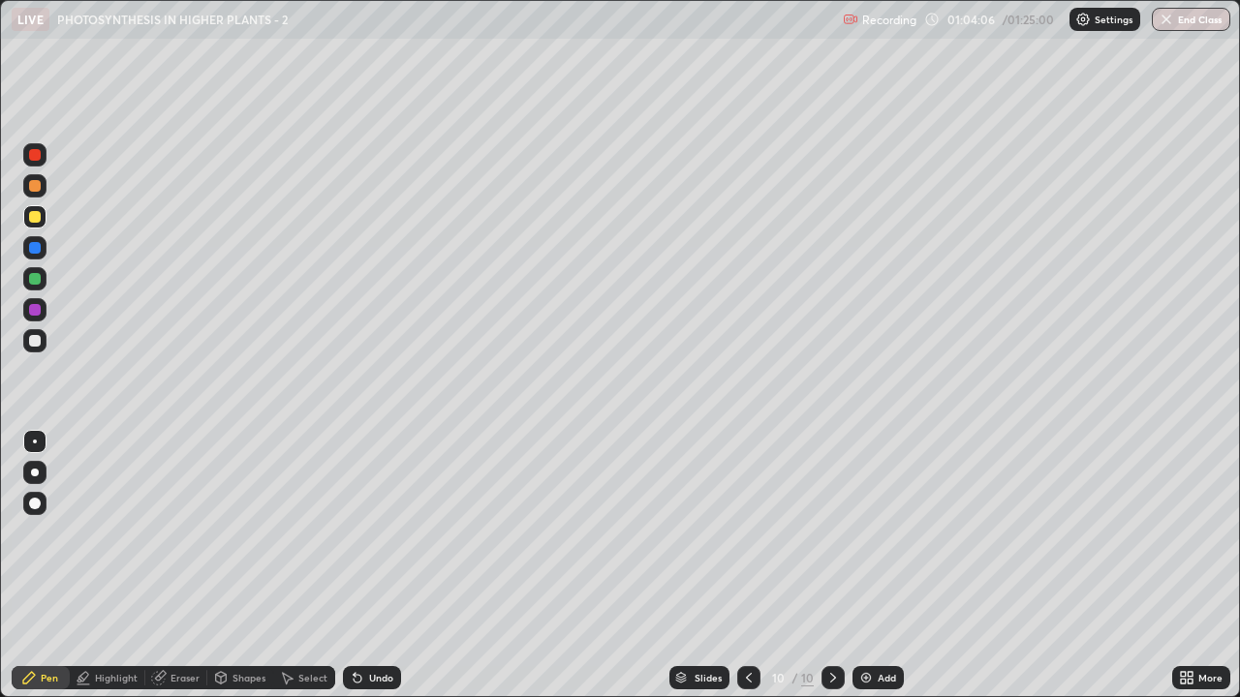
click at [33, 282] on div at bounding box center [35, 279] width 12 height 12
click at [35, 473] on div at bounding box center [35, 473] width 8 height 8
click at [37, 342] on div at bounding box center [35, 341] width 12 height 12
click at [1190, 533] on icon at bounding box center [1190, 674] width 5 height 5
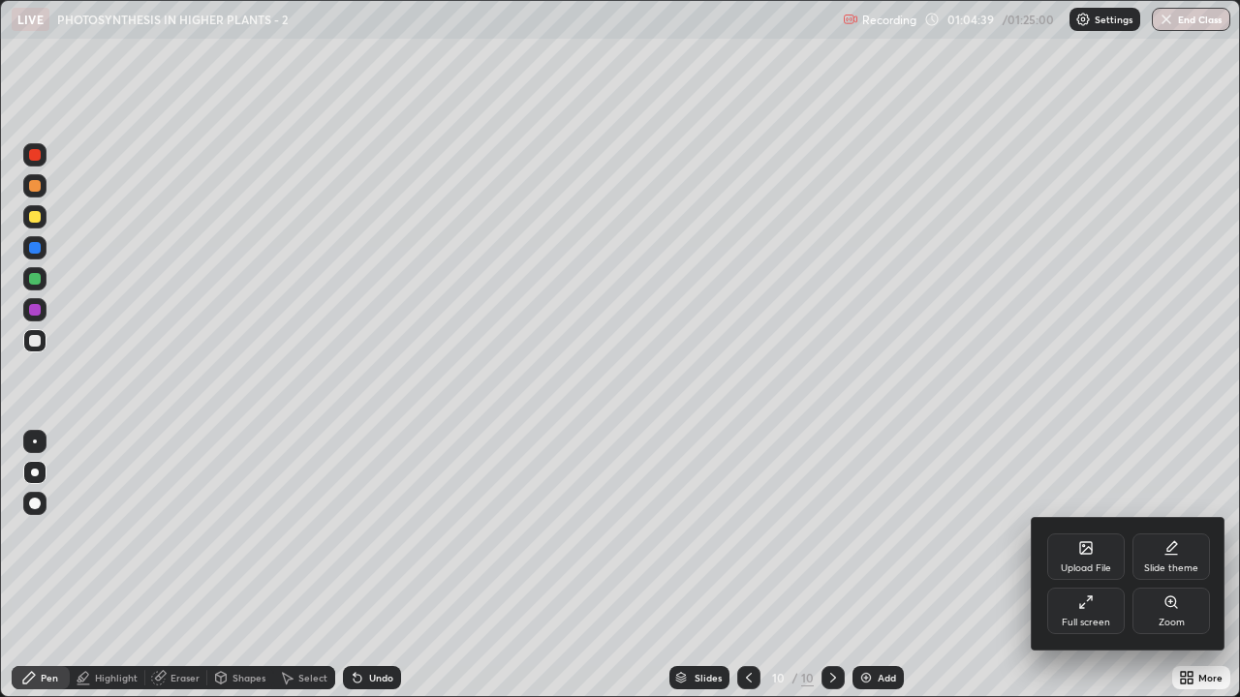
click at [1094, 533] on div "Full screen" at bounding box center [1085, 611] width 77 height 46
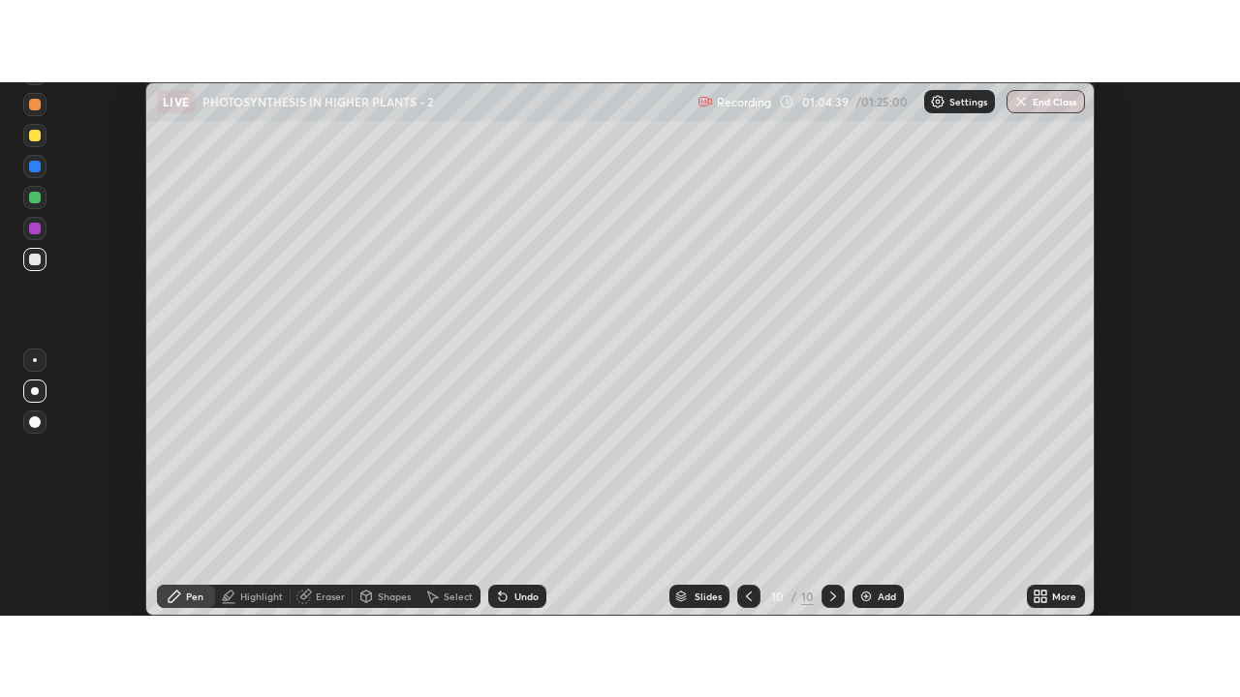
scroll to position [96333, 95627]
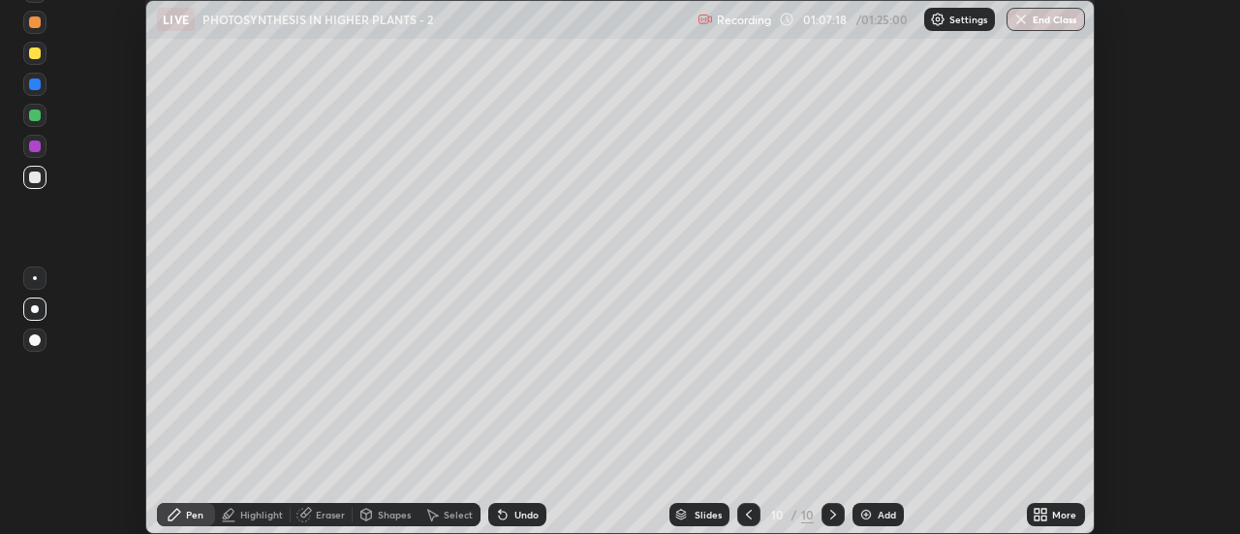
click at [260, 514] on div "Highlight" at bounding box center [261, 515] width 43 height 10
click at [389, 517] on div "Shapes" at bounding box center [394, 515] width 33 height 10
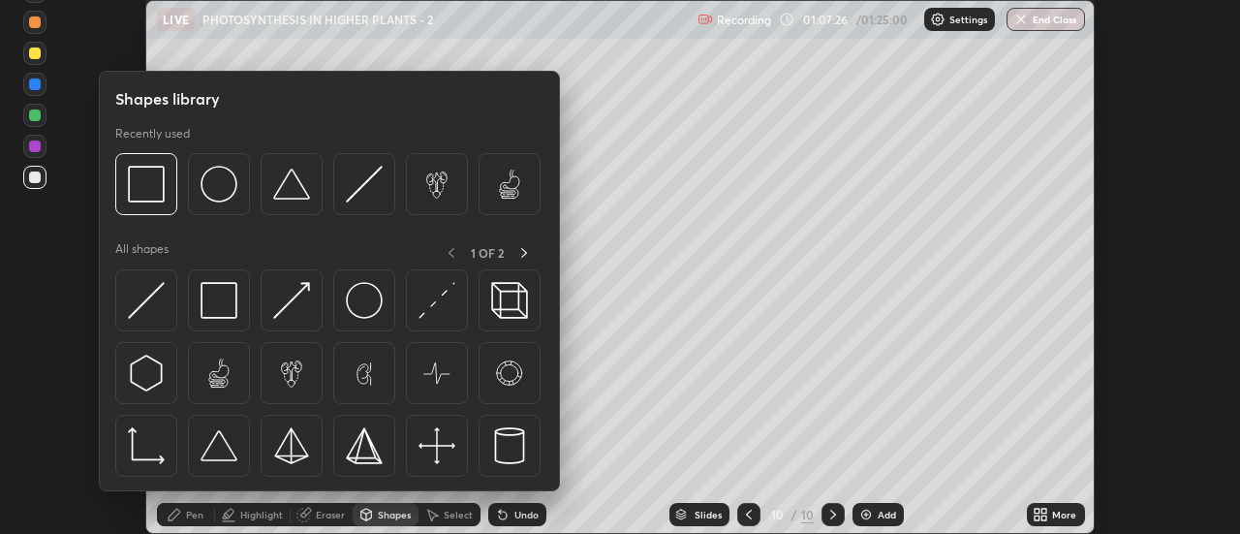
click at [194, 513] on div "Pen" at bounding box center [194, 515] width 17 height 10
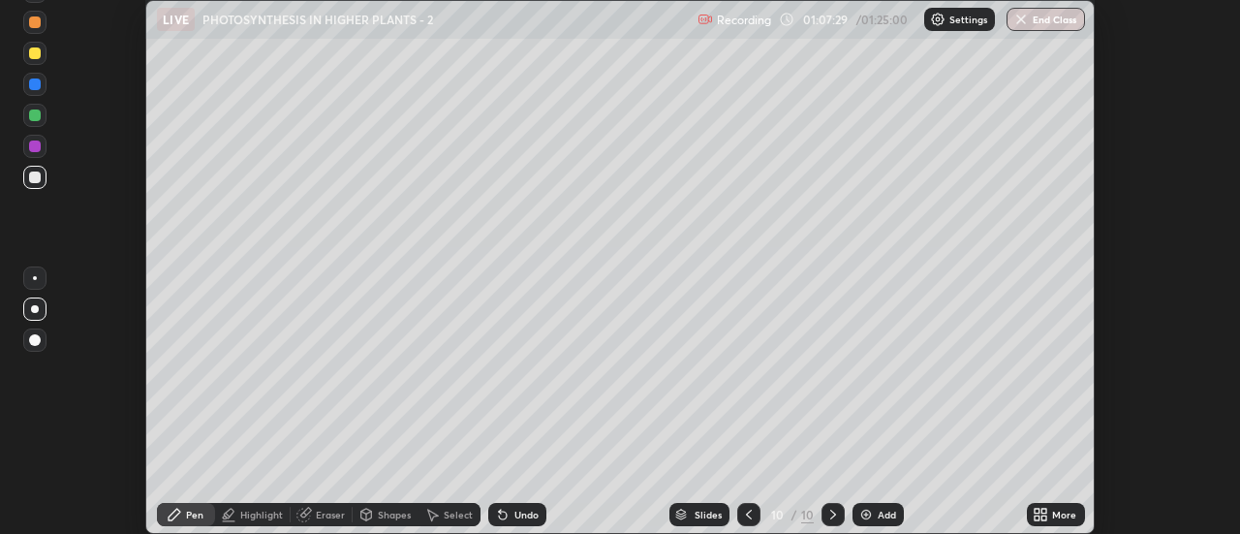
click at [314, 515] on div "Eraser" at bounding box center [322, 514] width 62 height 23
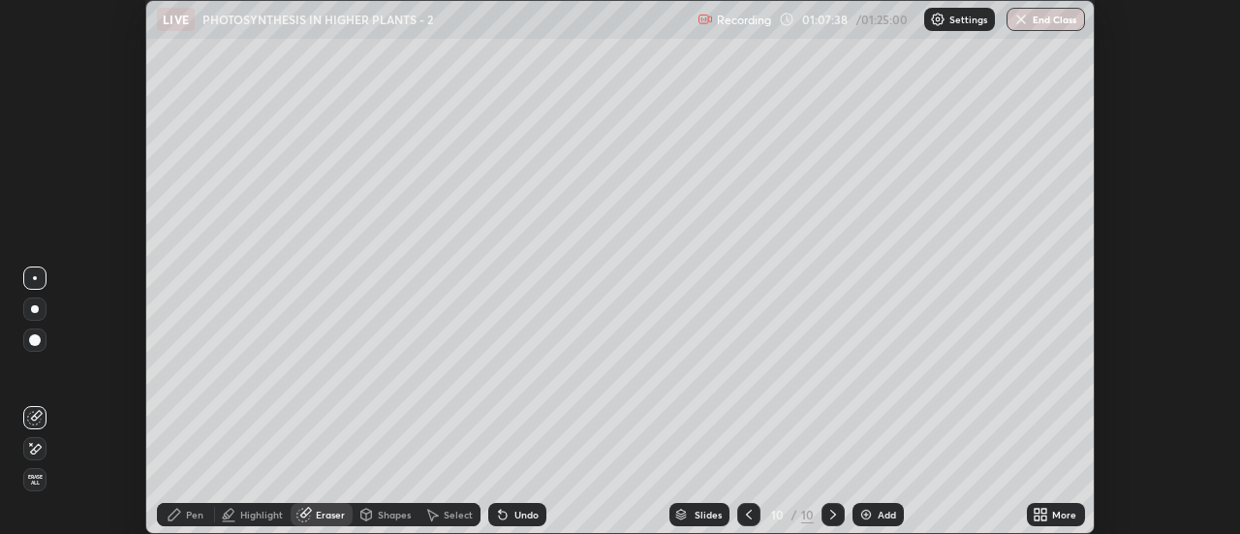
click at [179, 512] on icon at bounding box center [175, 515] width 12 height 12
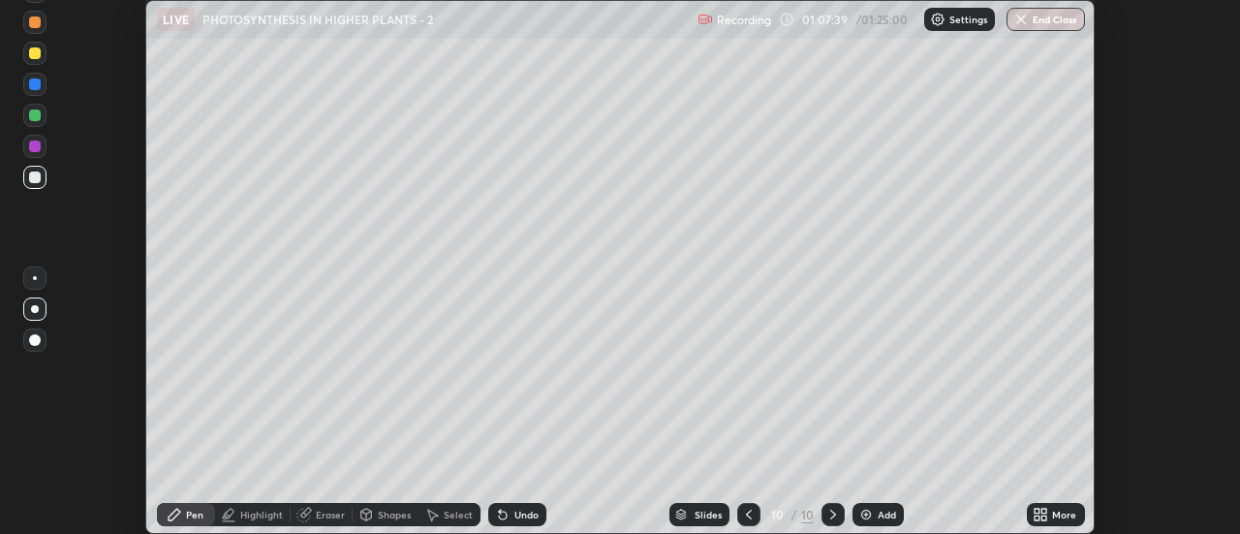
click at [31, 111] on div at bounding box center [35, 115] width 12 height 12
click at [33, 56] on div at bounding box center [35, 53] width 12 height 12
click at [1071, 505] on div "More" at bounding box center [1056, 514] width 58 height 23
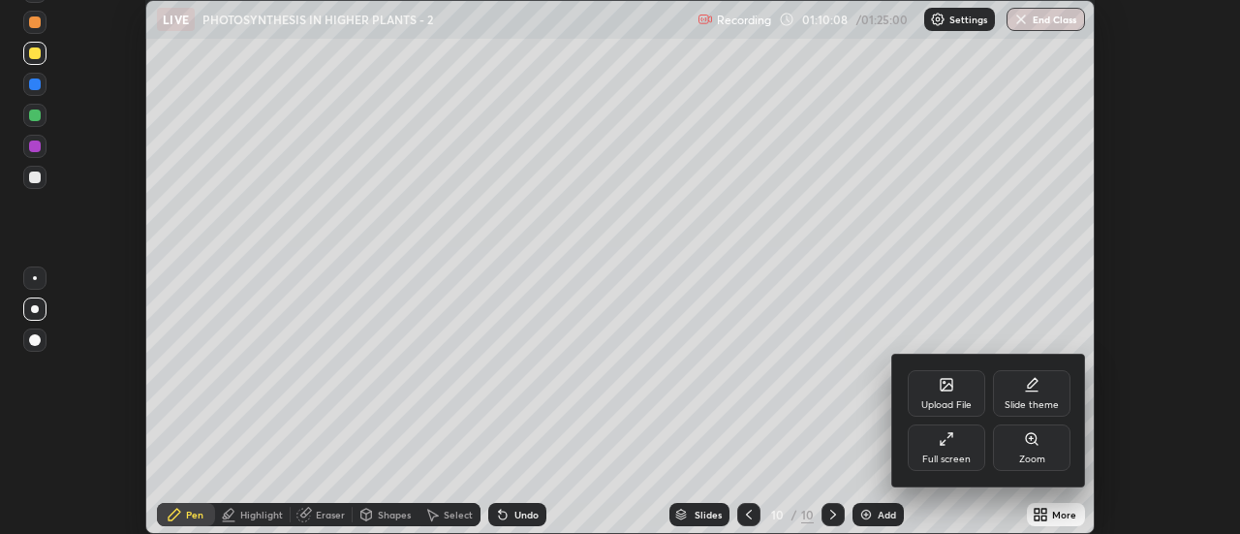
click at [949, 454] on div "Full screen" at bounding box center [946, 459] width 48 height 10
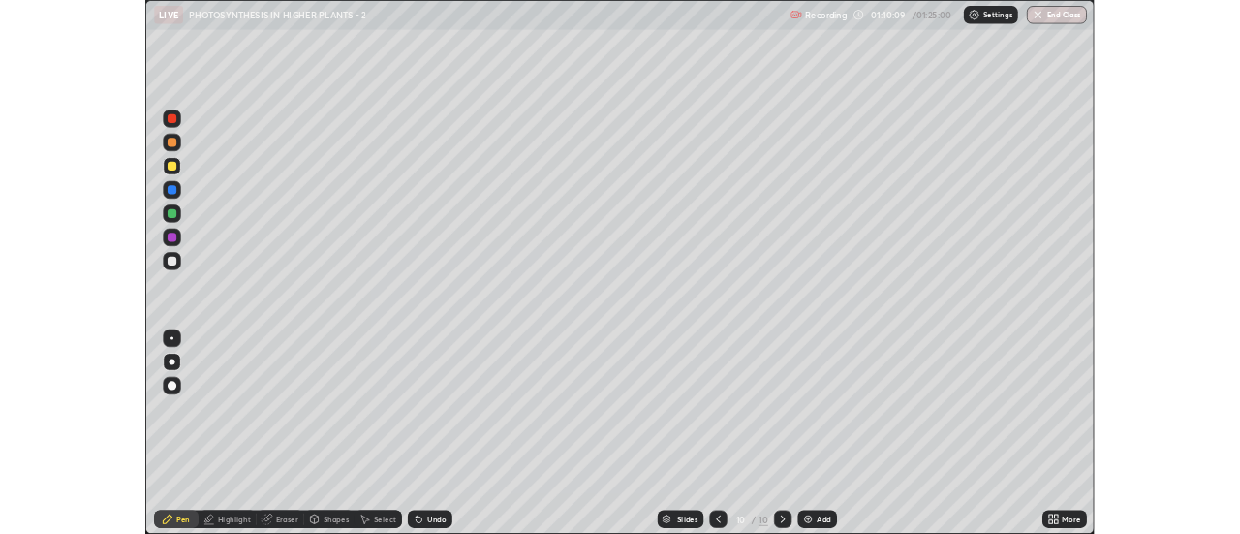
scroll to position [697, 1240]
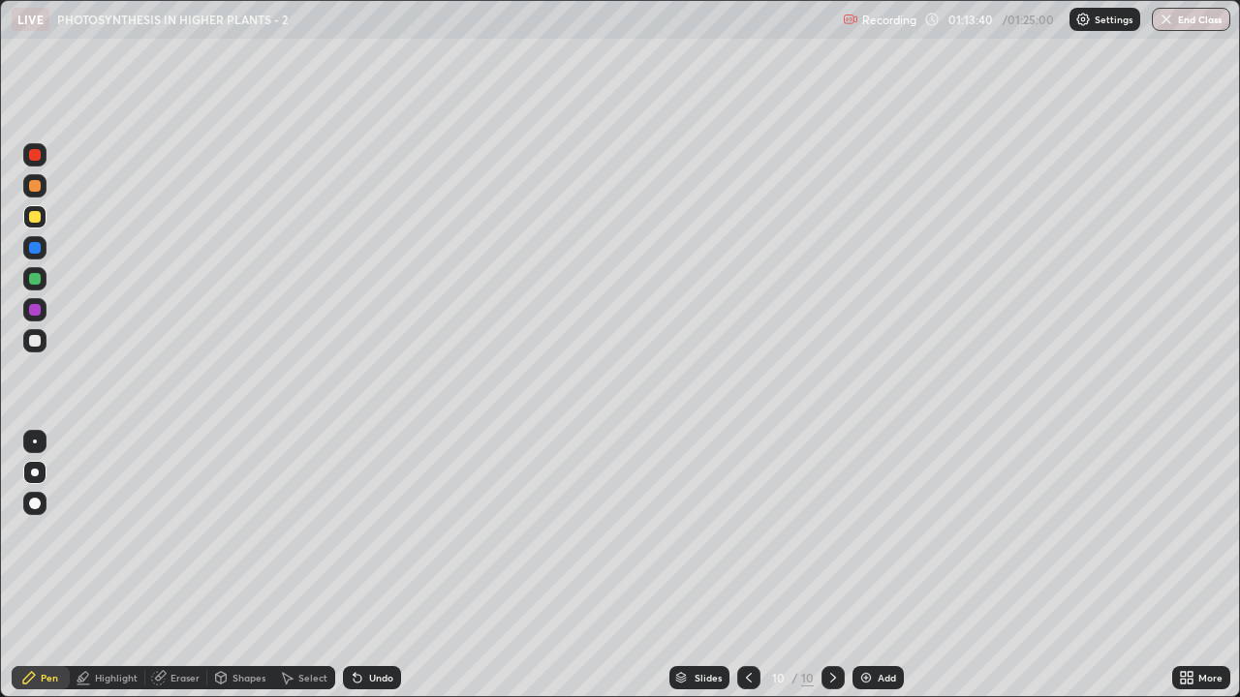
click at [1189, 23] on button "End Class" at bounding box center [1191, 19] width 78 height 23
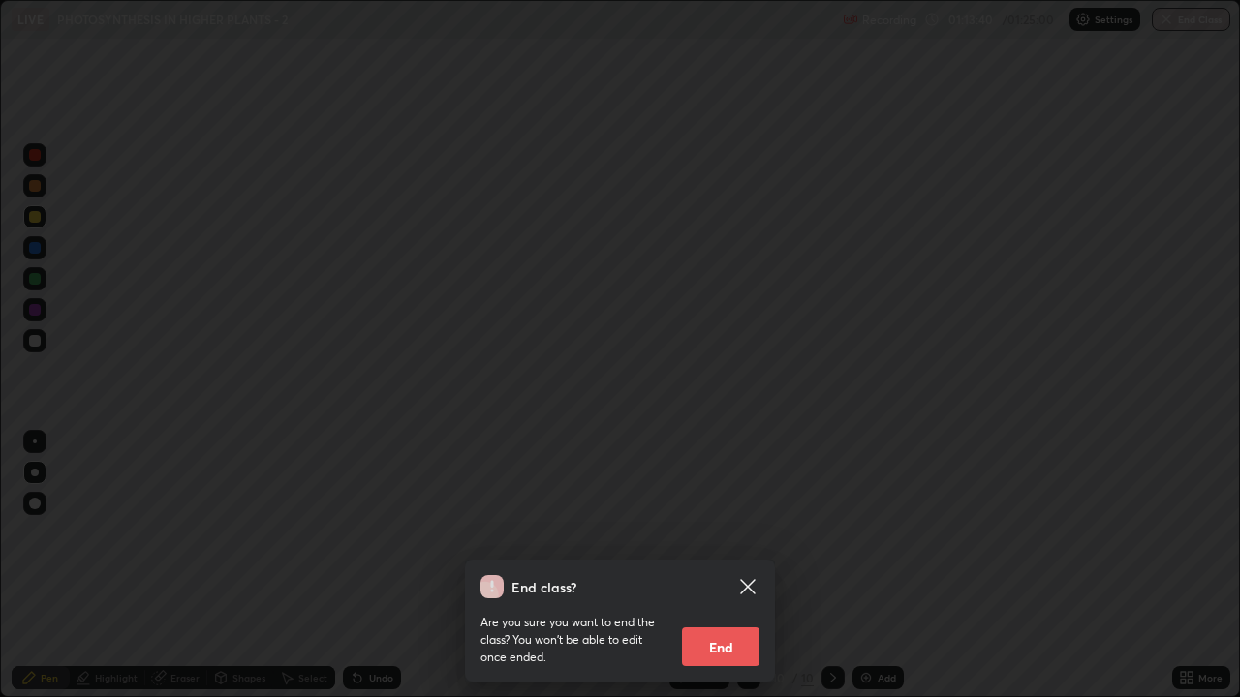
click at [724, 533] on button "End" at bounding box center [720, 647] width 77 height 39
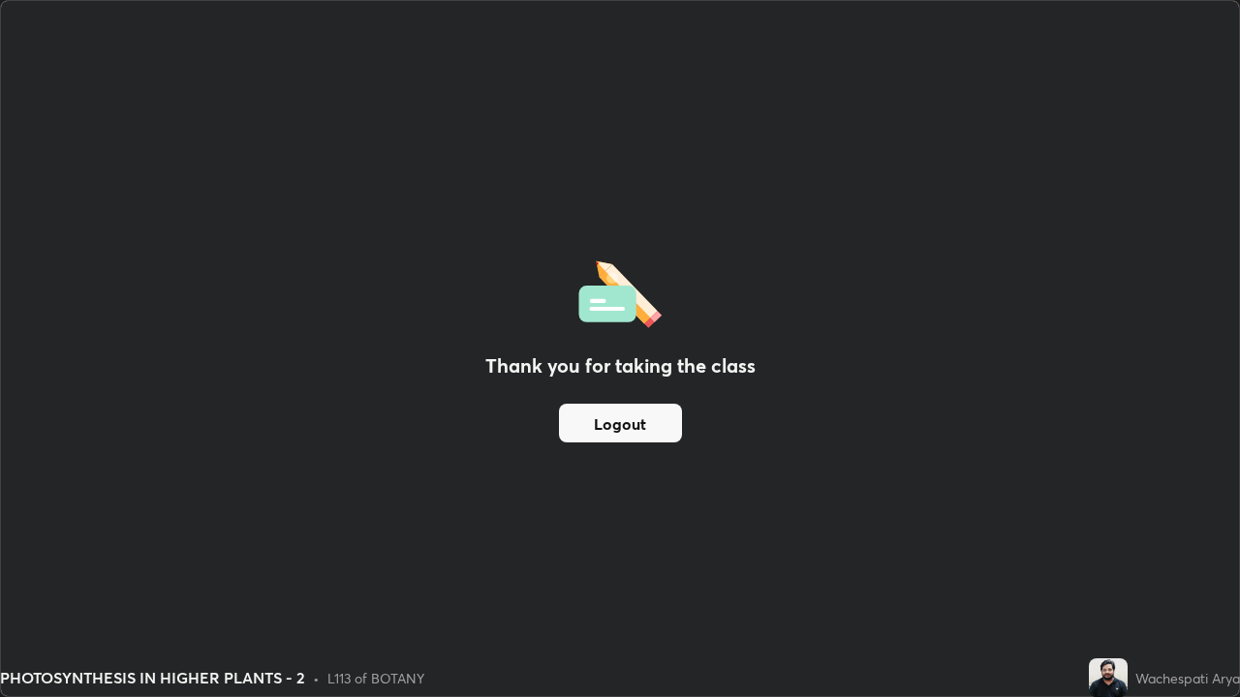
click at [638, 422] on button "Logout" at bounding box center [620, 423] width 123 height 39
click at [634, 422] on button "Logout" at bounding box center [620, 423] width 123 height 39
click at [633, 421] on button "Logout" at bounding box center [620, 423] width 123 height 39
click at [632, 420] on button "Logout" at bounding box center [620, 423] width 123 height 39
click at [630, 420] on button "Logout" at bounding box center [620, 423] width 123 height 39
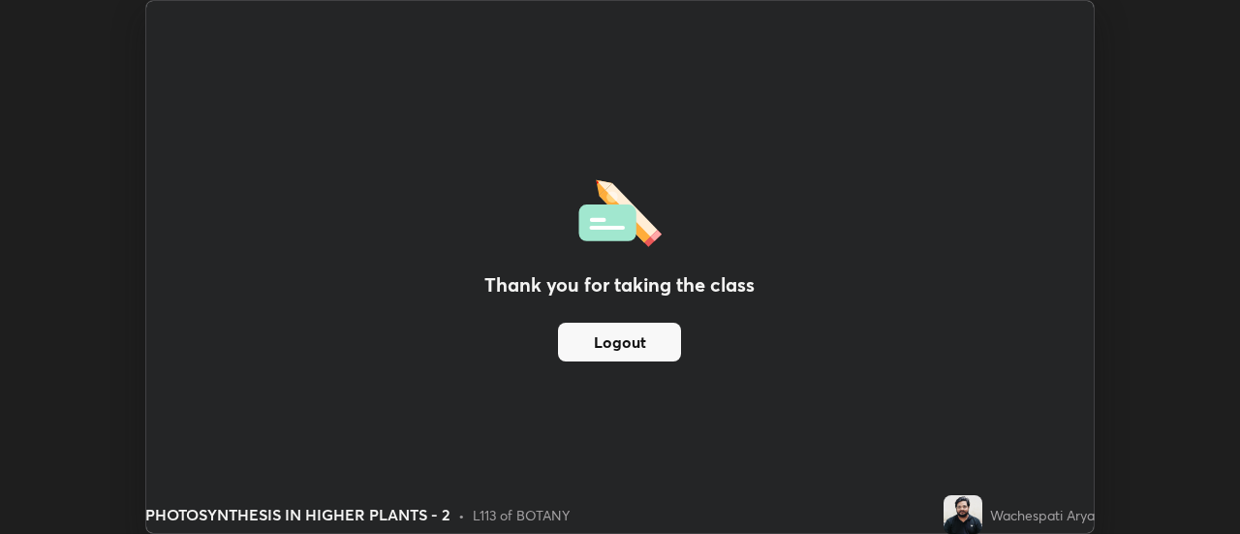
scroll to position [96333, 95627]
